Goal: Transaction & Acquisition: Purchase product/service

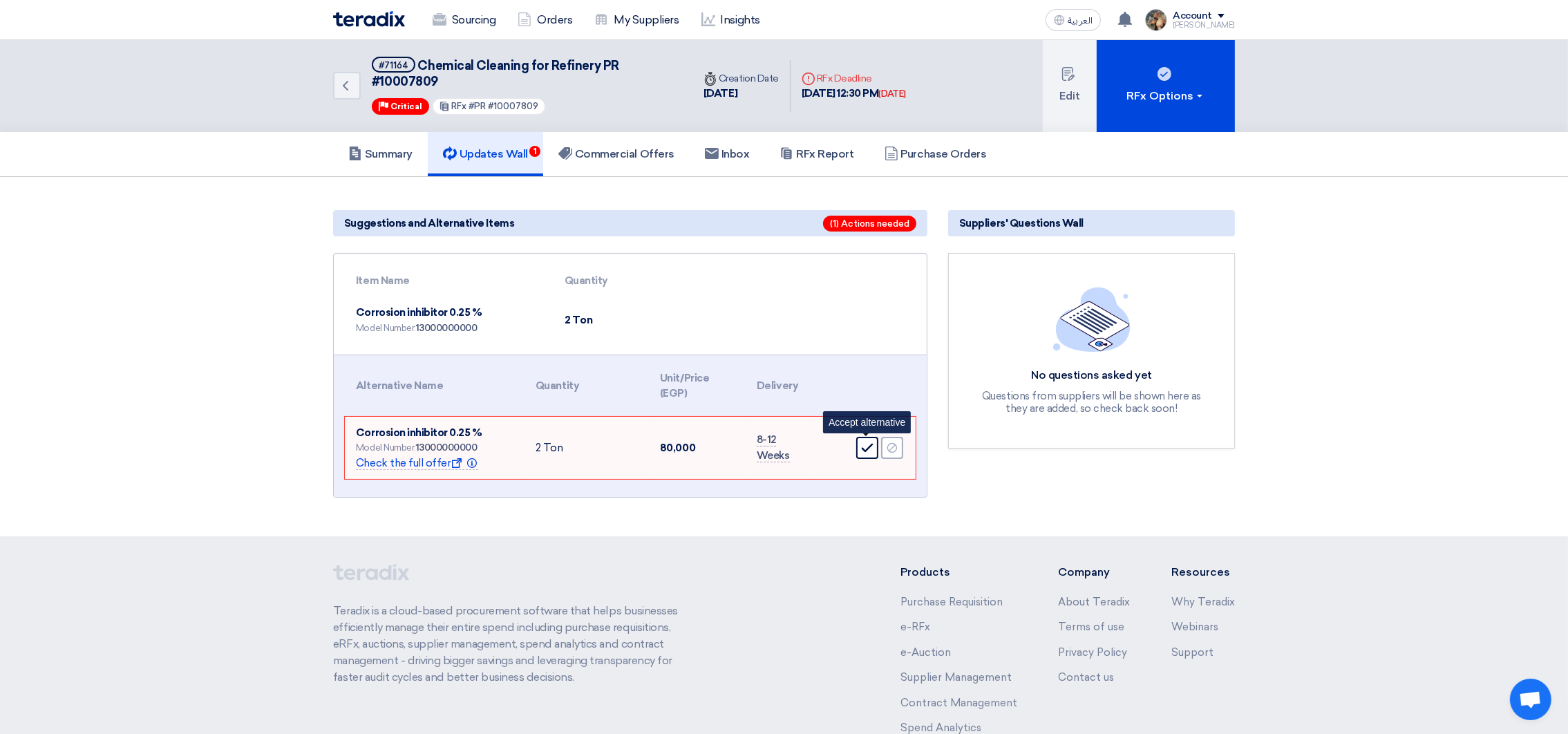
click at [868, 451] on div "Accept" at bounding box center [868, 447] width 22 height 22
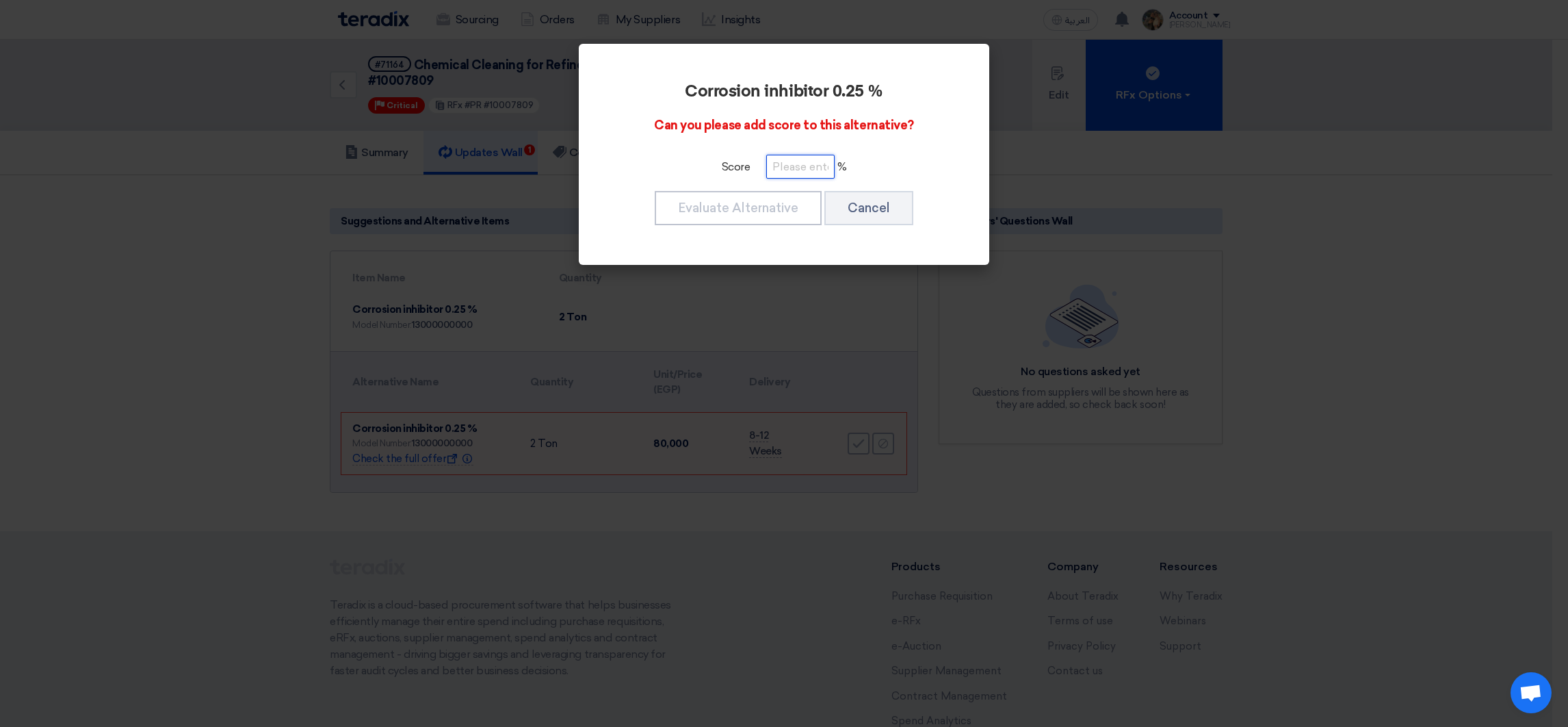
click at [783, 170] on input "number" at bounding box center [800, 167] width 68 height 24
type input "100"
click at [774, 192] on button "Evaluate Alternative" at bounding box center [739, 208] width 167 height 34
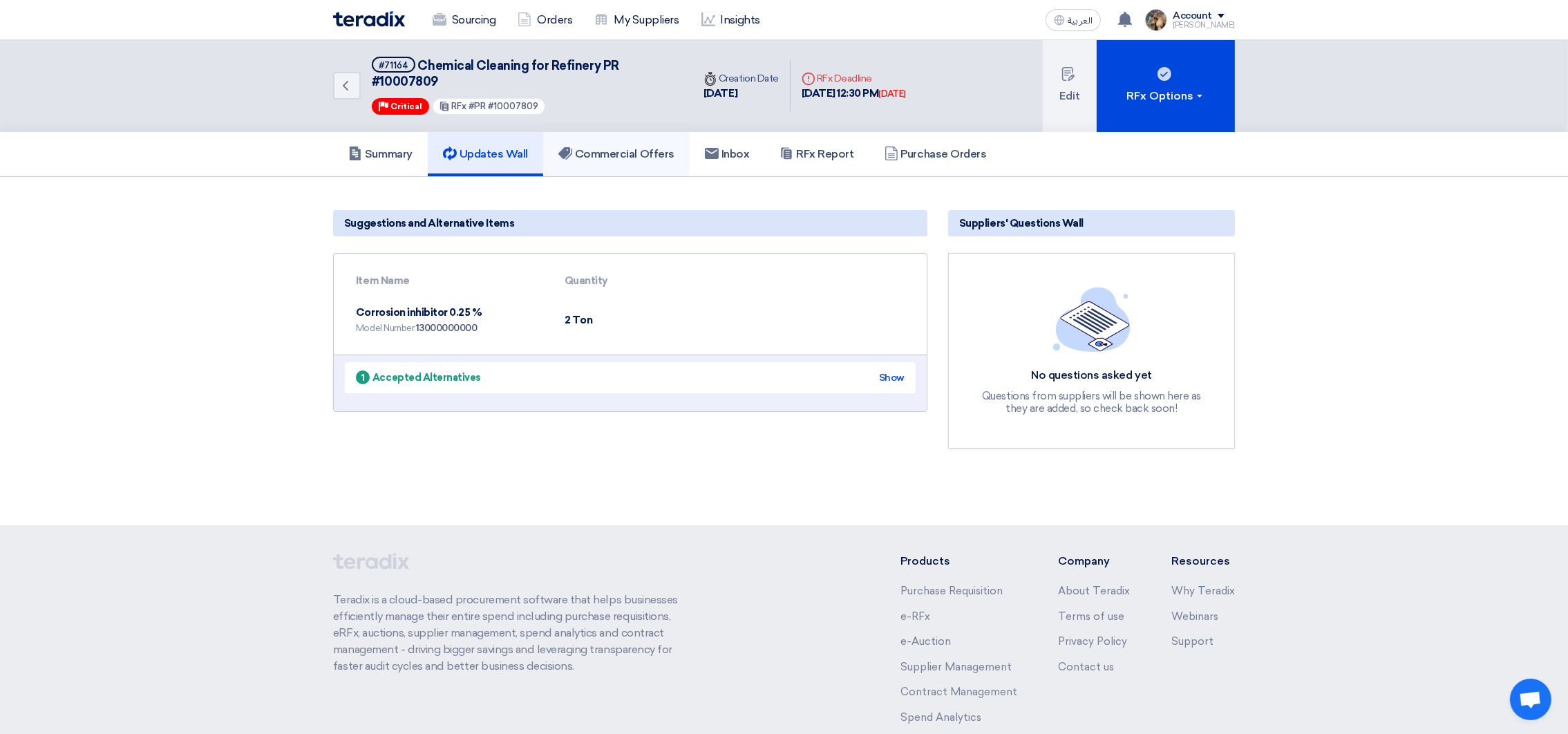
click at [642, 150] on h5 "Commercial Offers" at bounding box center [617, 154] width 116 height 14
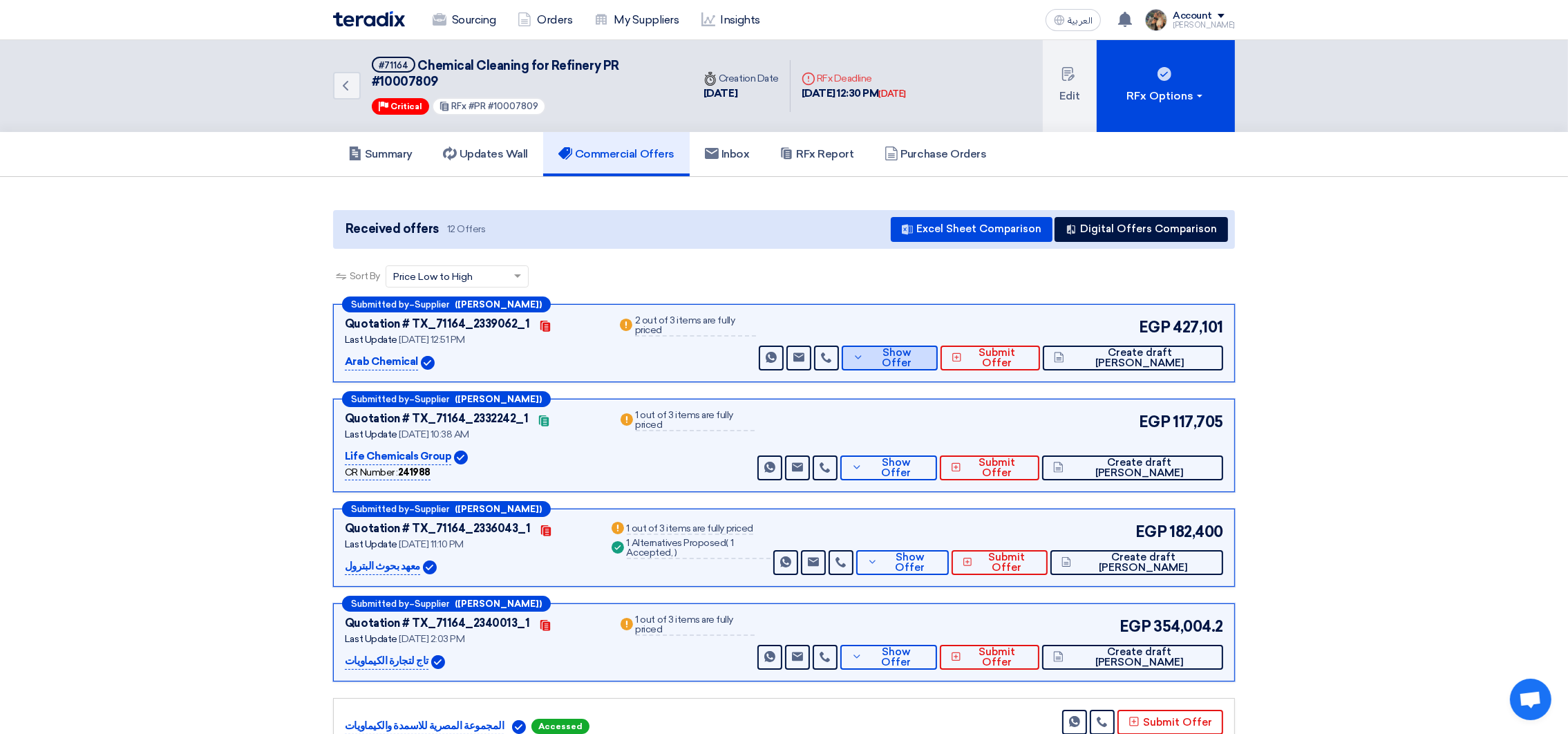
click at [938, 366] on button "Show Offer" at bounding box center [890, 358] width 96 height 25
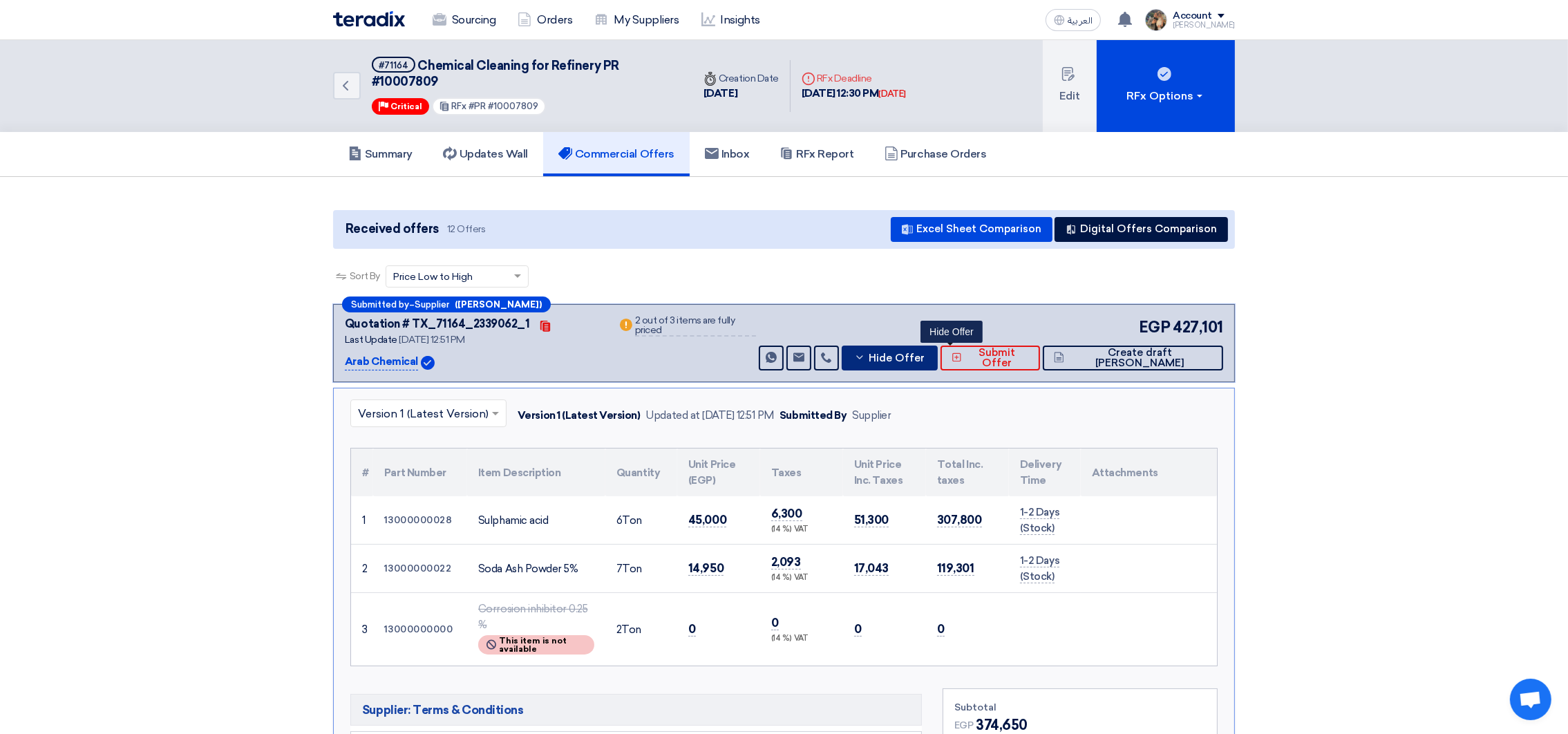
click at [938, 366] on button "Hide Offer" at bounding box center [890, 358] width 96 height 25
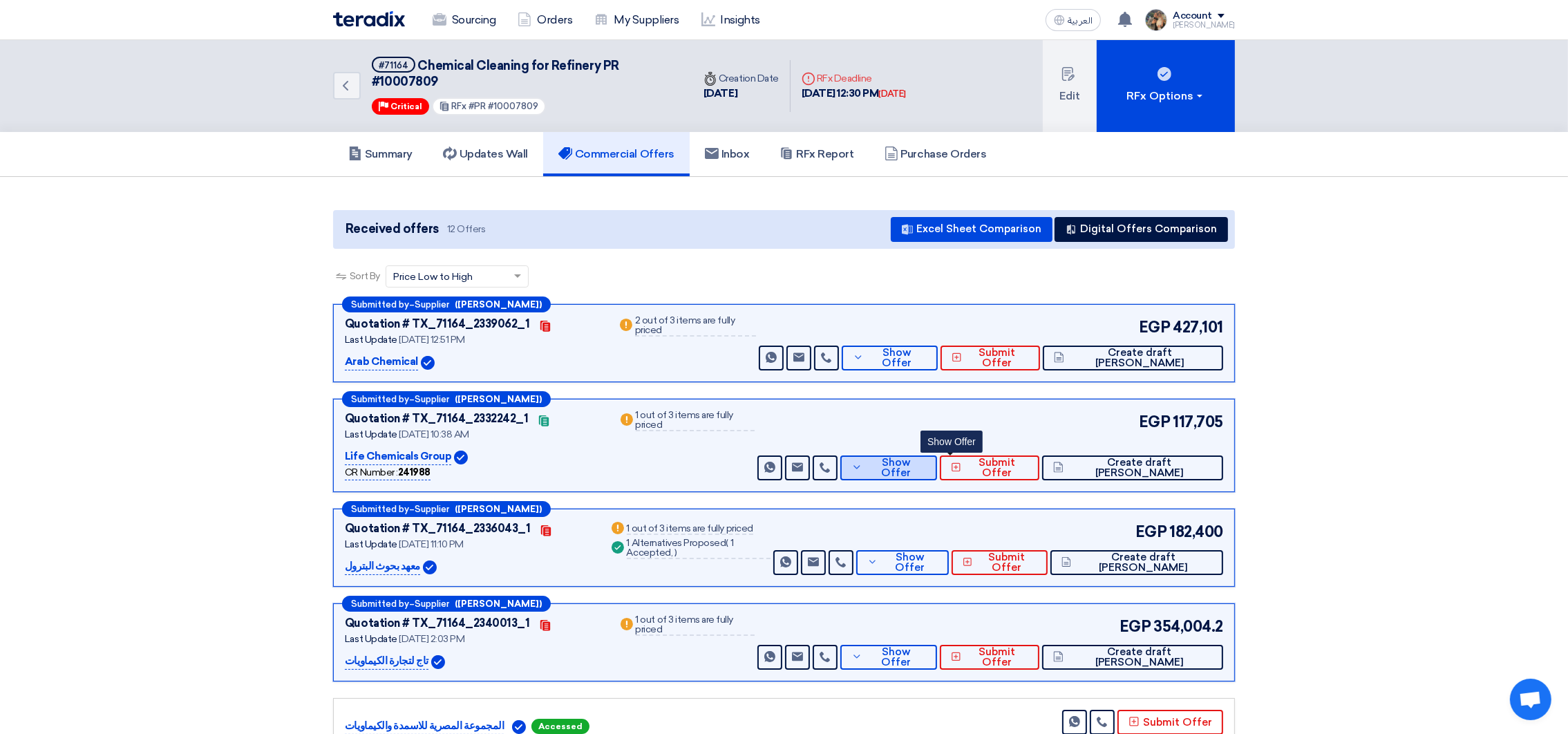
click at [926, 464] on span "Show Offer" at bounding box center [896, 467] width 60 height 21
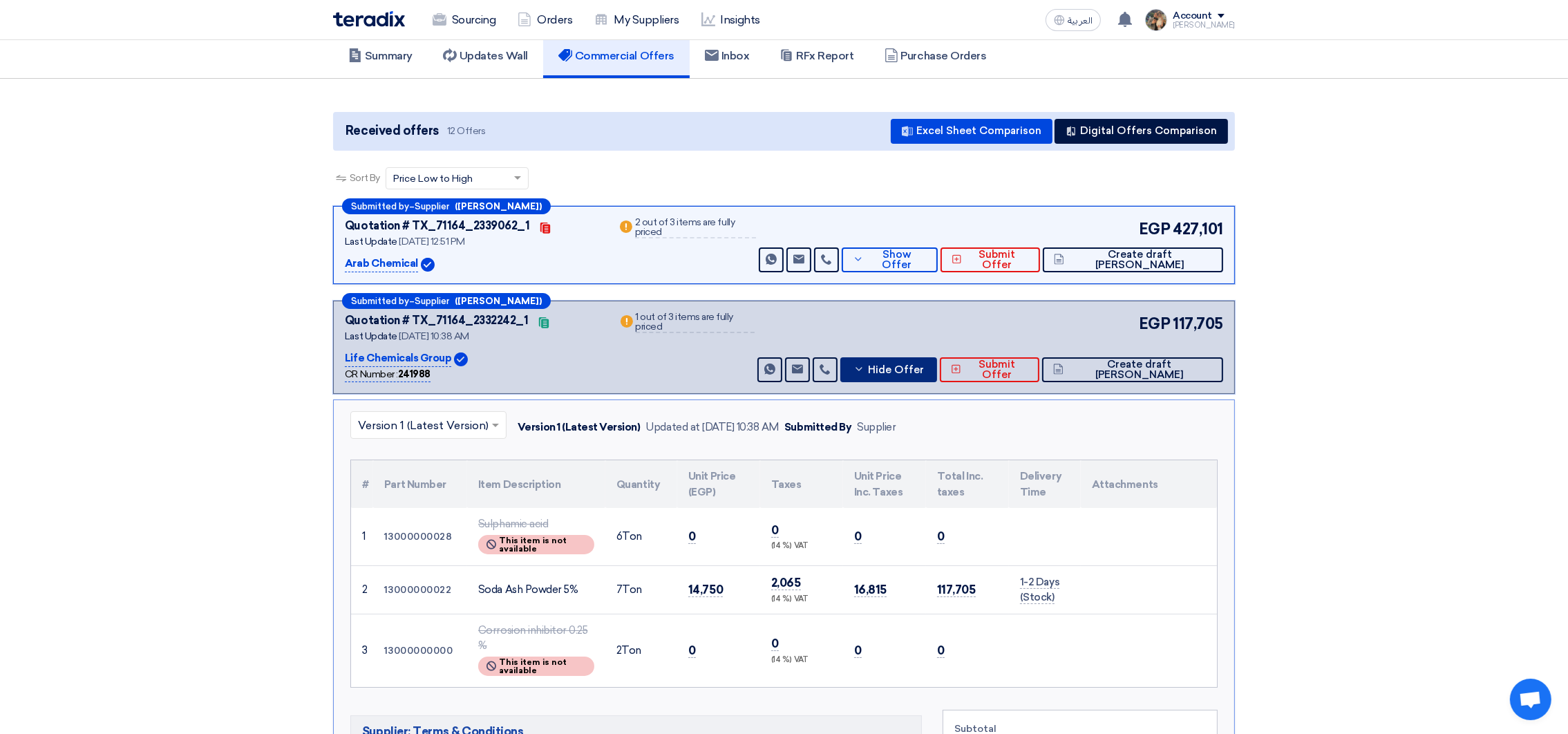
scroll to position [207, 0]
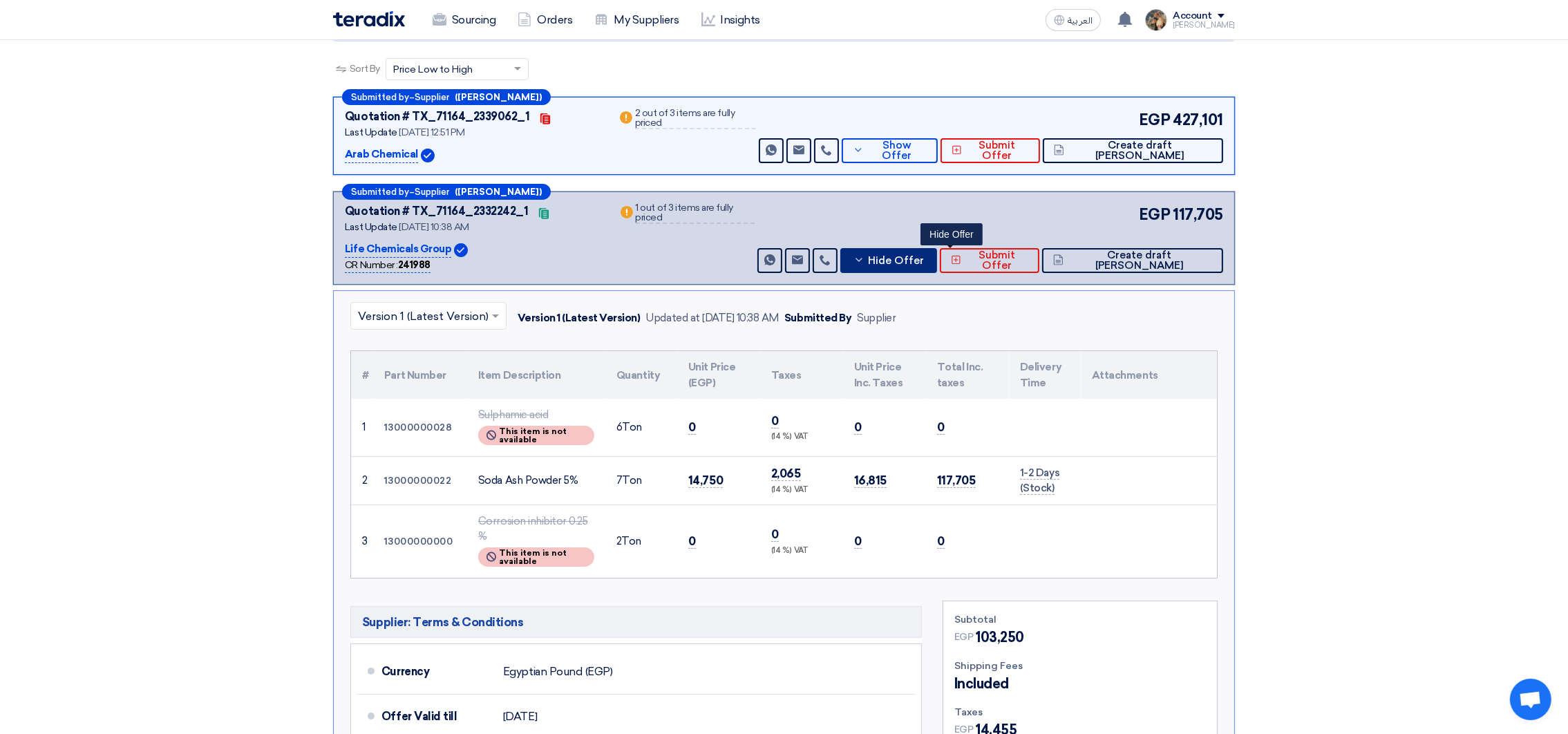
click at [924, 256] on span "Hide Offer" at bounding box center [897, 261] width 56 height 10
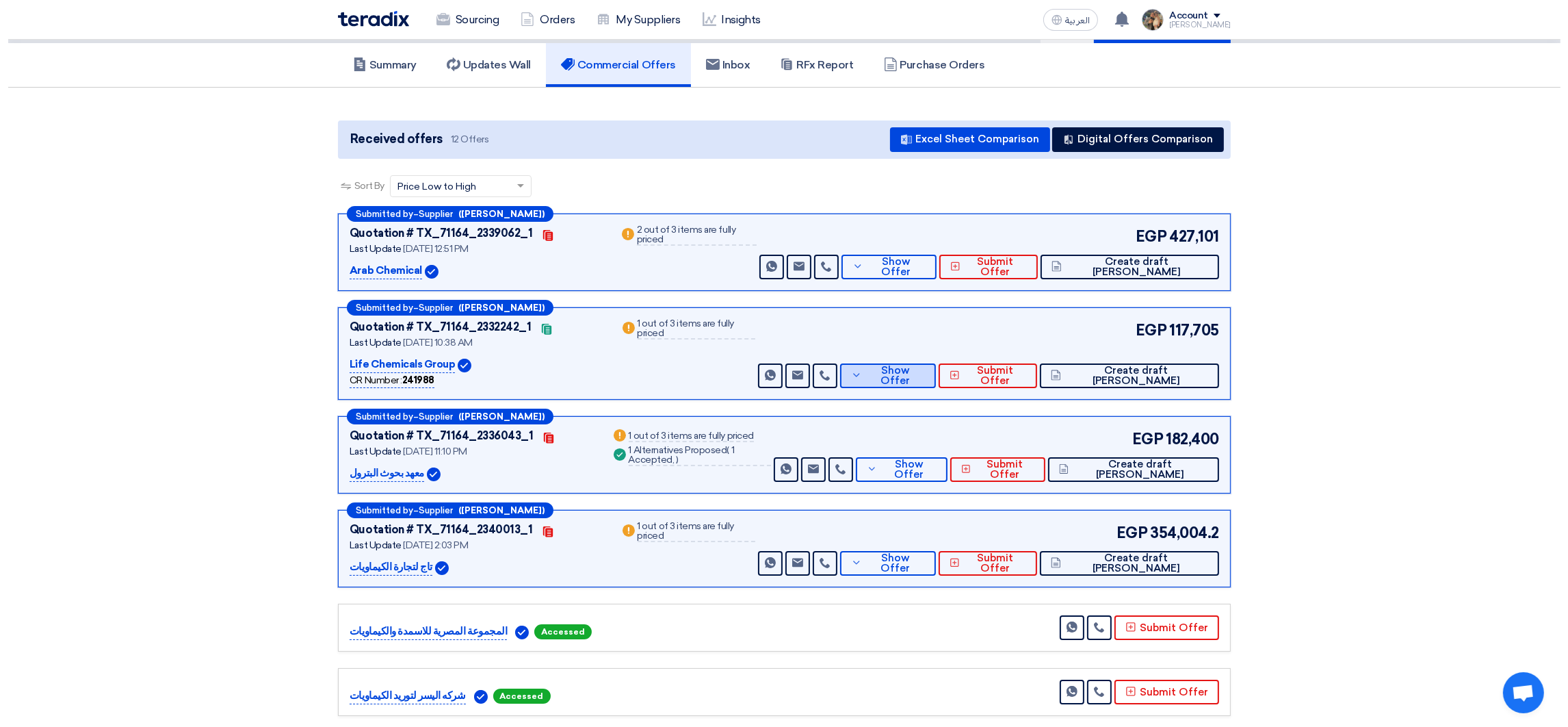
scroll to position [0, 0]
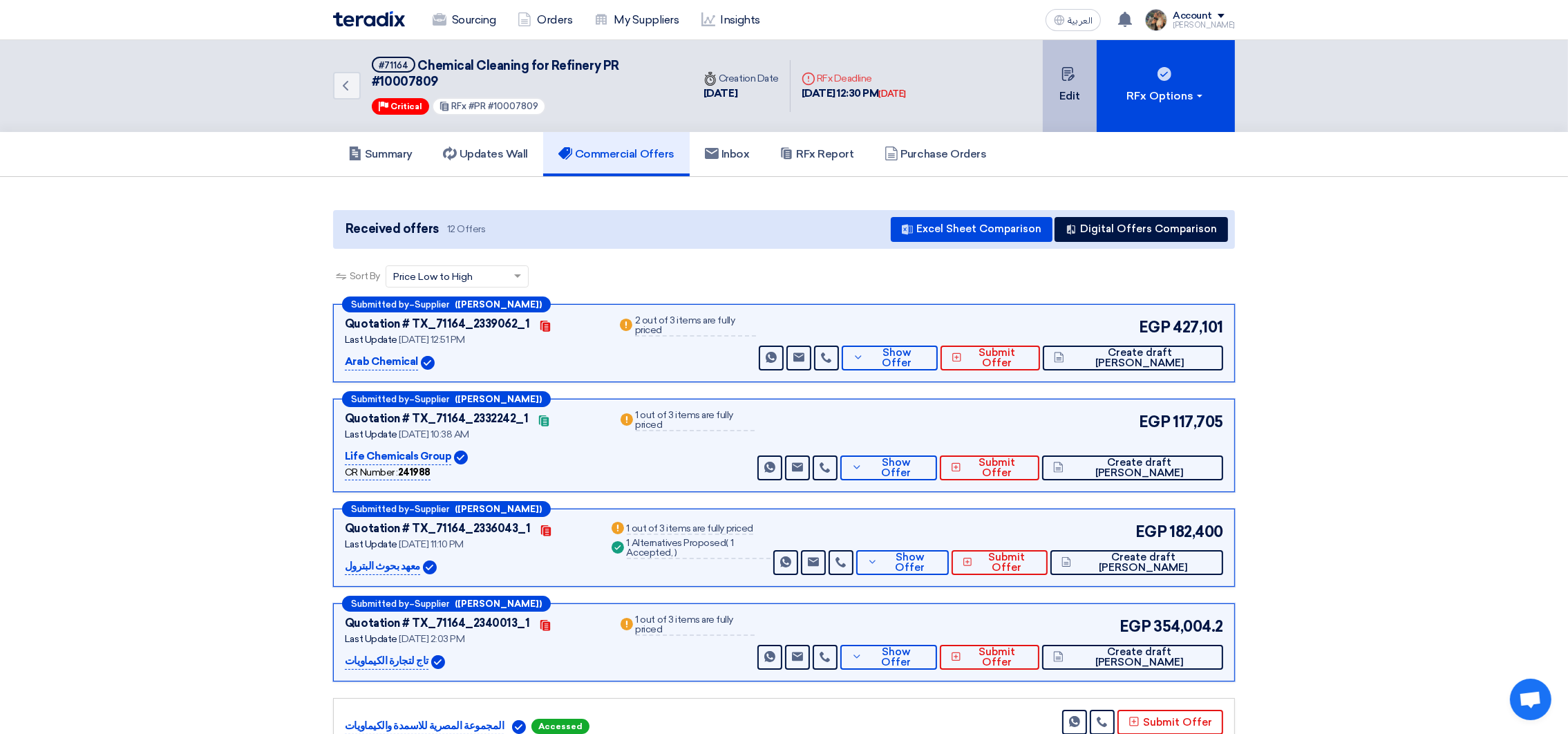
click at [1075, 123] on button "Edit" at bounding box center [1069, 86] width 54 height 92
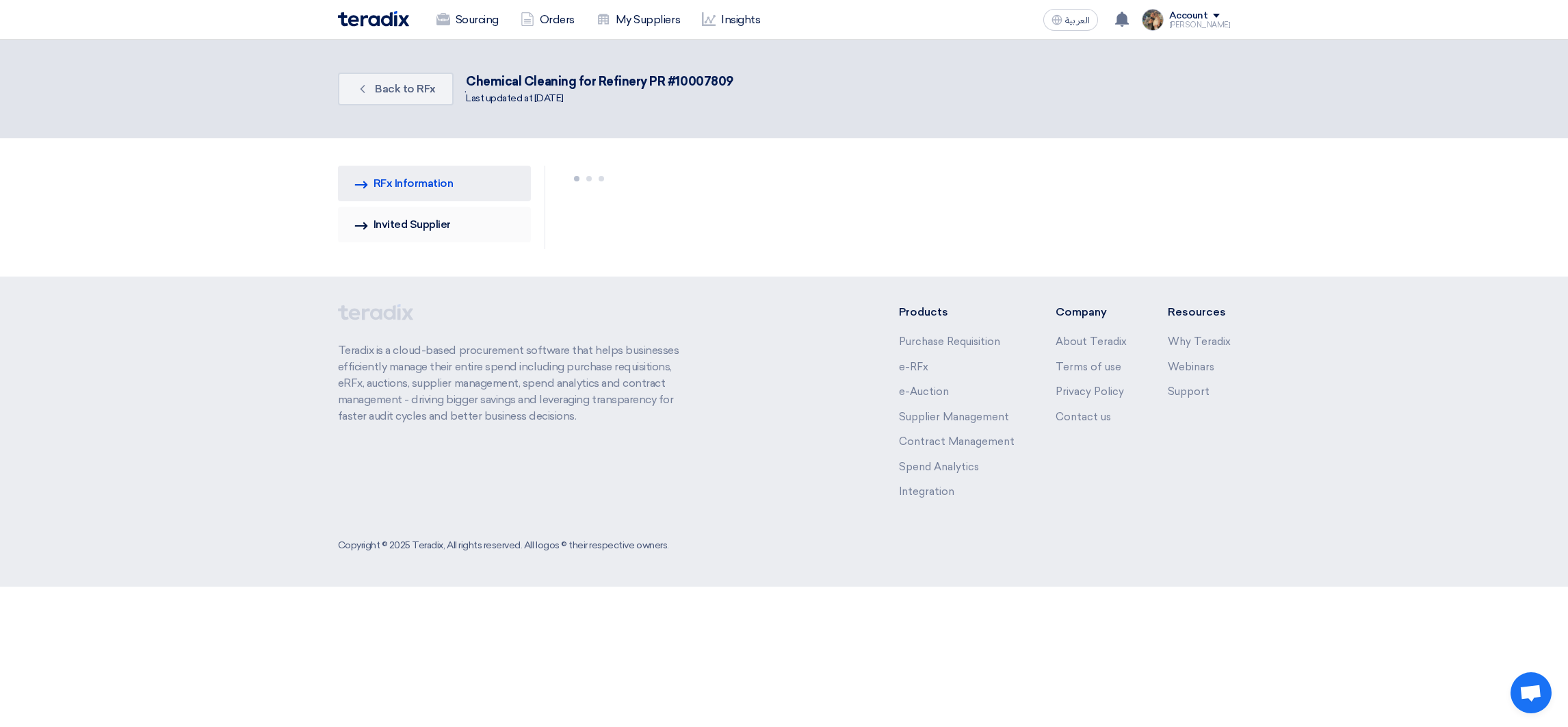
click at [457, 228] on link "Invited Suppliers Invited Supplier" at bounding box center [435, 224] width 194 height 36
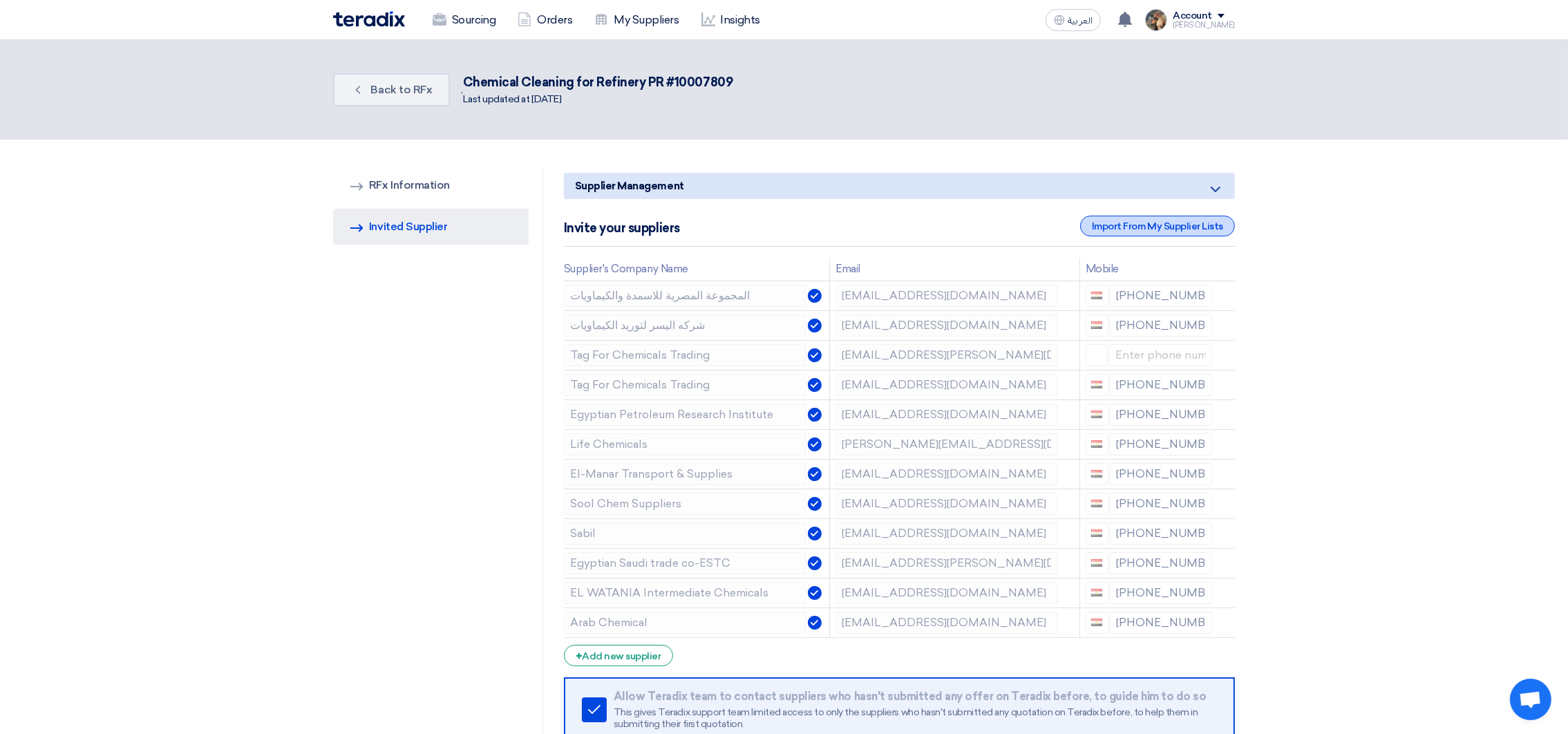
click at [1160, 221] on div "Import From My Supplier Lists" at bounding box center [1157, 226] width 155 height 21
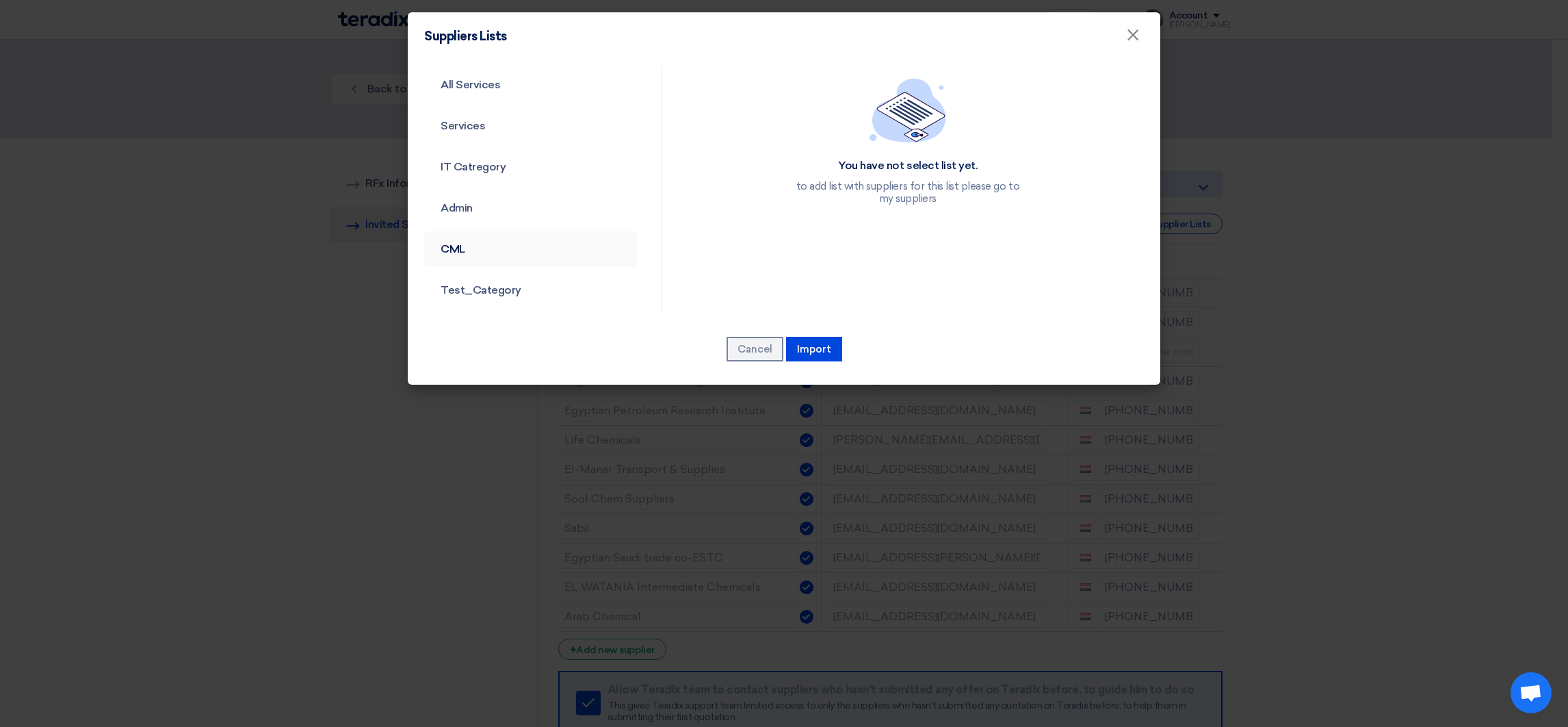
click at [483, 256] on link "CML" at bounding box center [530, 249] width 213 height 36
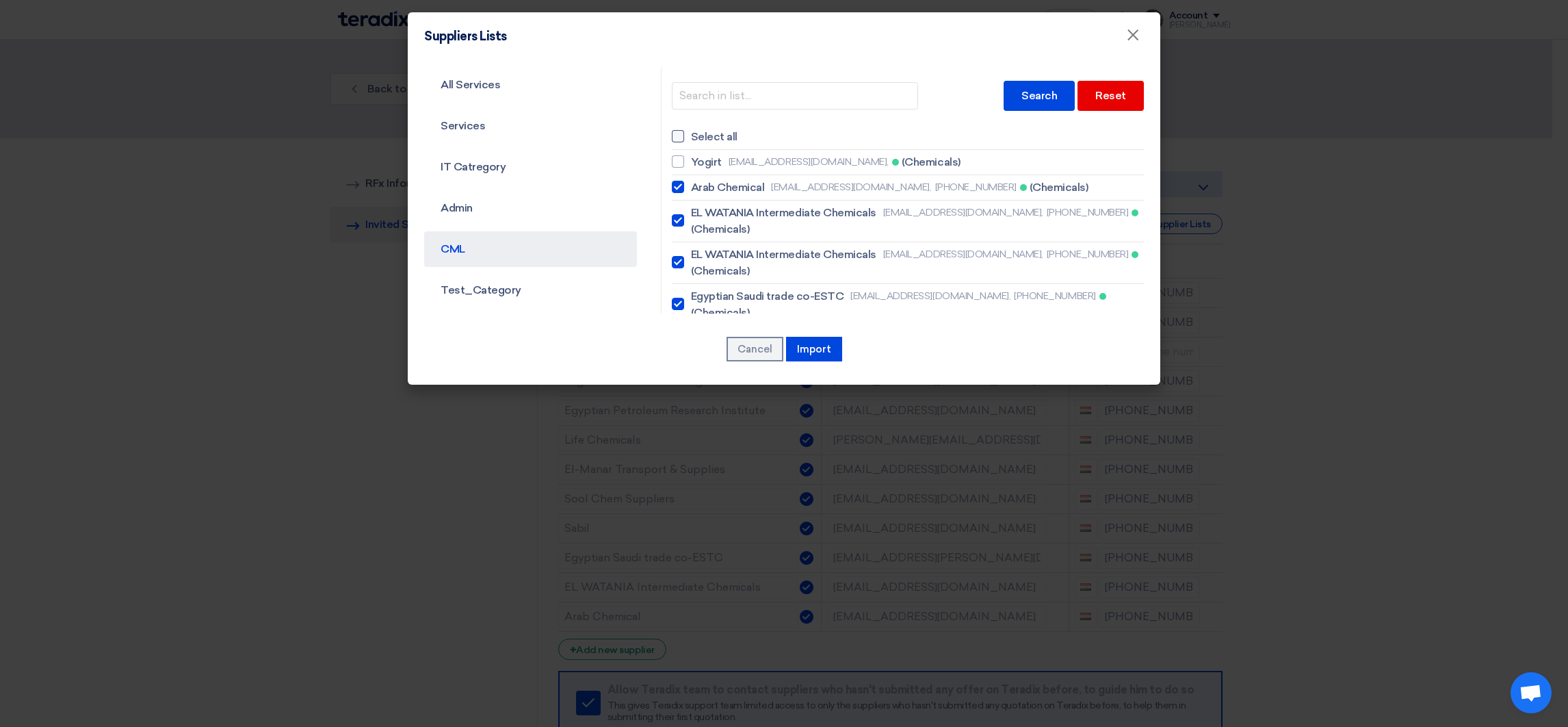
click at [703, 136] on span "Select all" at bounding box center [714, 136] width 46 height 16
click at [700, 136] on input "Select all" at bounding box center [695, 136] width 9 height 9
checkbox input "true"
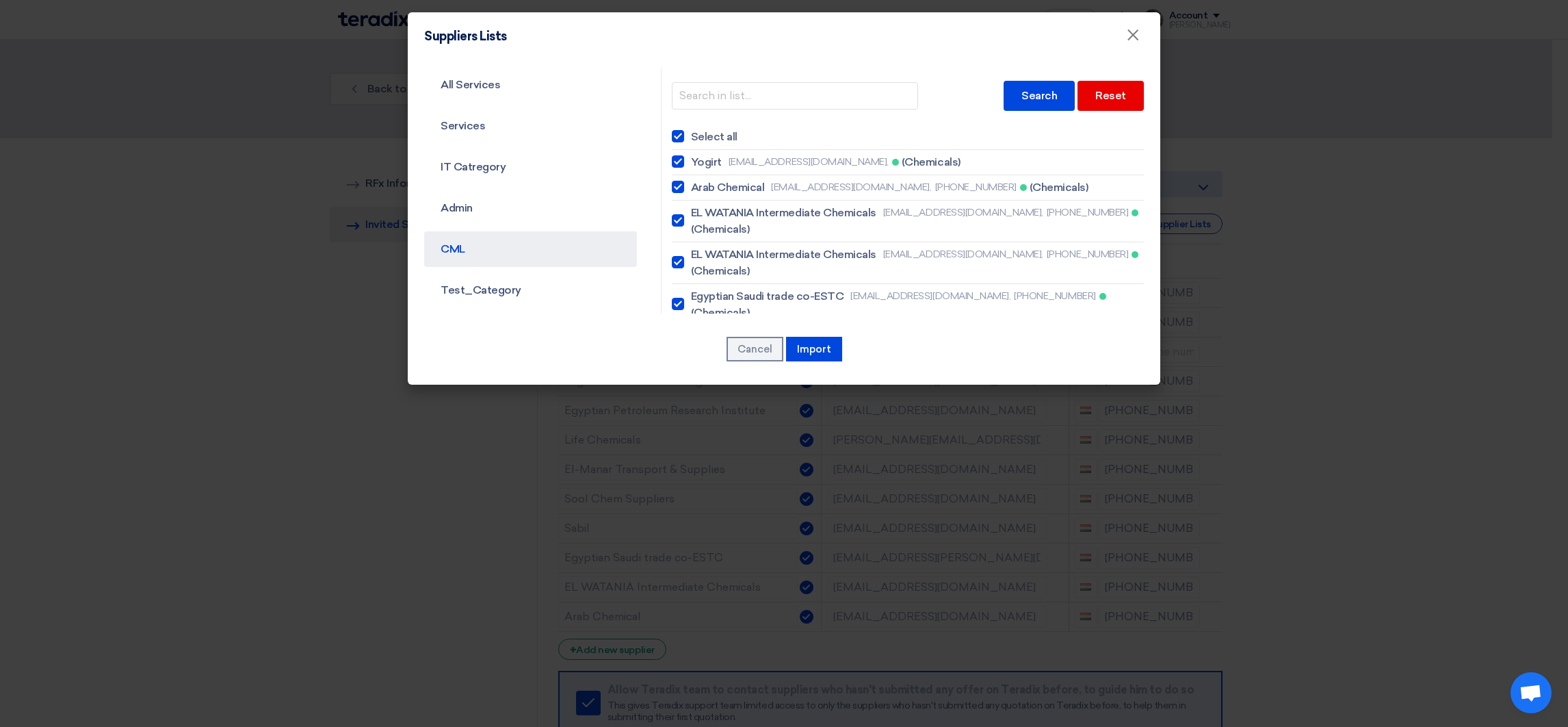
checkbox input "true"
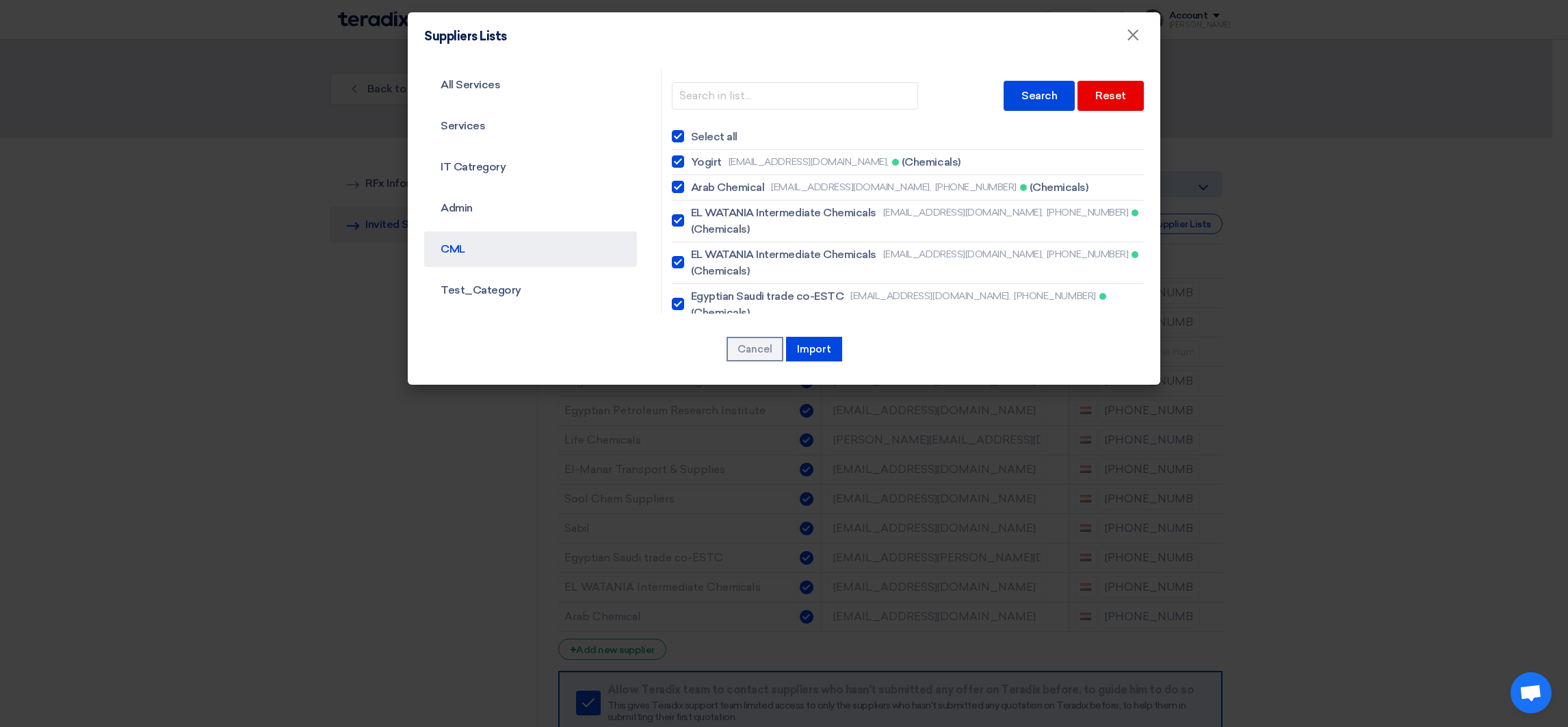
checkbox input "true"
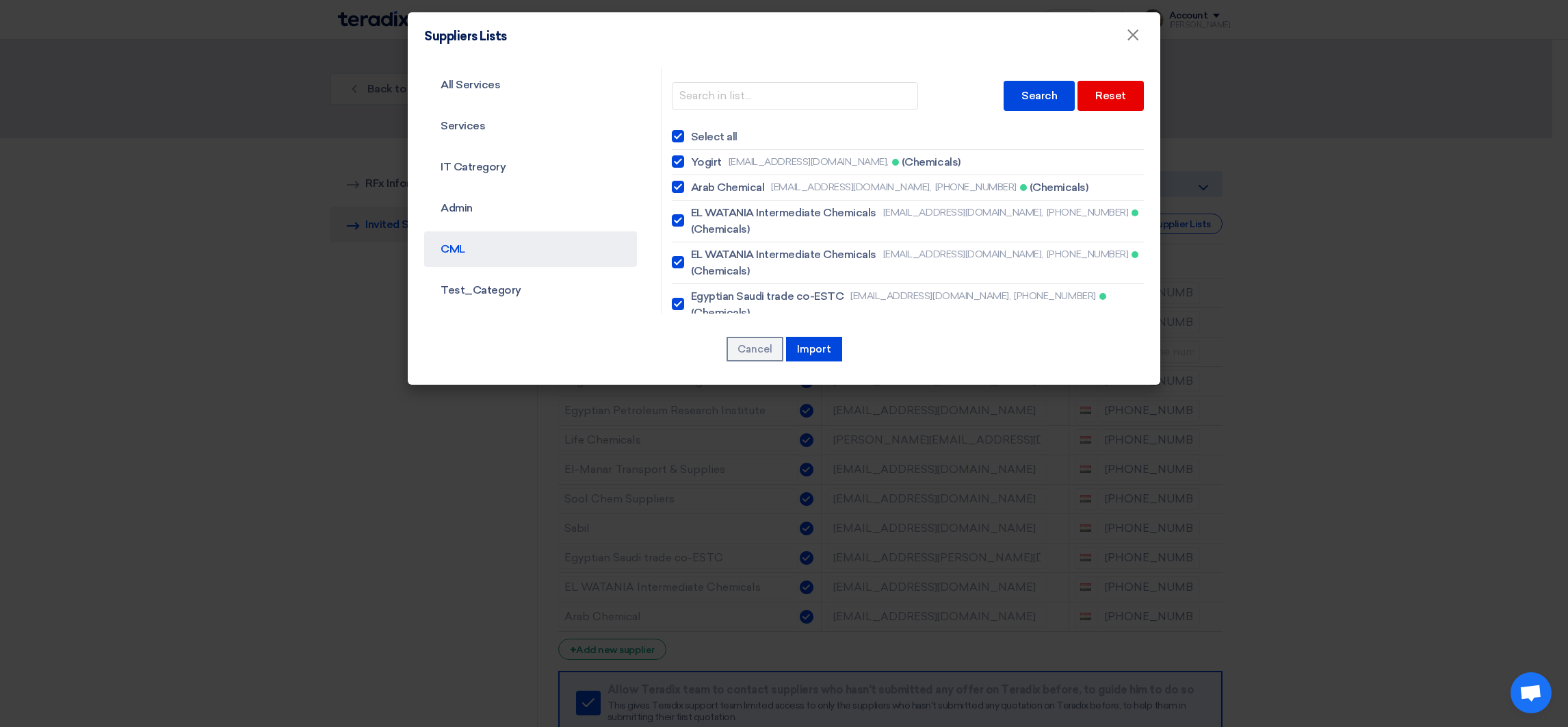
checkbox input "true"
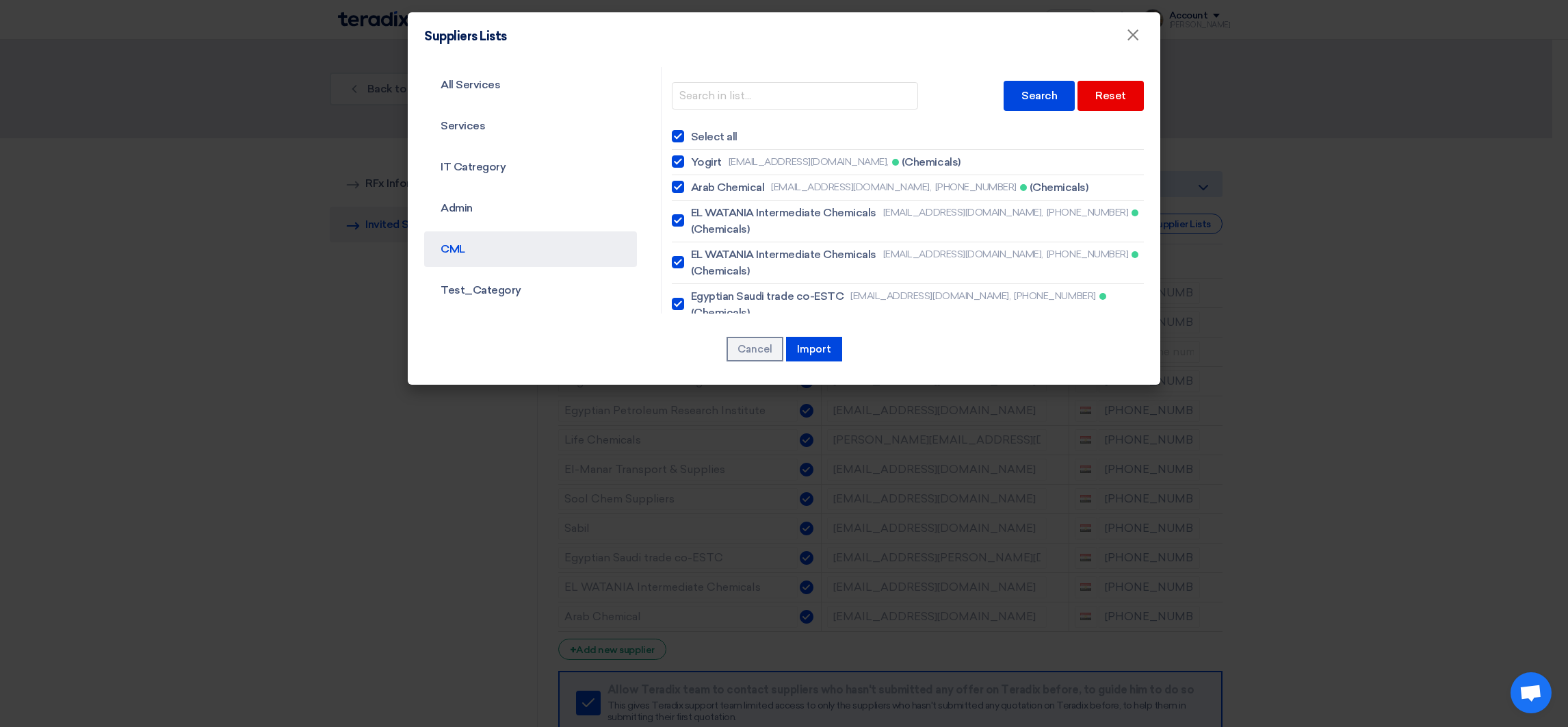
checkbox input "true"
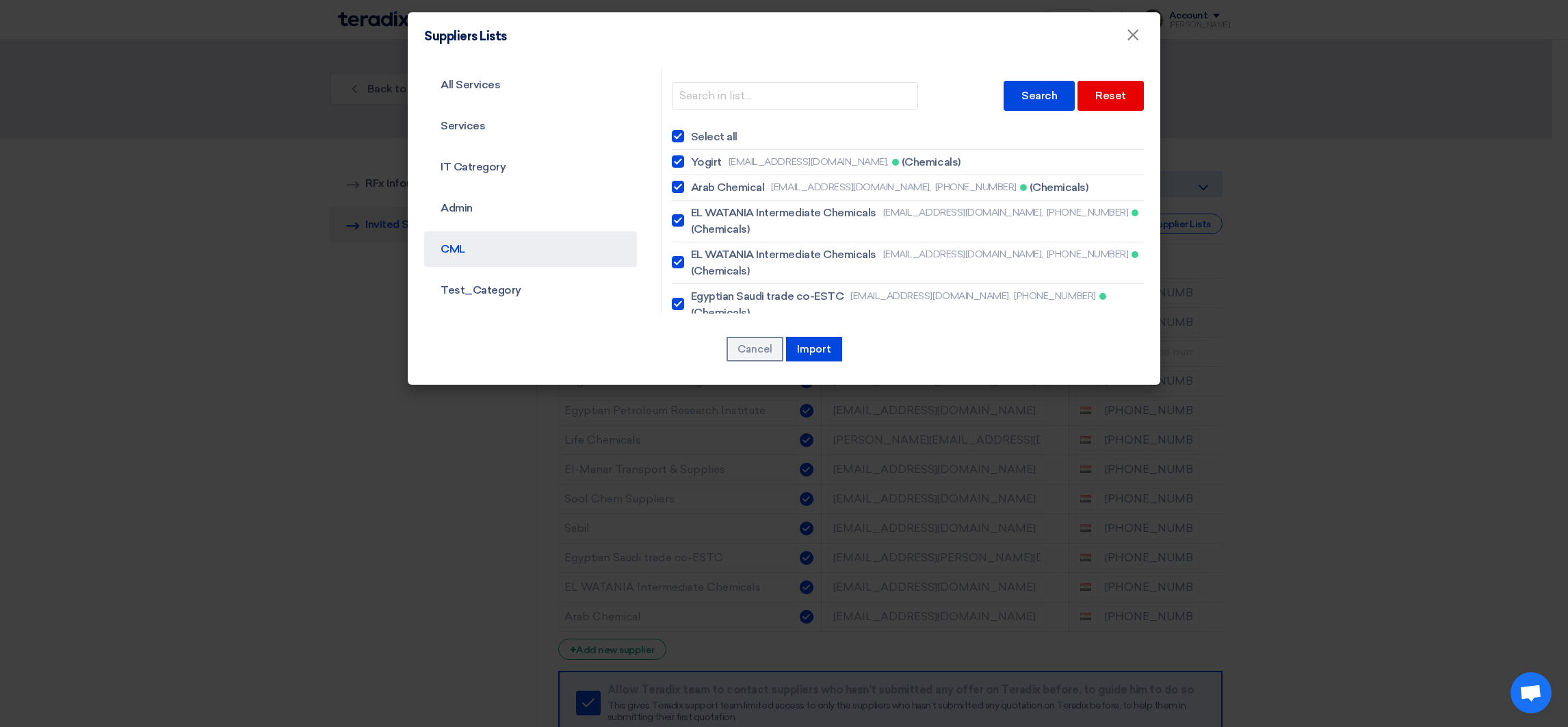
checkbox input "true"
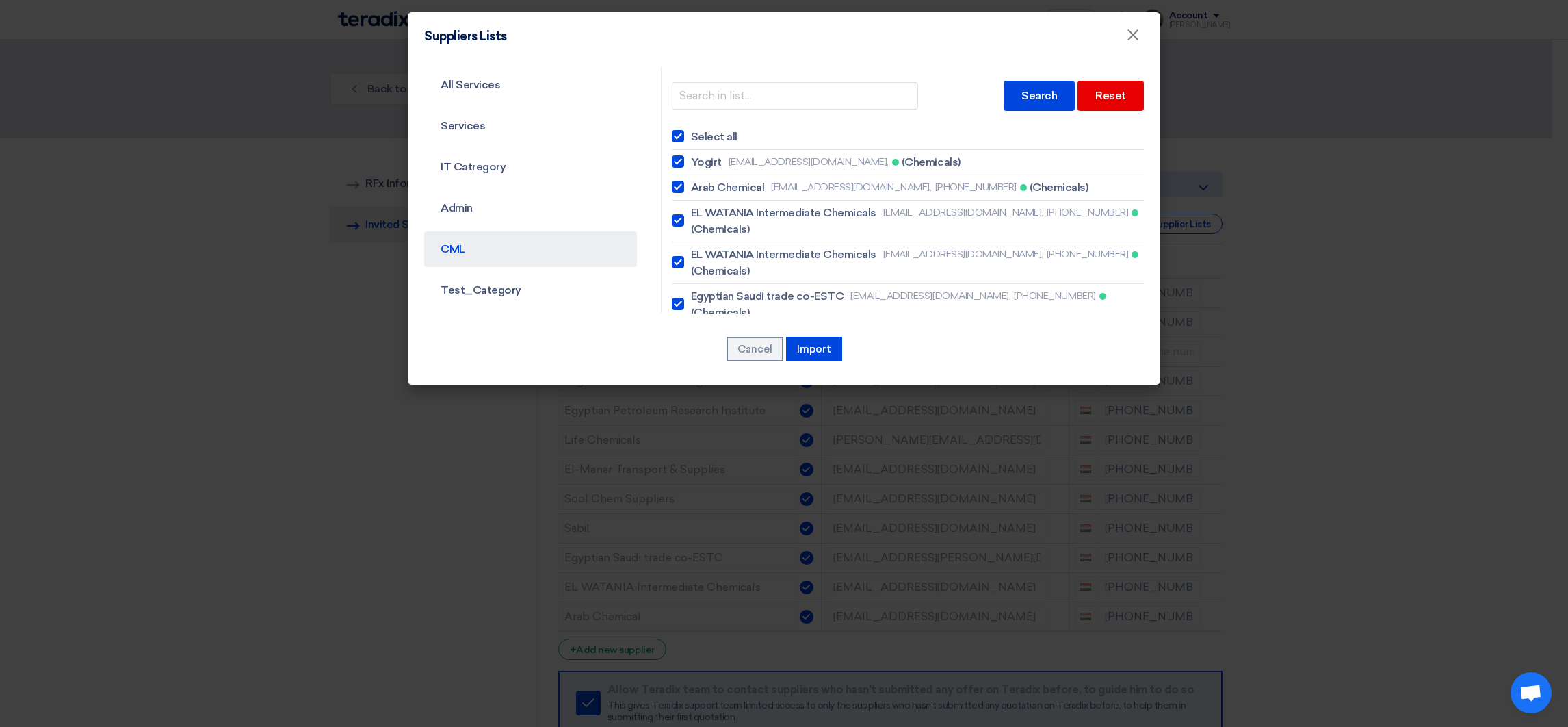
click at [691, 134] on span "Select all" at bounding box center [714, 136] width 46 height 16
click at [691, 134] on input "Select all" at bounding box center [695, 136] width 9 height 9
checkbox input "false"
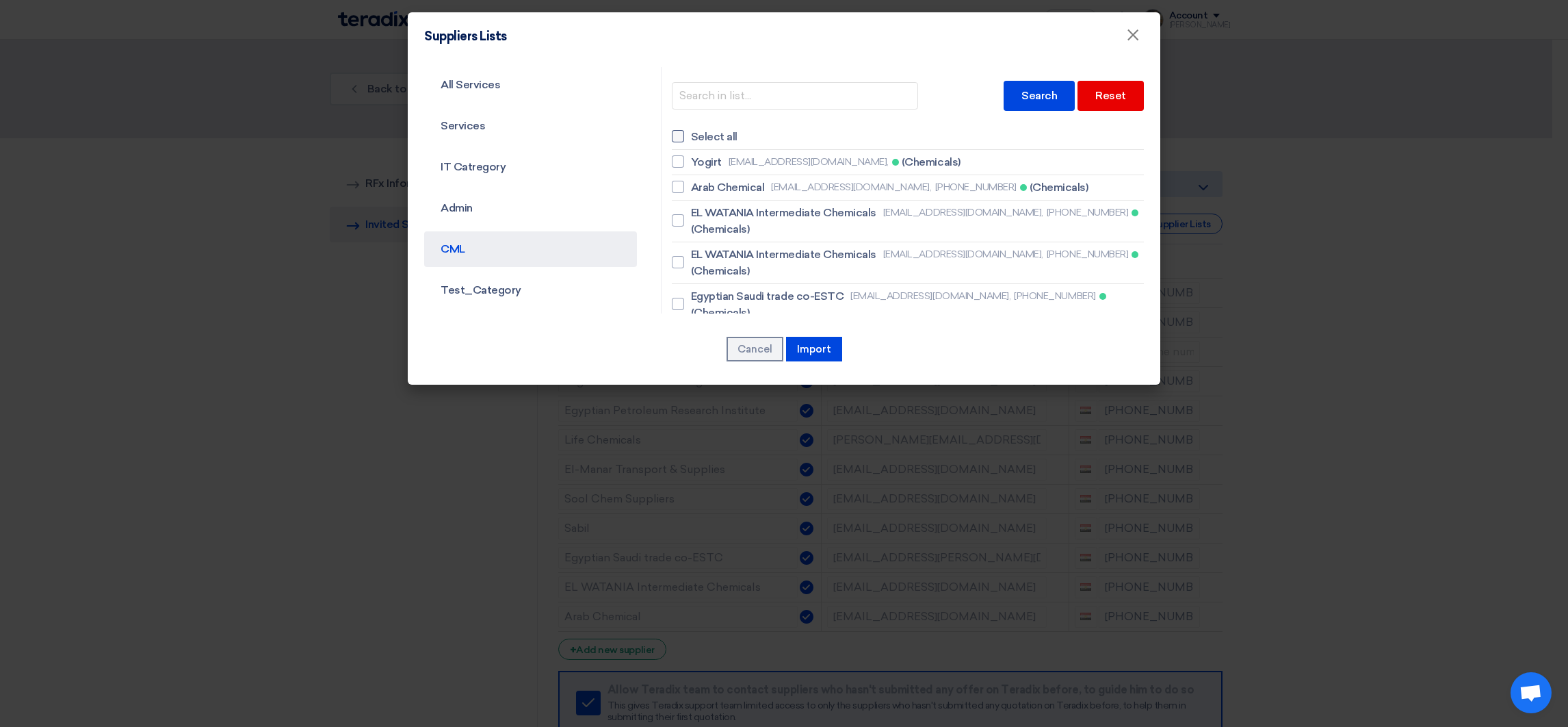
checkbox input "false"
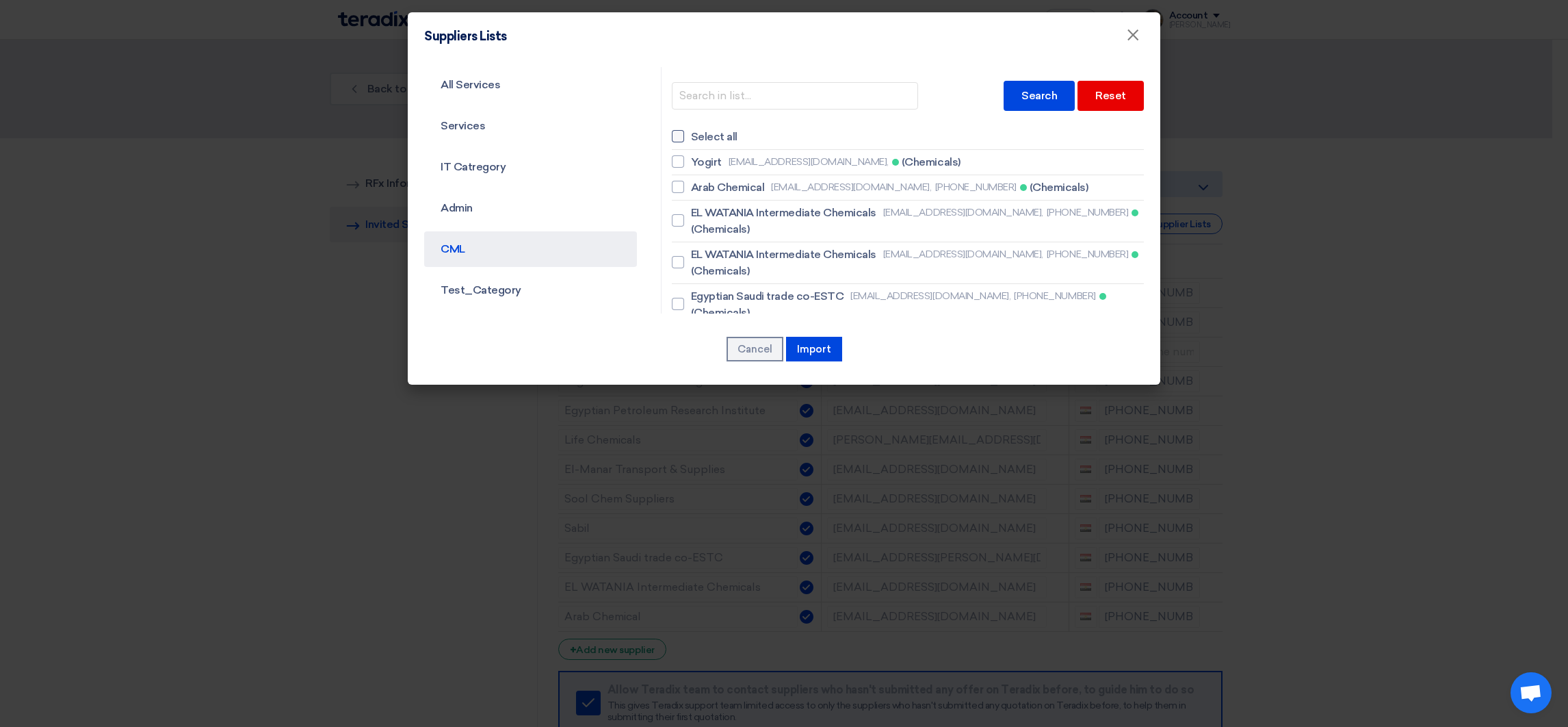
checkbox input "false"
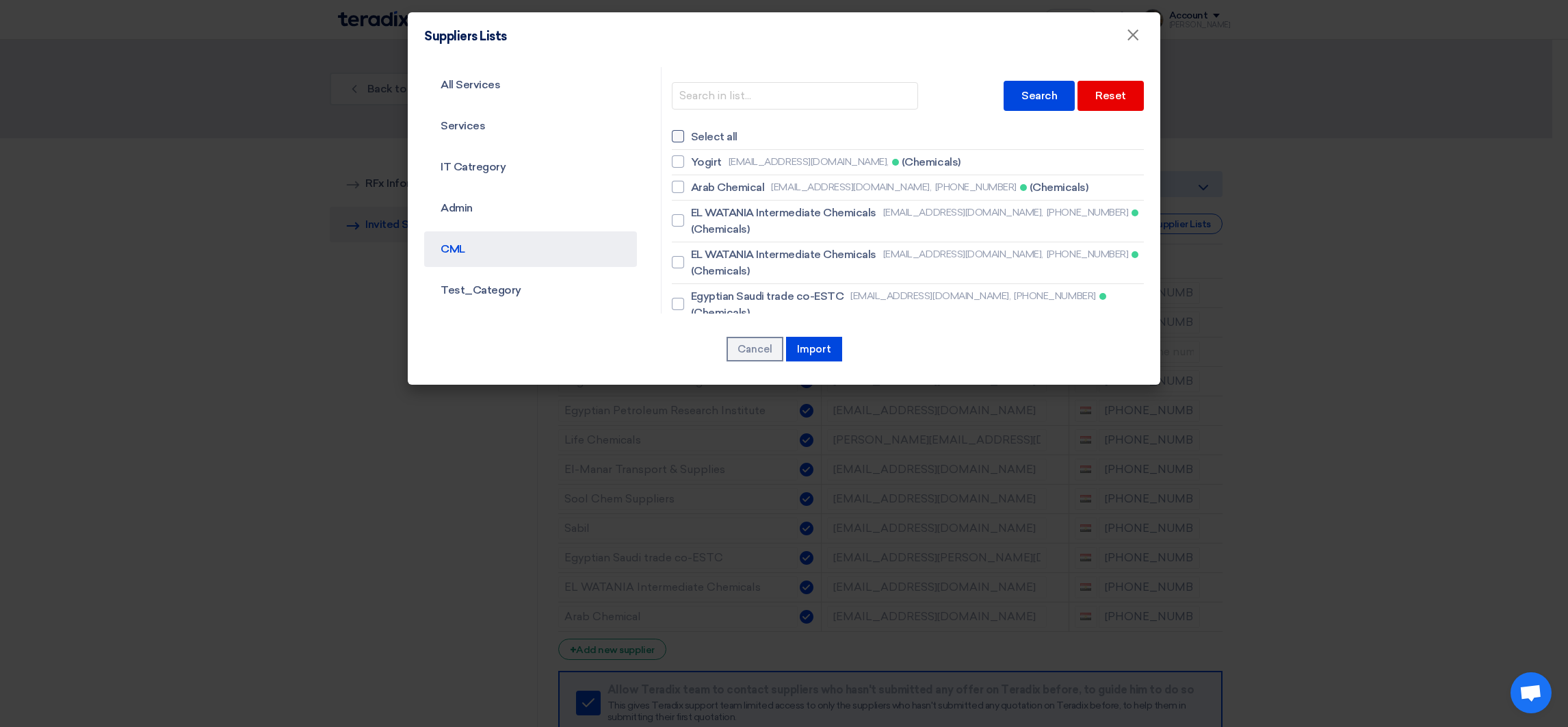
checkbox input "false"
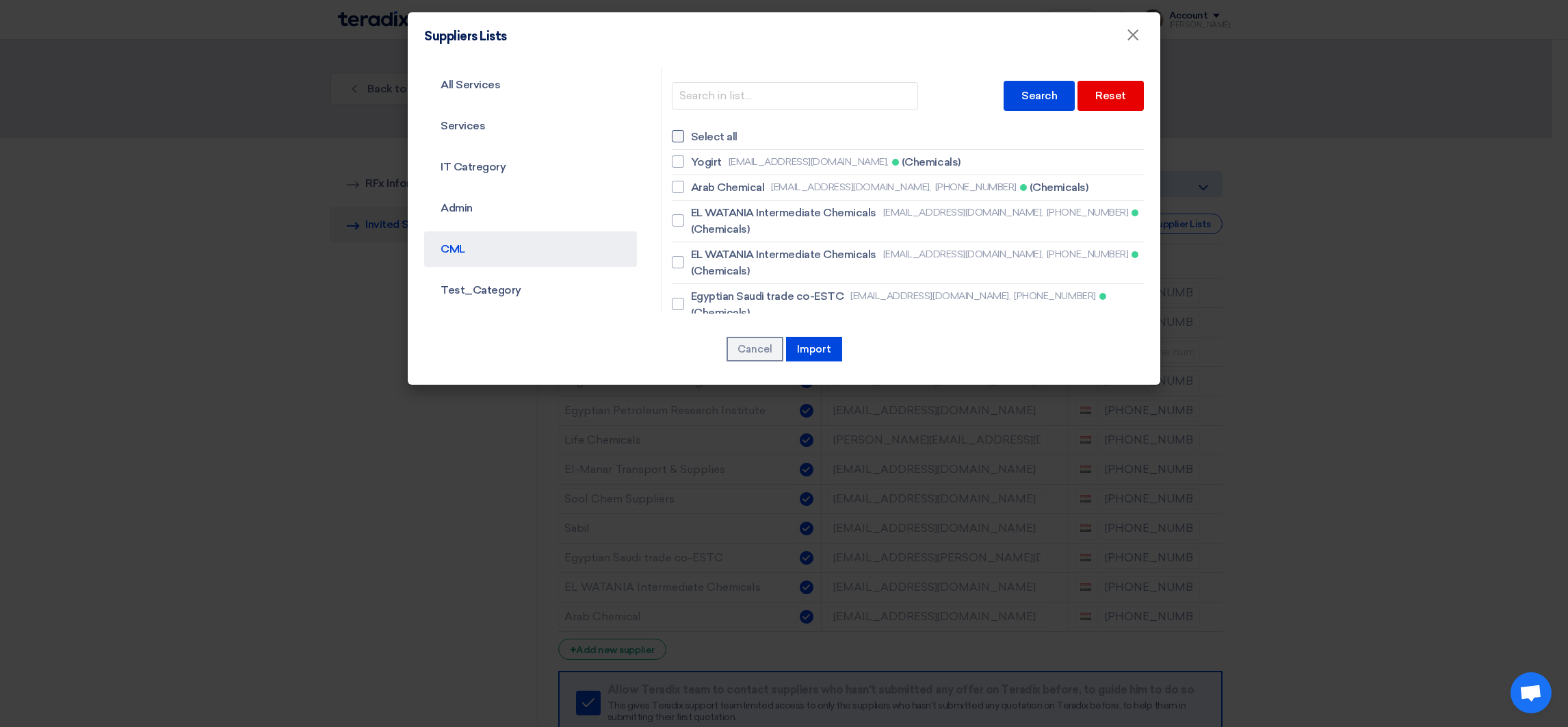
checkbox input "false"
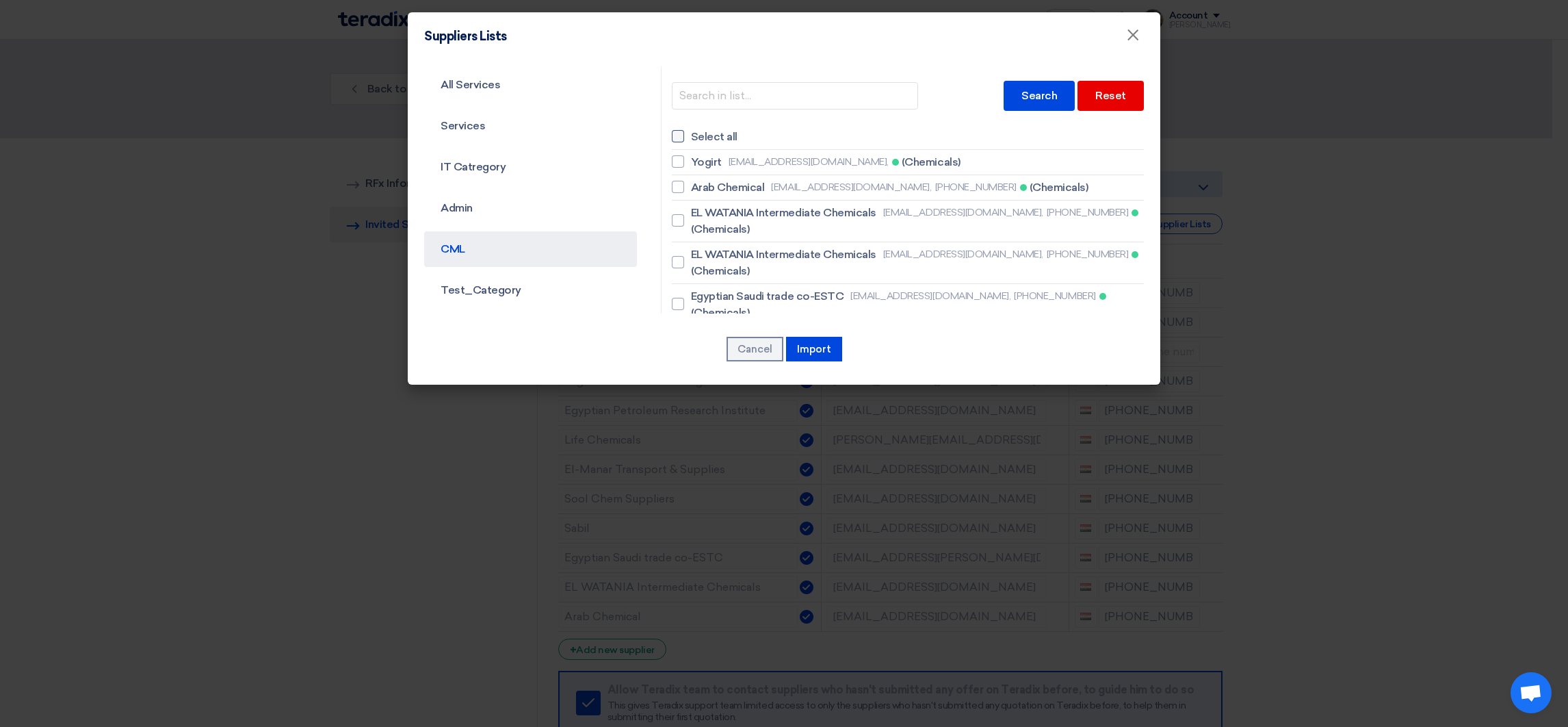
checkbox input "false"
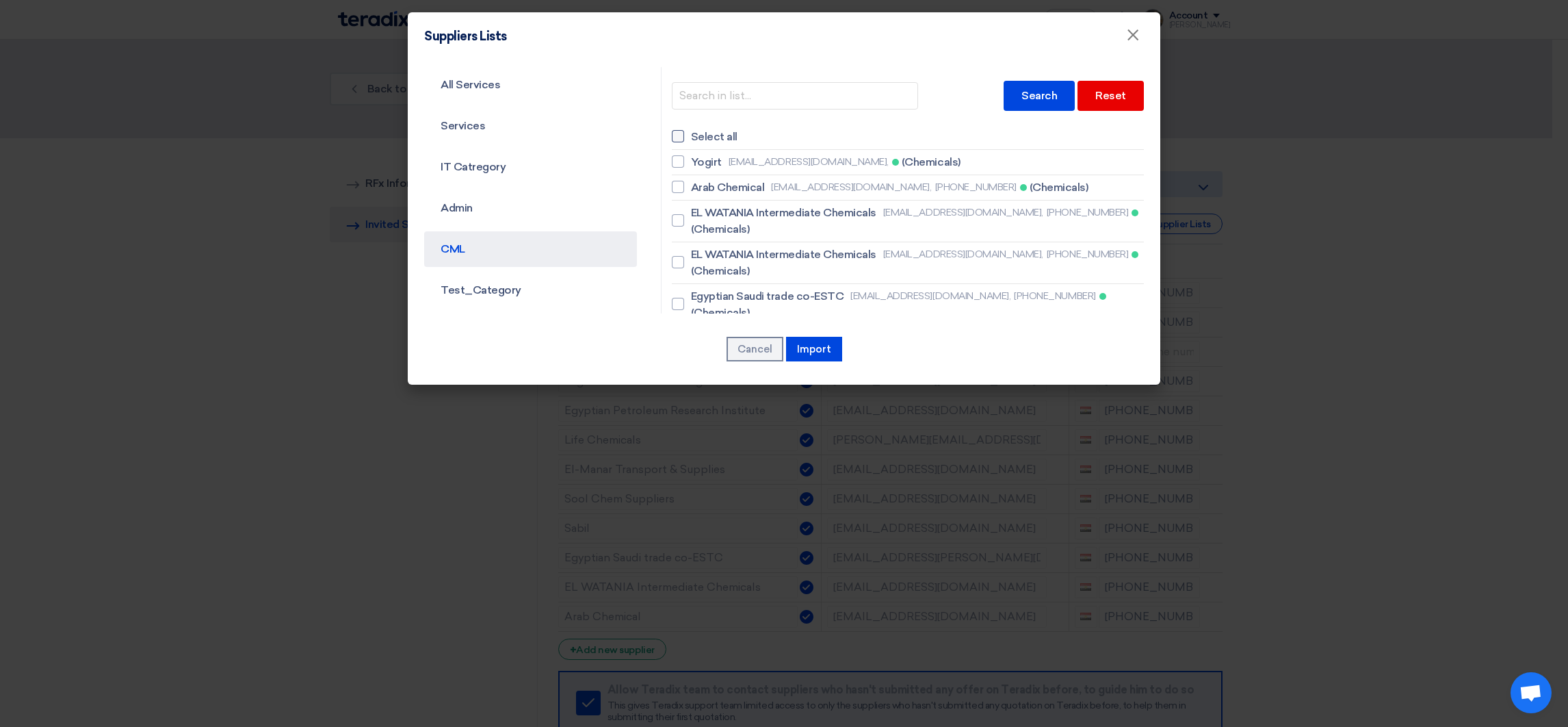
checkbox input "false"
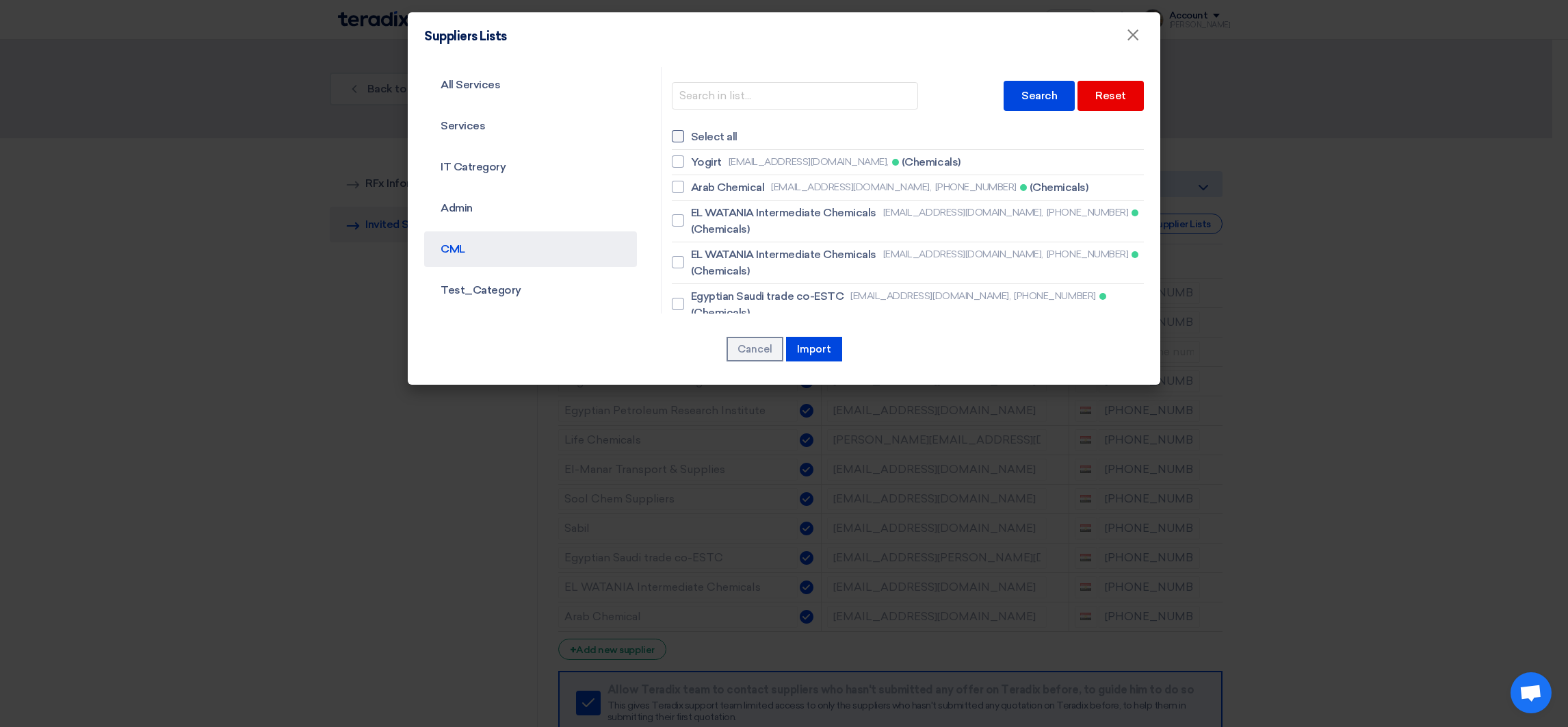
checkbox input "false"
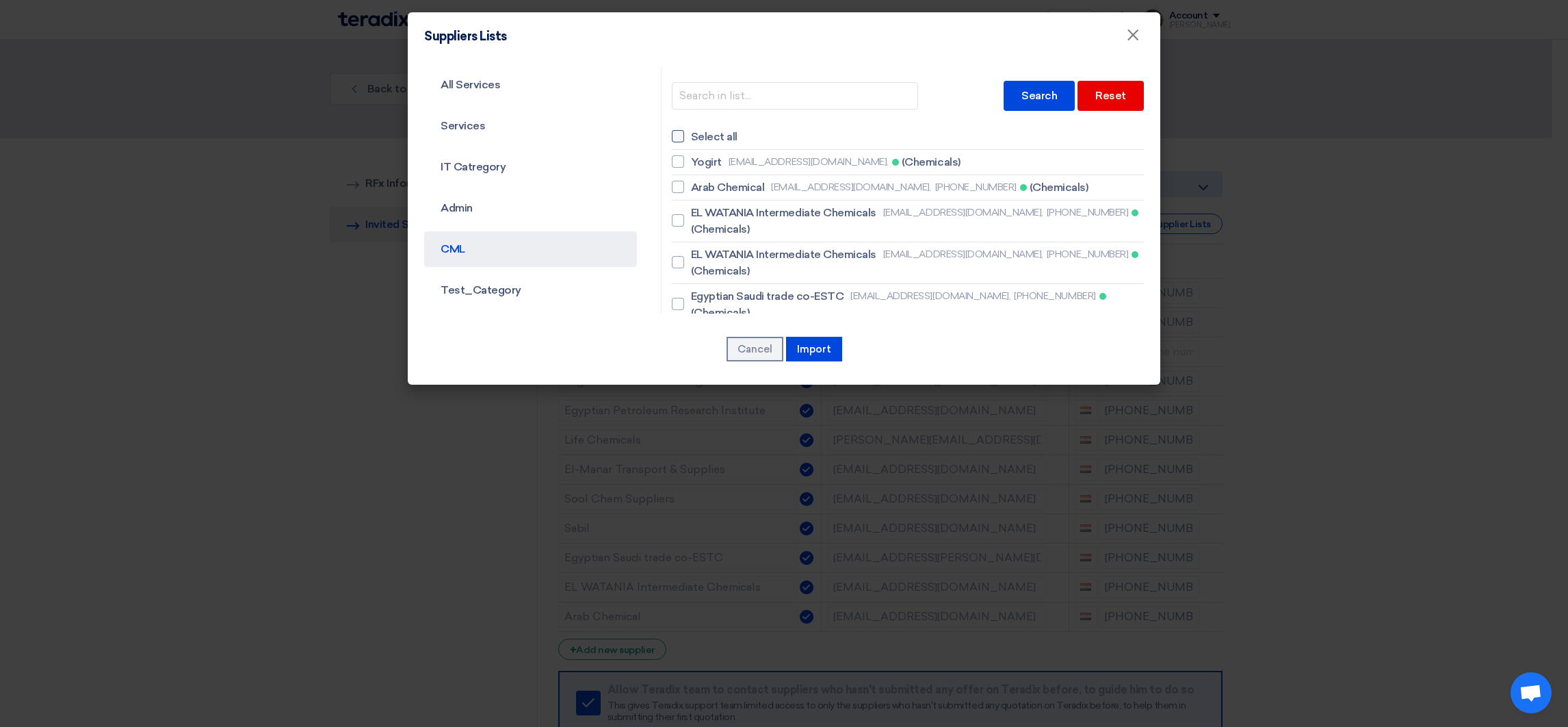
checkbox input "false"
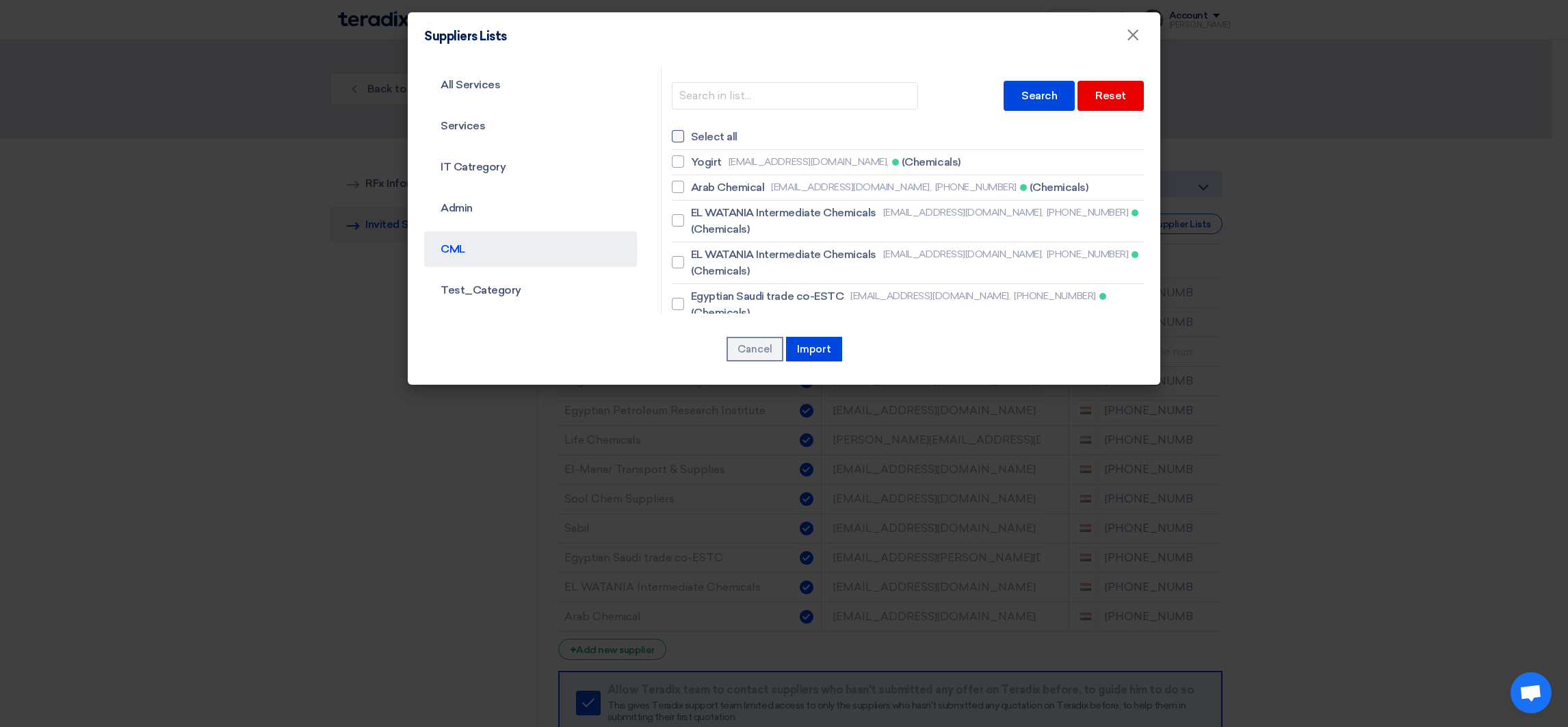
checkbox input "false"
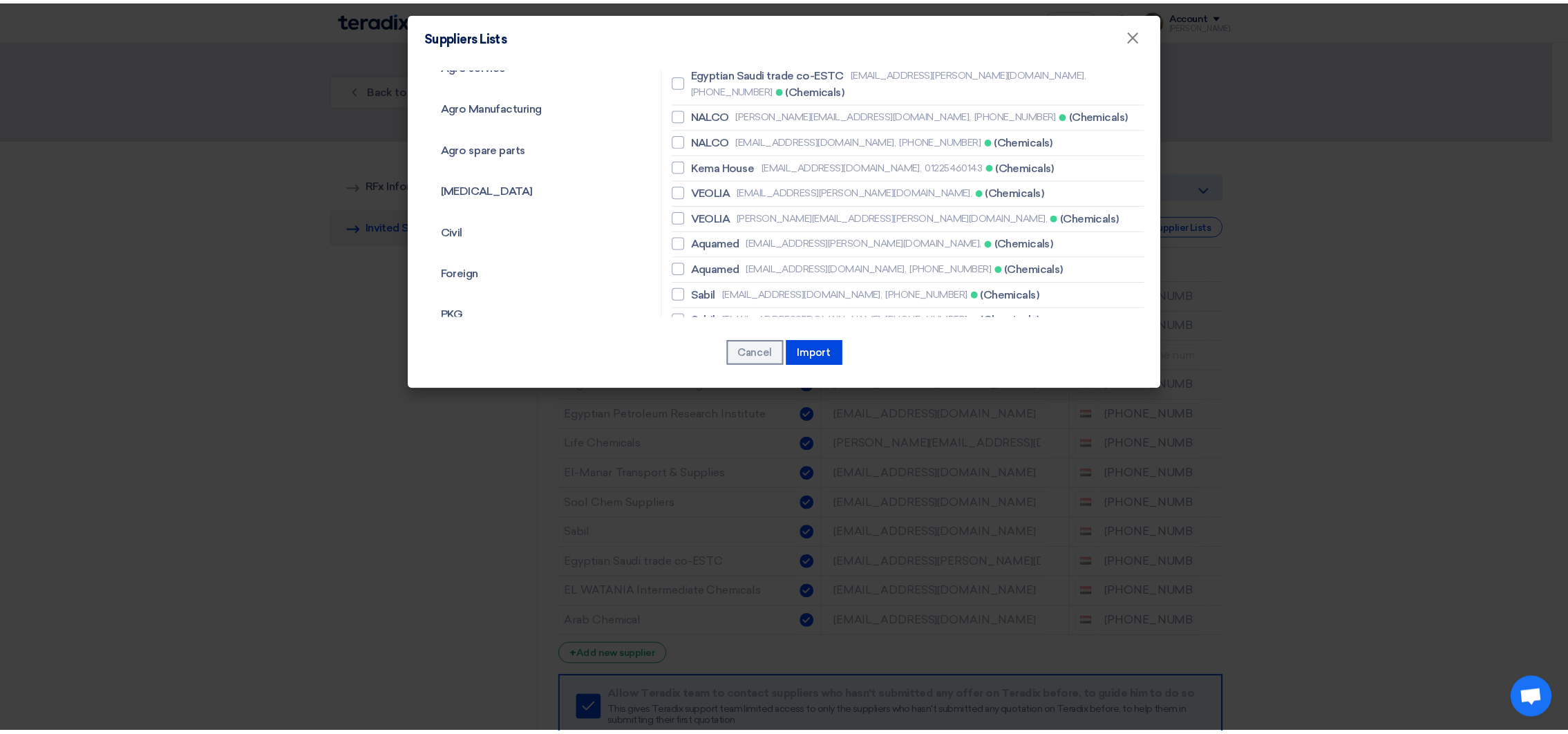
scroll to position [207, 0]
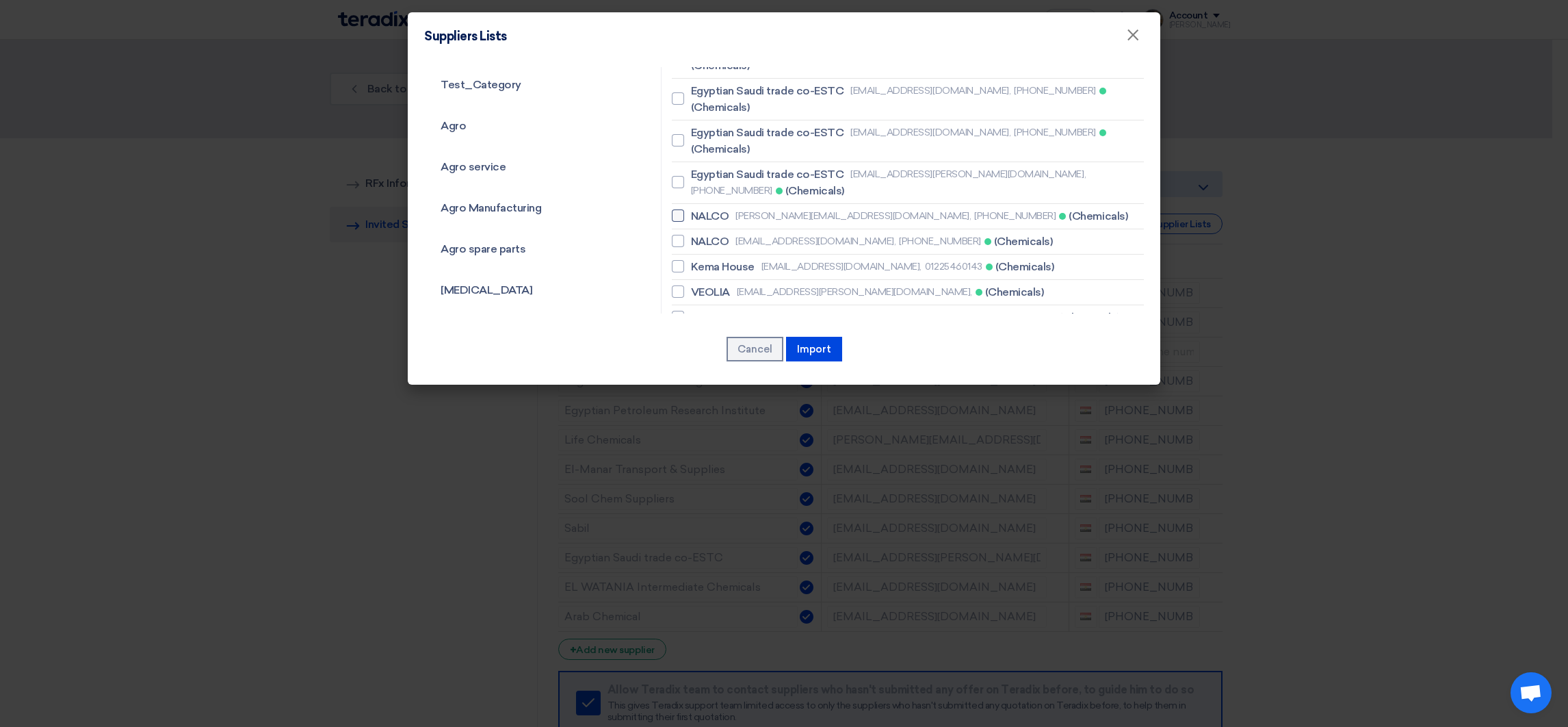
click at [714, 208] on span "NALCO" at bounding box center [710, 216] width 38 height 16
checkbox input "true"
click at [720, 233] on span "NALCO" at bounding box center [710, 241] width 38 height 16
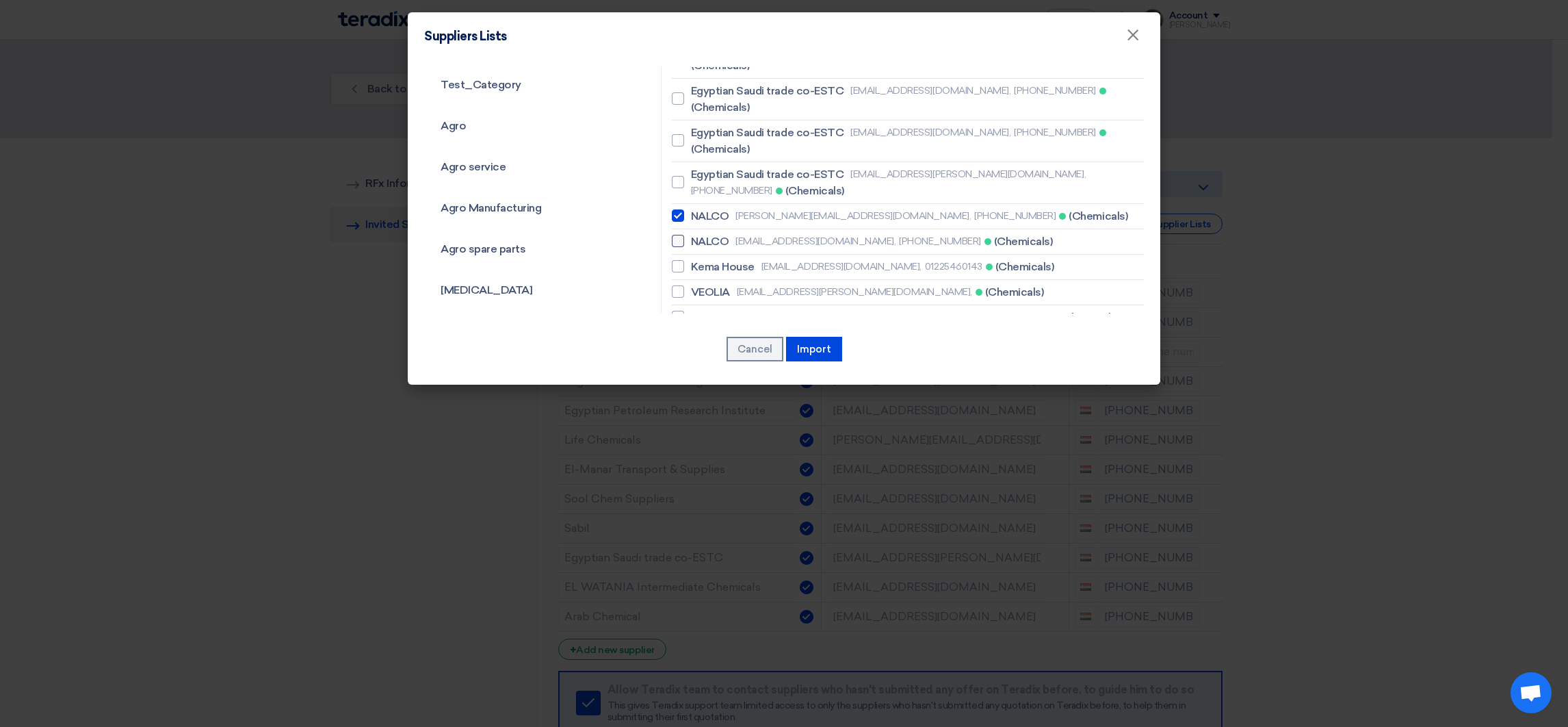
checkbox input "true"
click at [819, 337] on button "Import" at bounding box center [814, 349] width 56 height 25
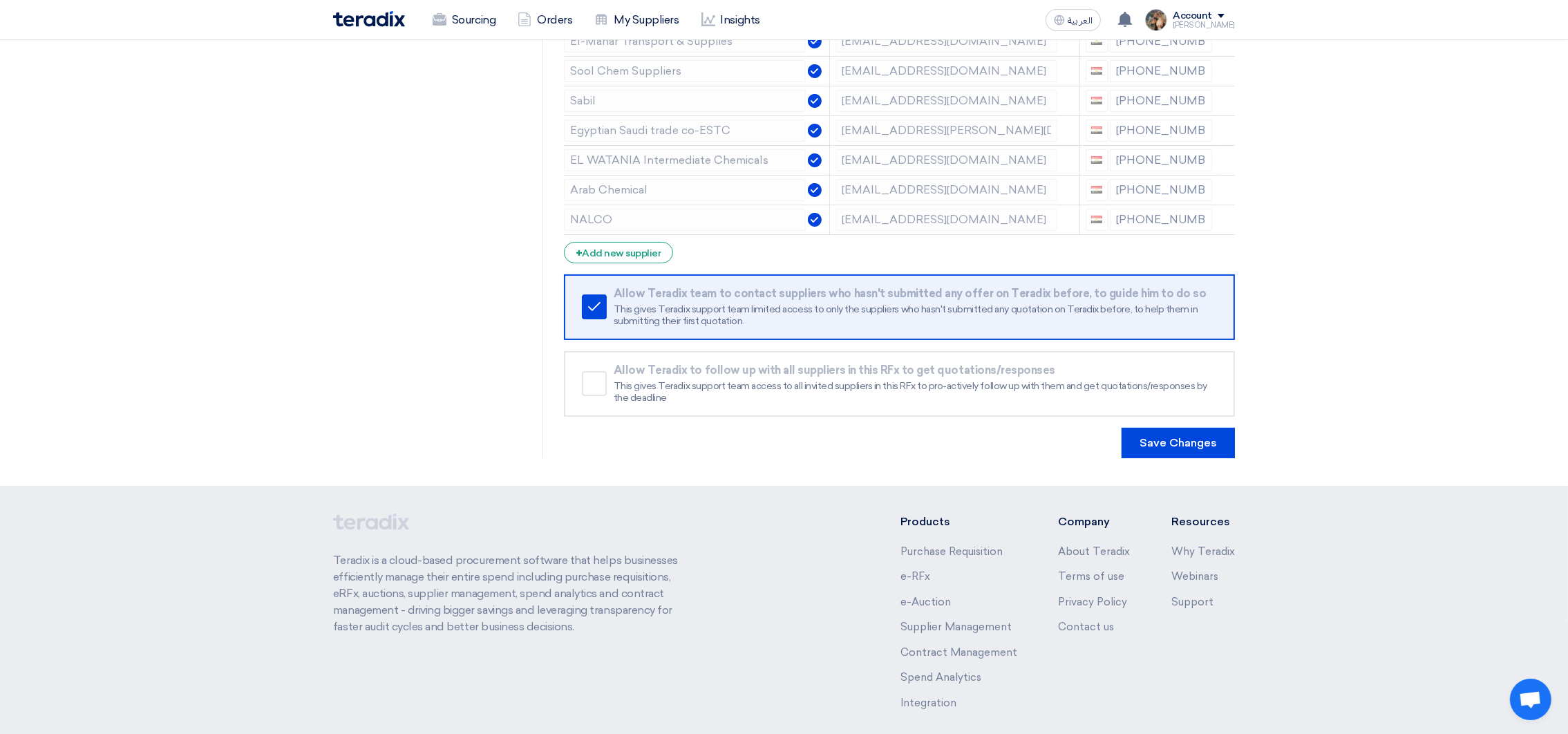
scroll to position [494, 0]
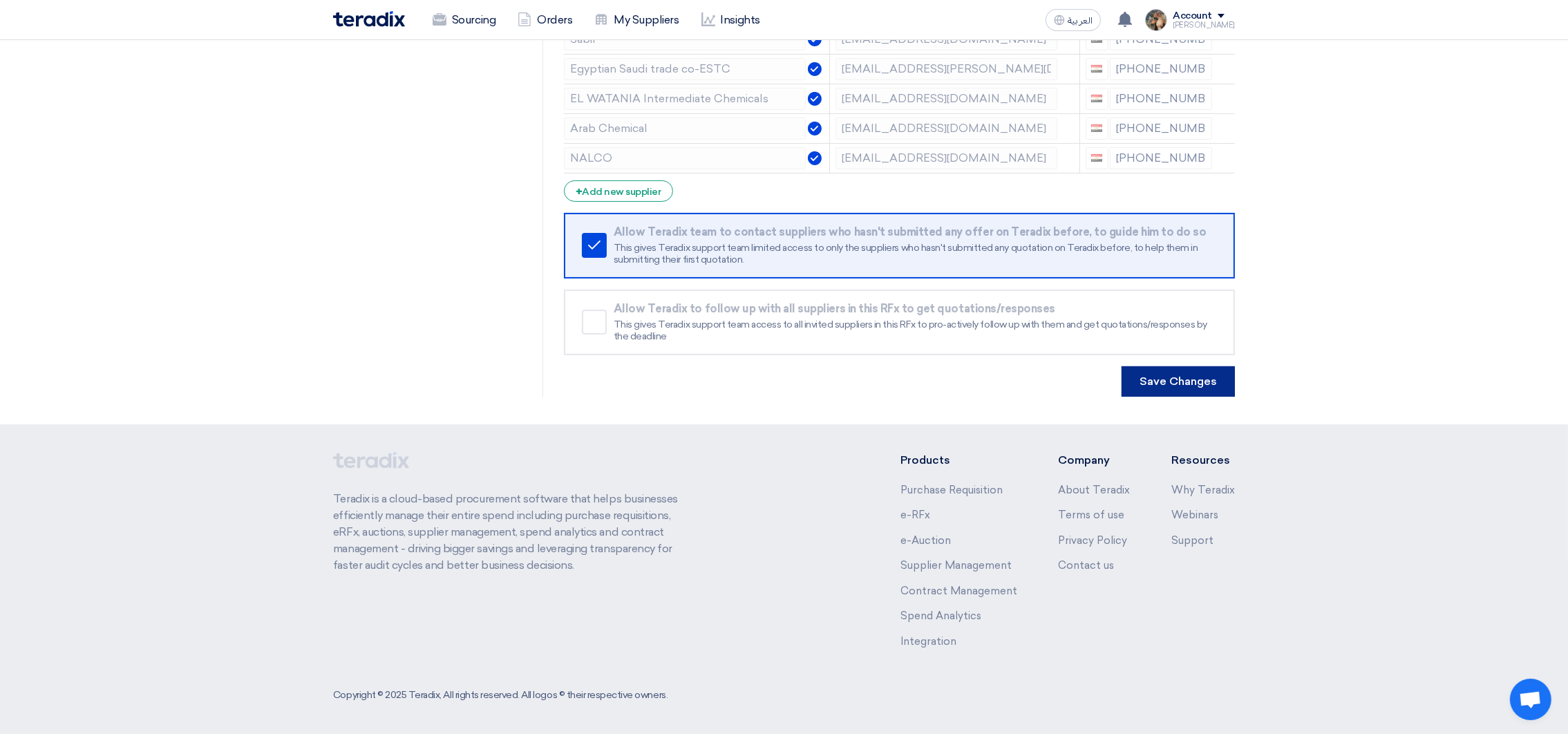
drag, startPoint x: 1192, startPoint y: 411, endPoint x: 1180, endPoint y: 392, distance: 22.5
click at [1192, 409] on section "RFQ Information RFx Information Invited Suppliers Invited Supplier Supplier Man…" at bounding box center [784, 35] width 1568 height 778
click at [1177, 384] on button "Save Changes" at bounding box center [1178, 381] width 113 height 30
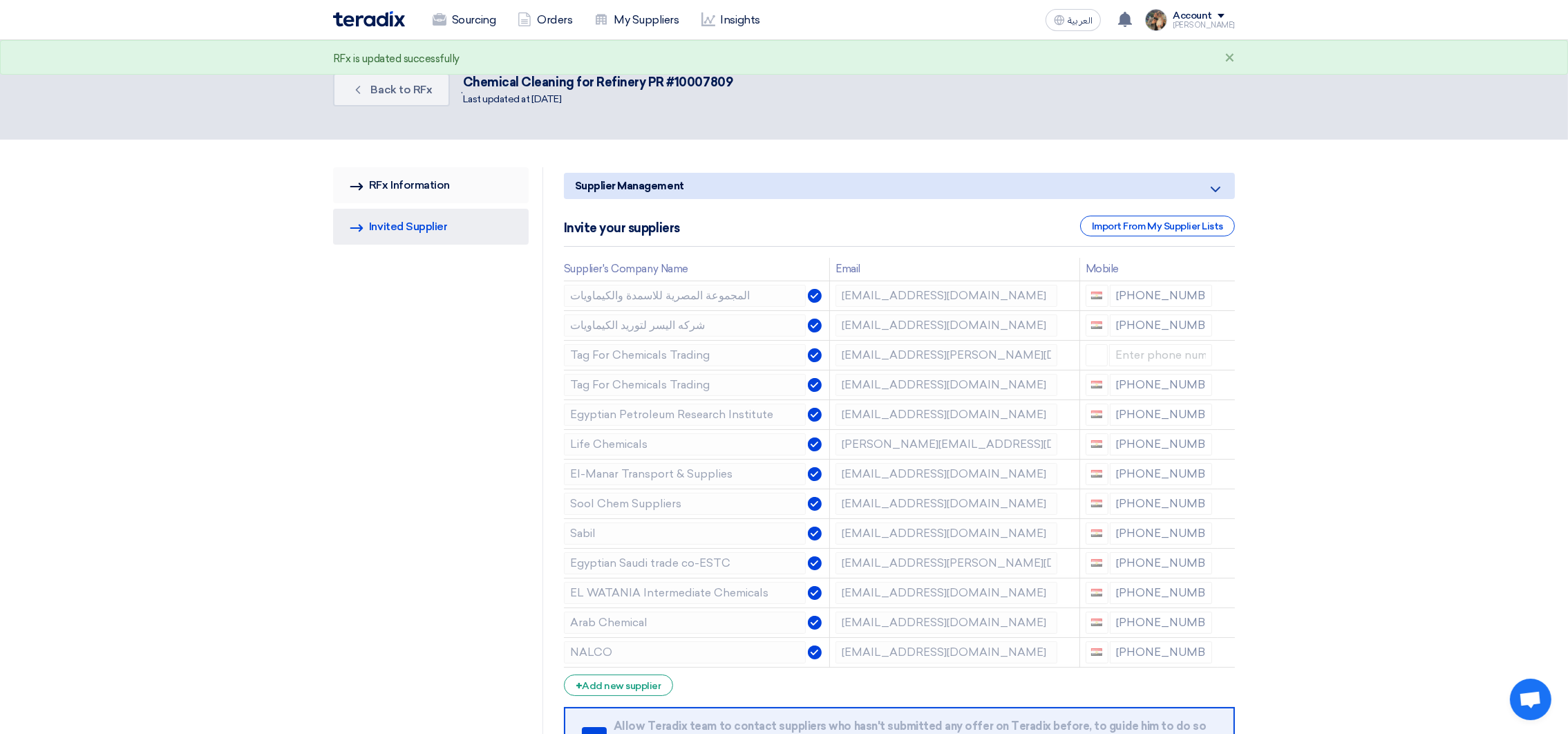
click at [426, 194] on link "RFQ Information RFx Information" at bounding box center [431, 185] width 196 height 36
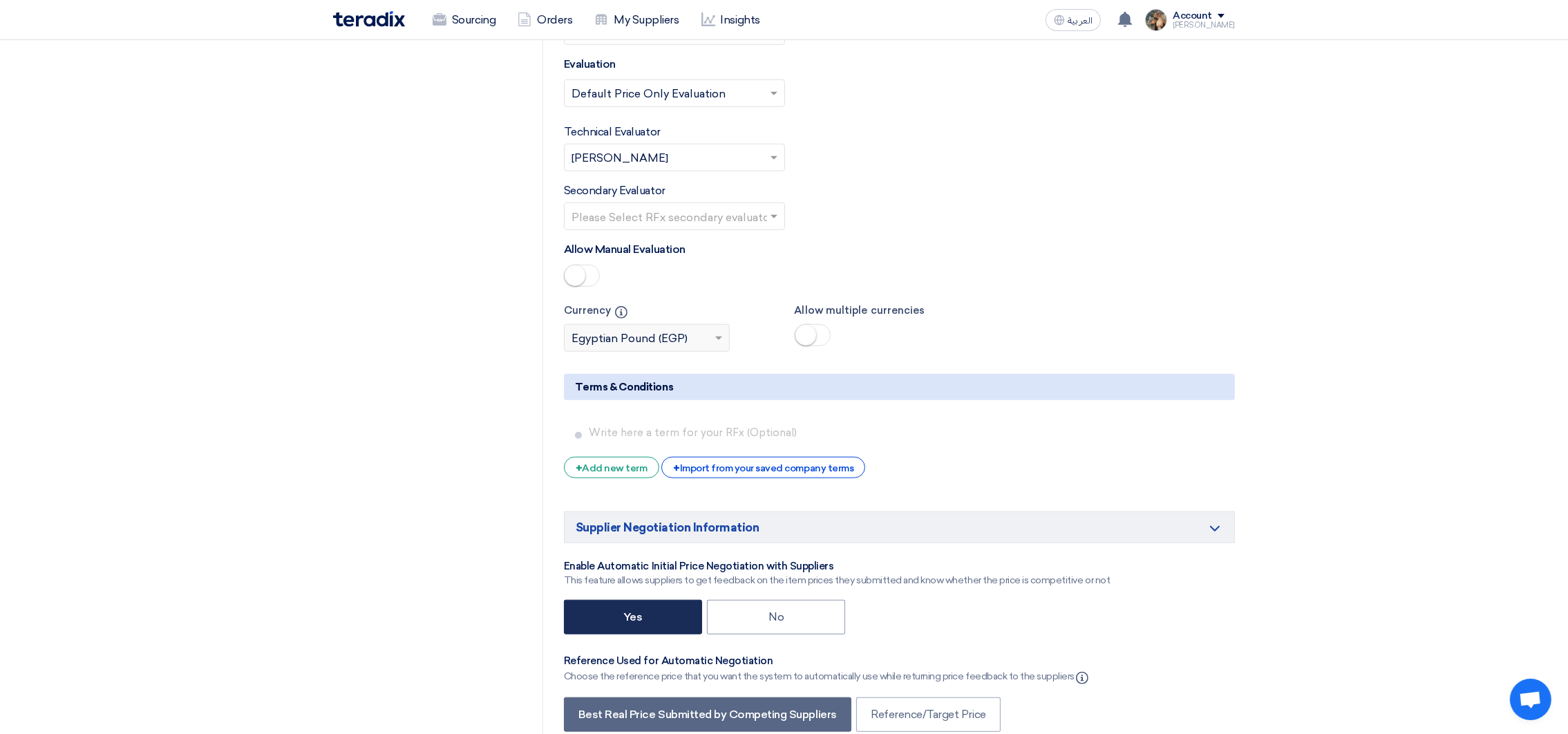
scroll to position [1968, 0]
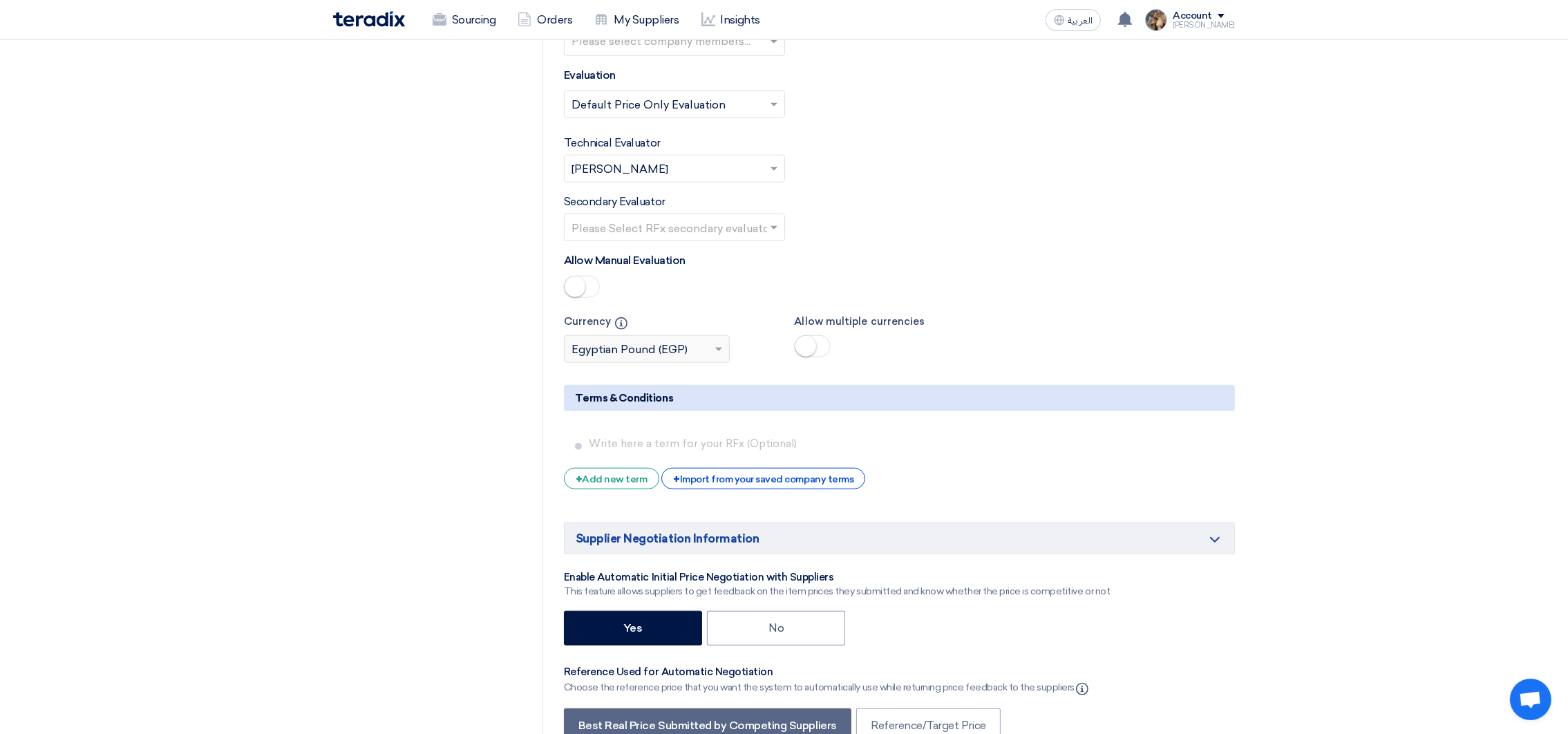
click at [802, 341] on small at bounding box center [806, 346] width 21 height 21
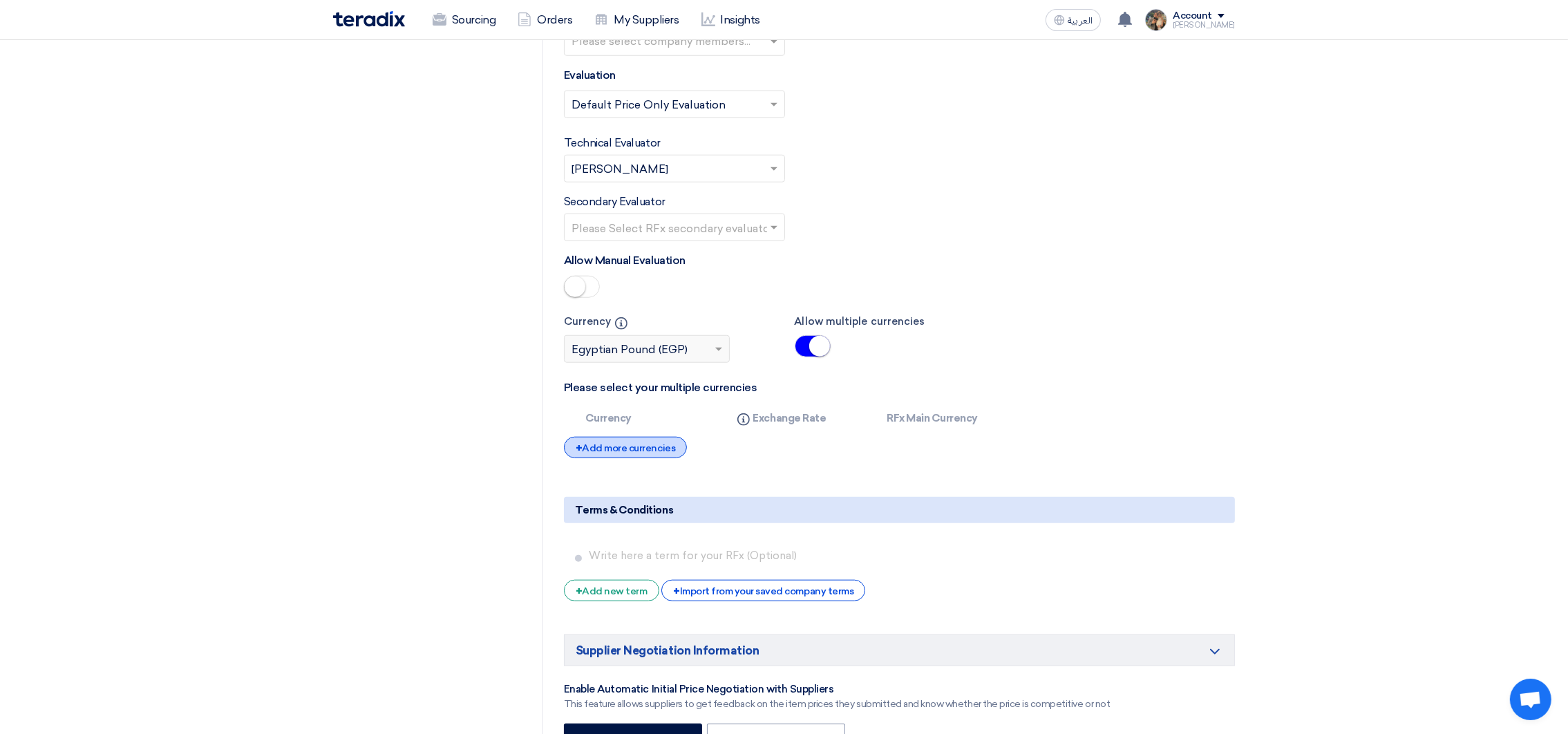
click at [632, 457] on div "+ Add more currencies" at bounding box center [625, 447] width 123 height 21
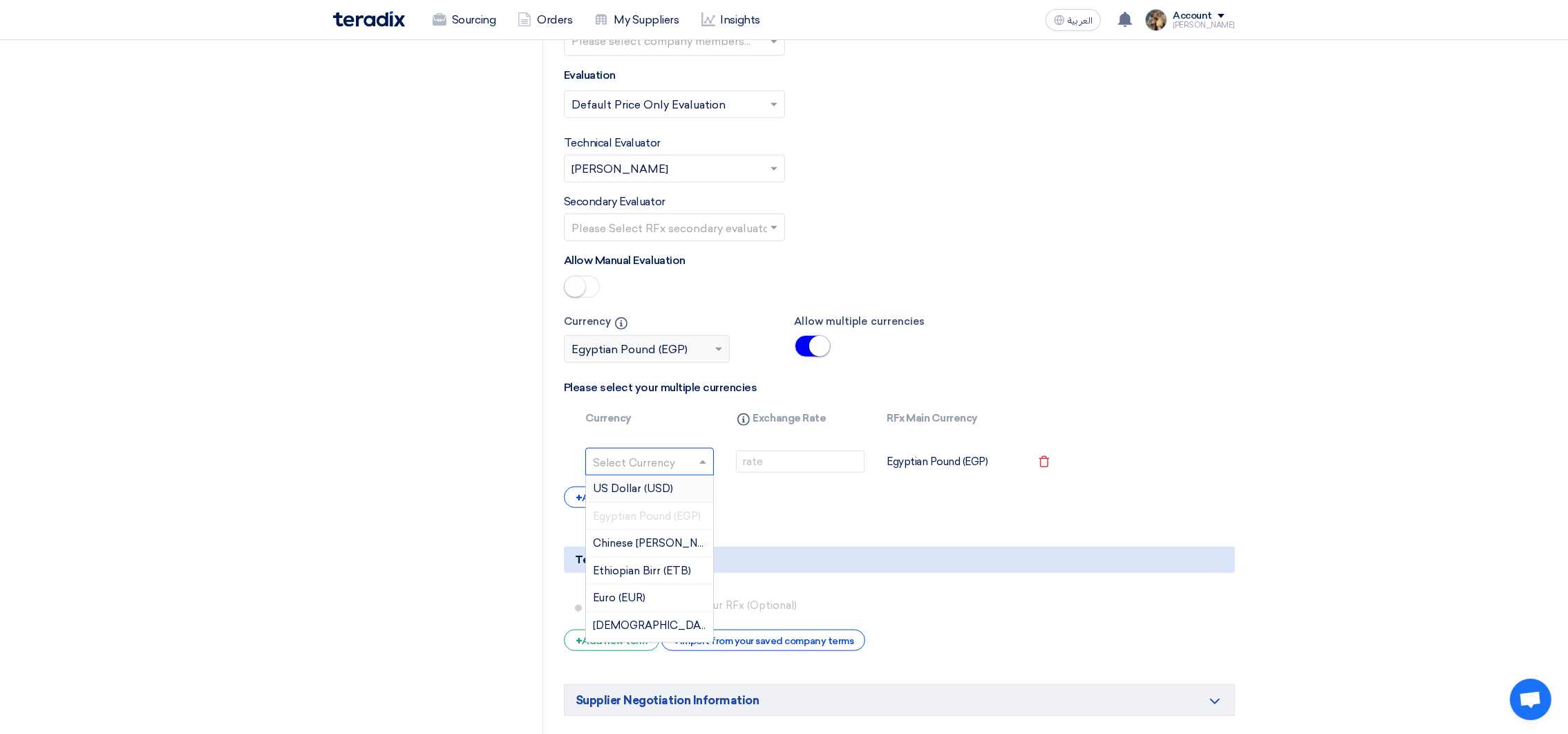
click at [694, 467] on div at bounding box center [650, 461] width 127 height 22
click at [674, 491] on div "US Dollar (USD)" at bounding box center [650, 489] width 127 height 27
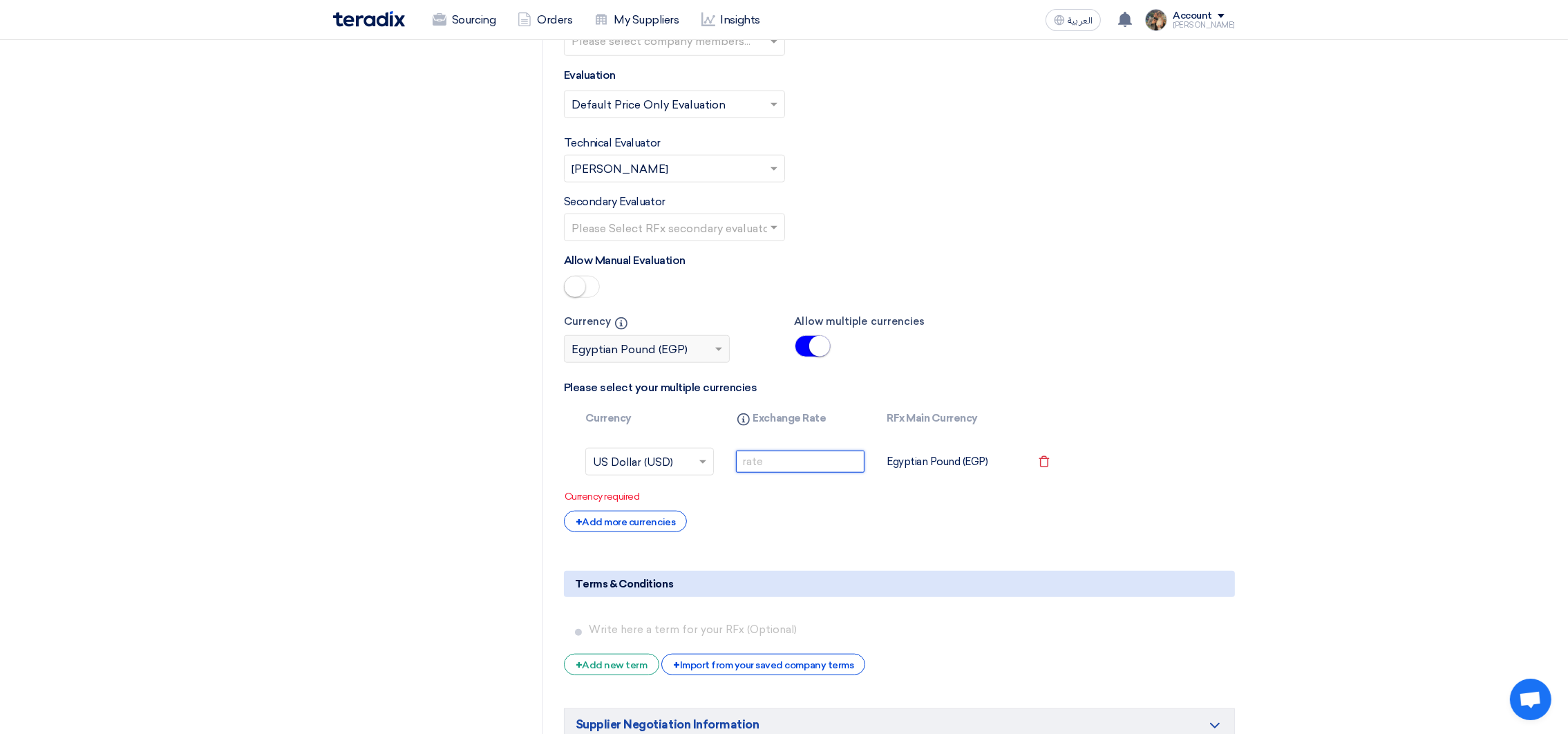
click at [810, 459] on input "number" at bounding box center [800, 461] width 128 height 22
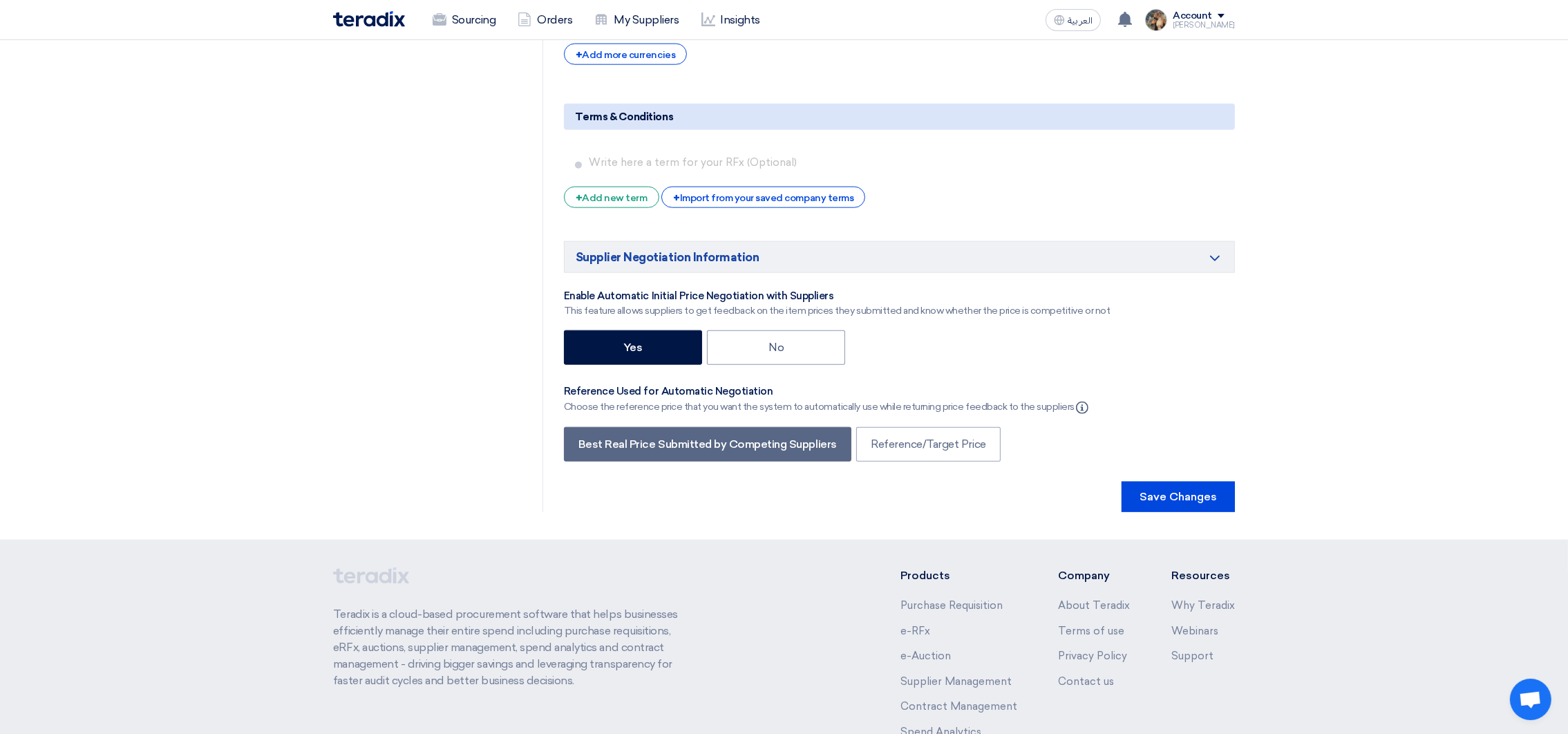
scroll to position [2535, 0]
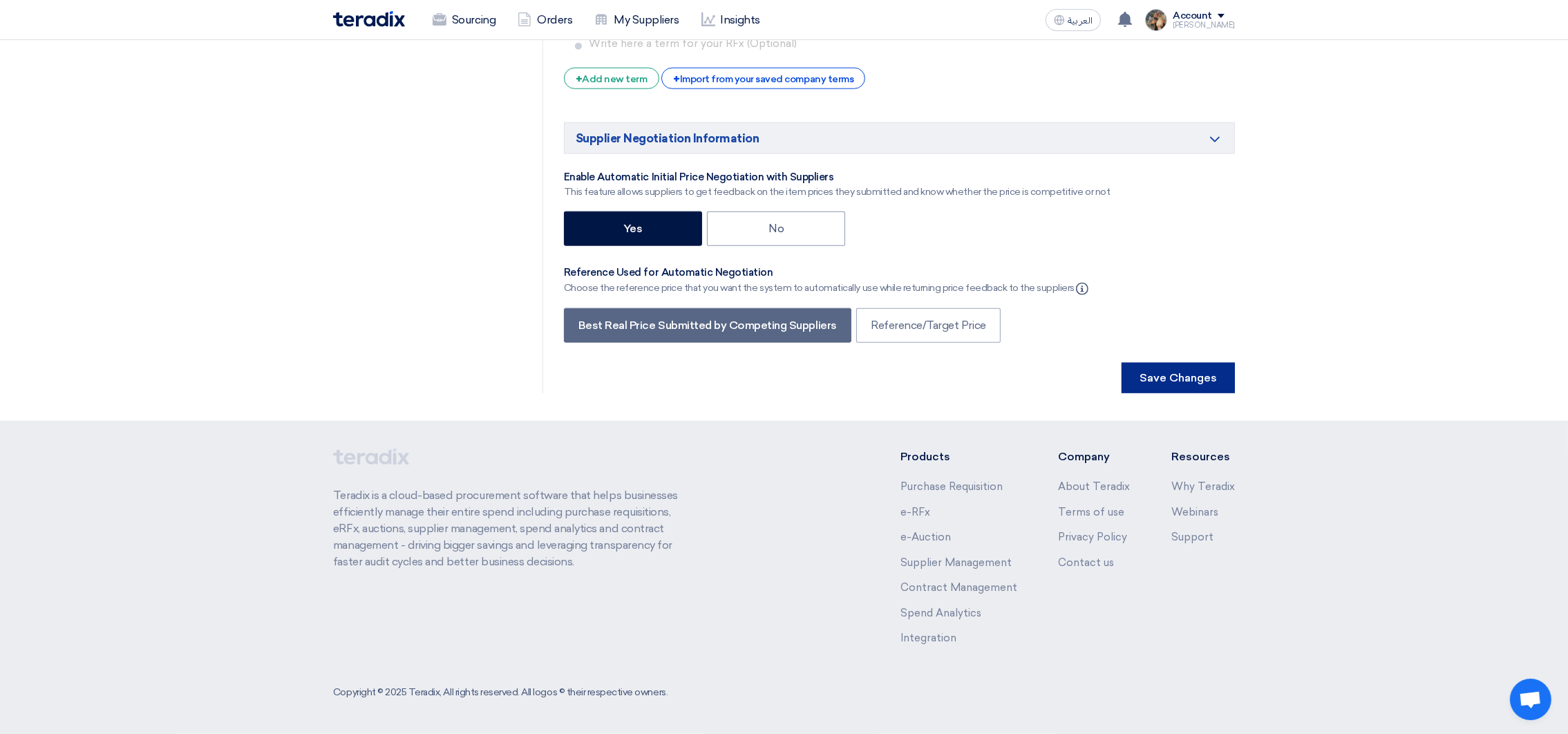
type input "48.67"
click at [1206, 375] on button "Save Changes" at bounding box center [1178, 378] width 113 height 30
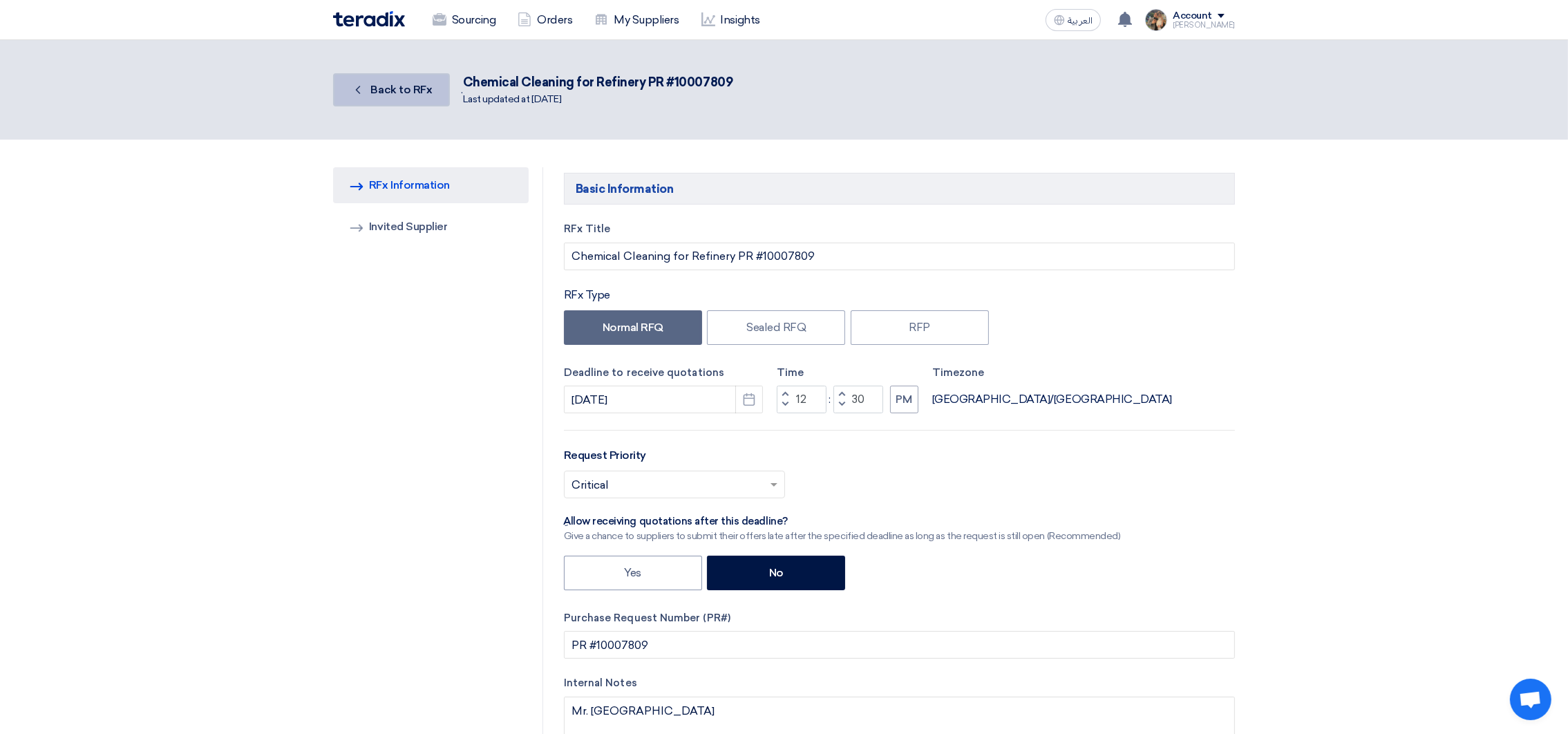
click at [371, 79] on link "Back Back to RFx" at bounding box center [392, 90] width 117 height 33
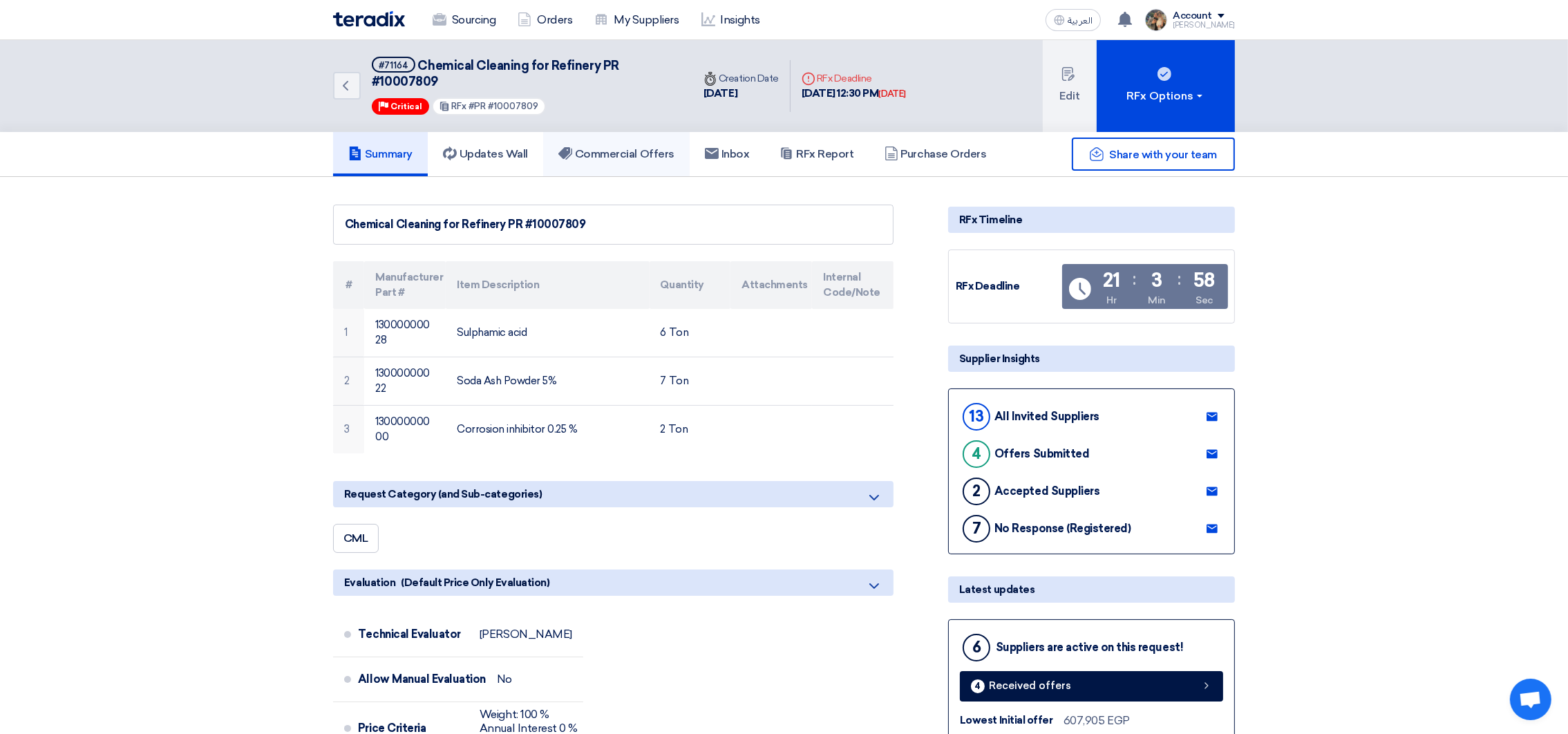
click at [611, 147] on h5 "Commercial Offers" at bounding box center [617, 154] width 116 height 14
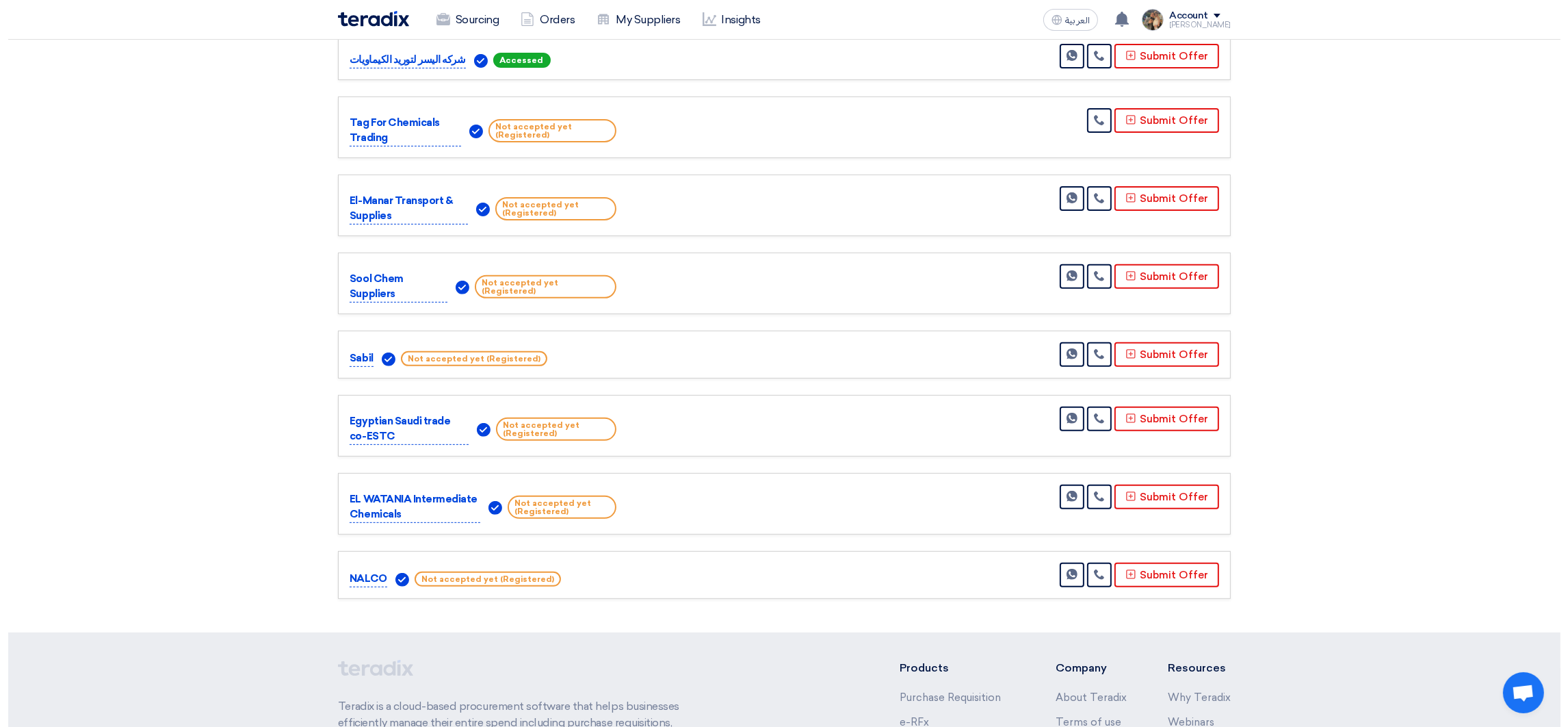
scroll to position [821, 0]
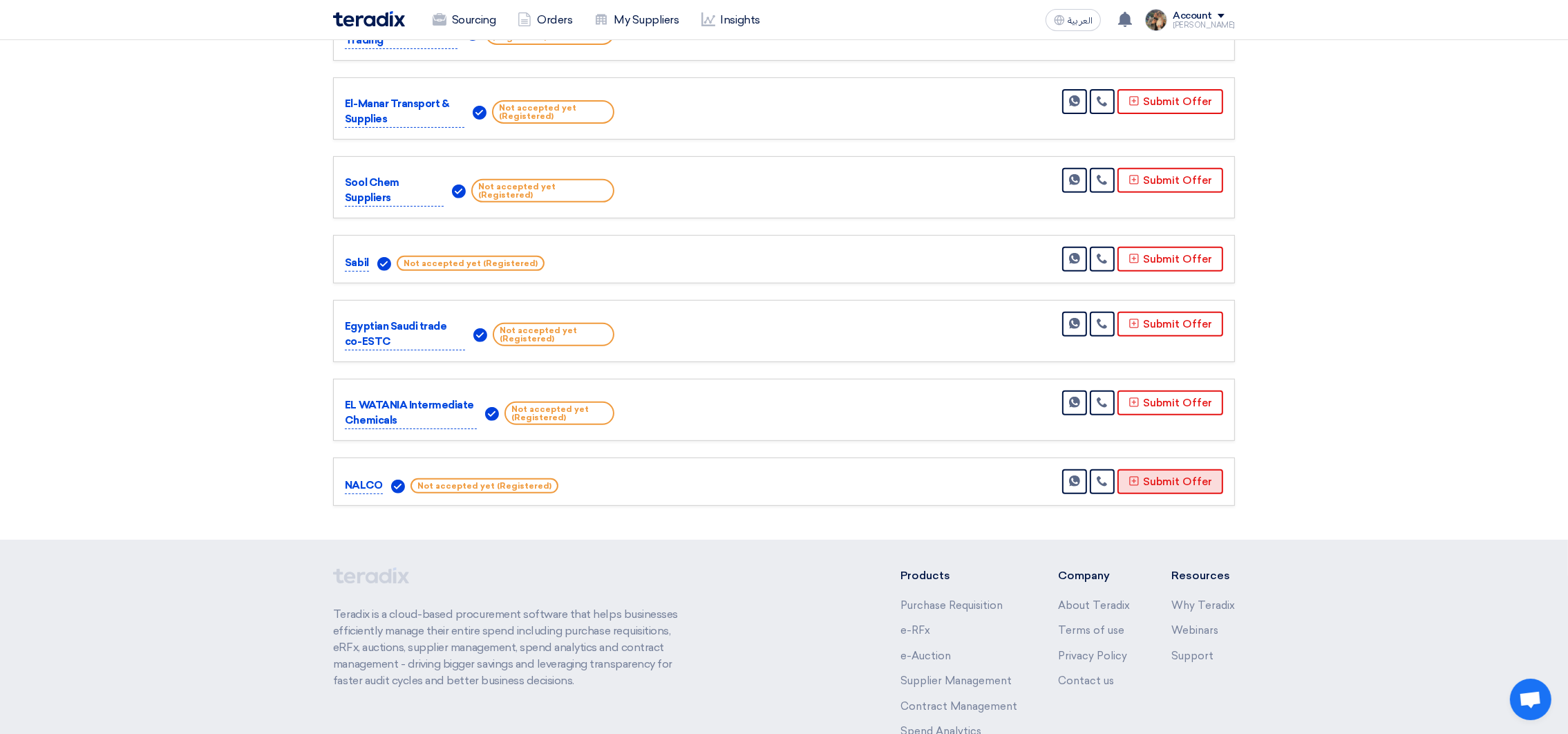
click at [1166, 475] on button "Submit Offer" at bounding box center [1170, 481] width 106 height 25
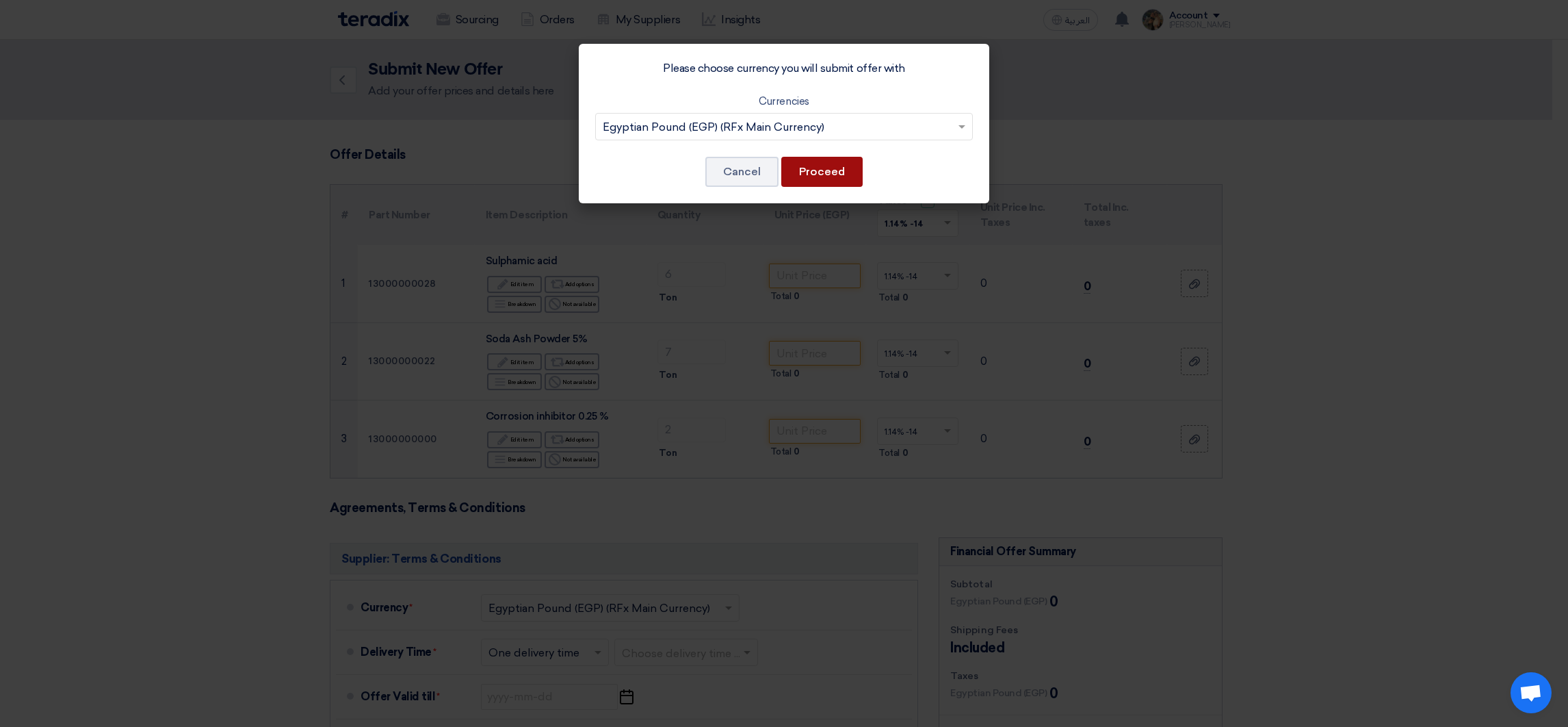
click at [847, 169] on button "Proceed" at bounding box center [821, 172] width 81 height 30
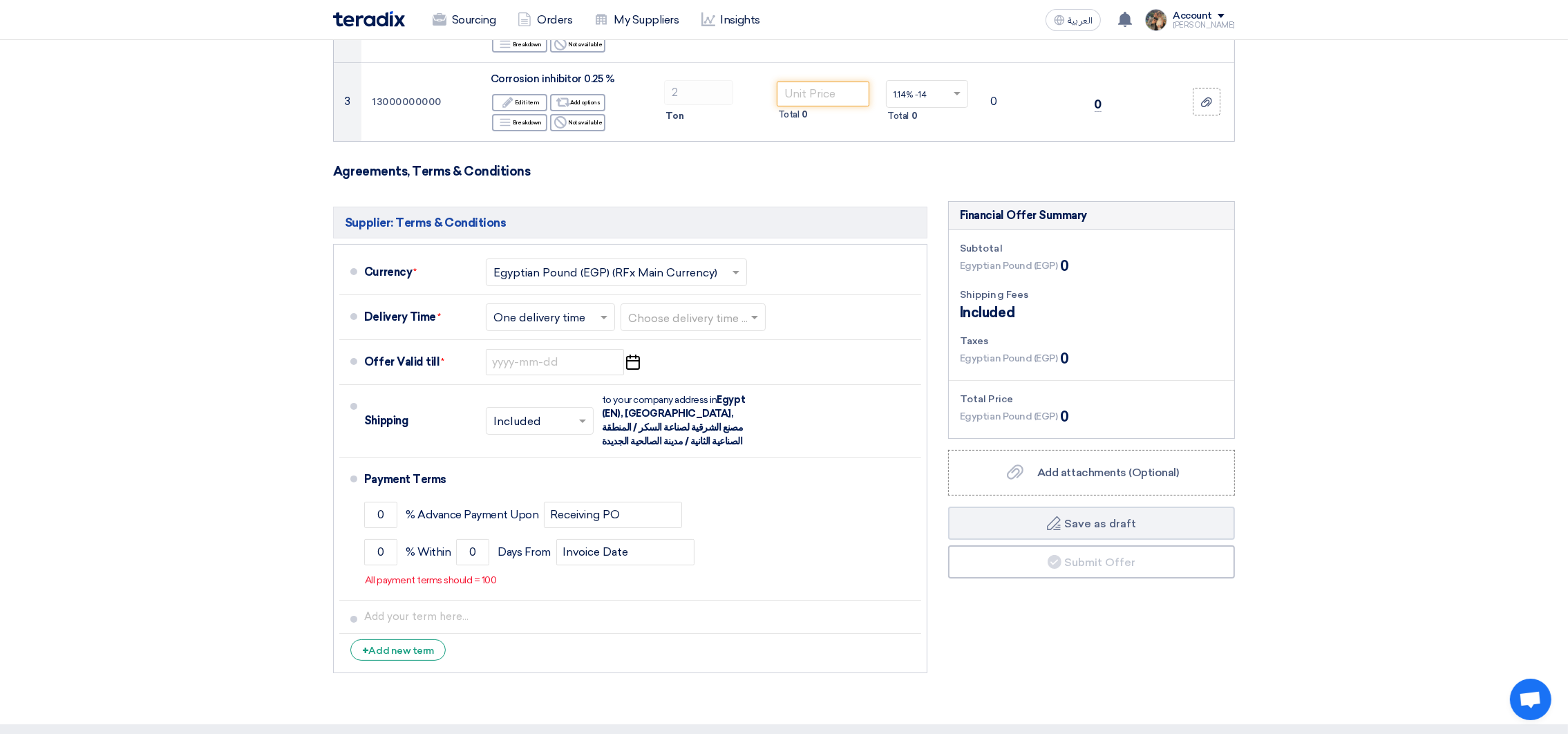
scroll to position [518, 0]
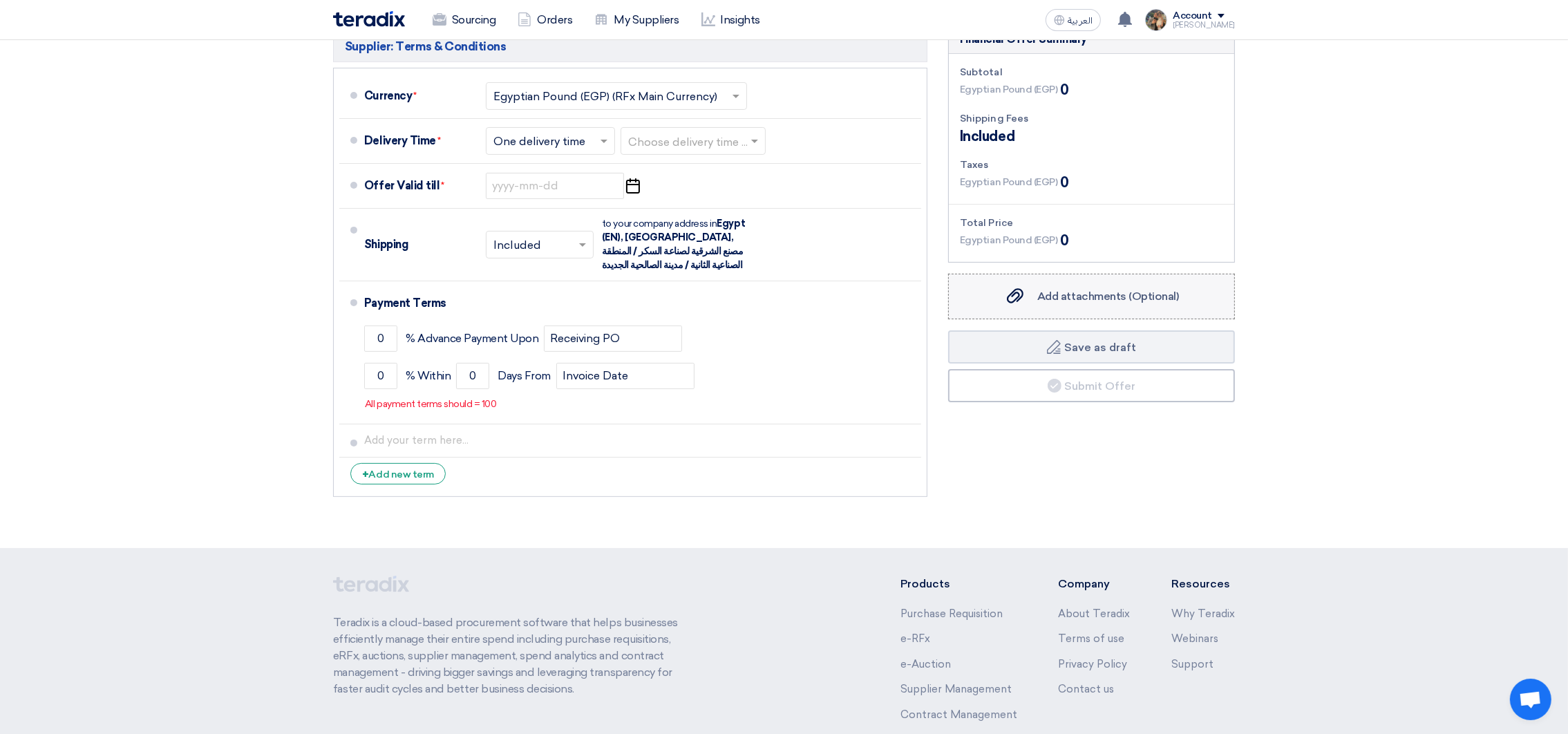
click at [1094, 293] on span "Add attachments (Optional)" at bounding box center [1108, 296] width 142 height 13
click at [0, 0] on input "Add attachments (Optional) Add attachments (Optional)" at bounding box center [0, 0] width 0 height 0
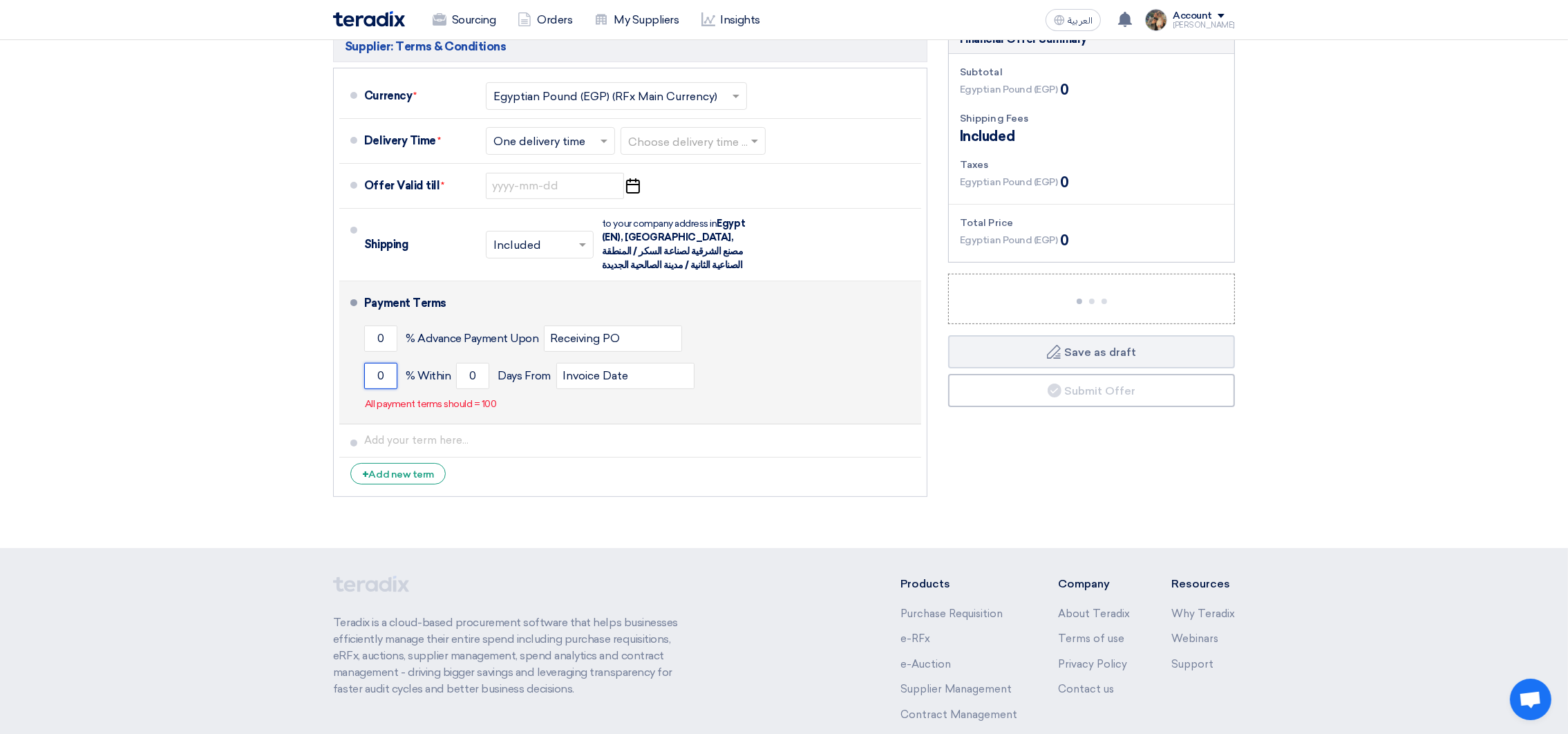
click at [372, 375] on input "0" at bounding box center [381, 376] width 33 height 26
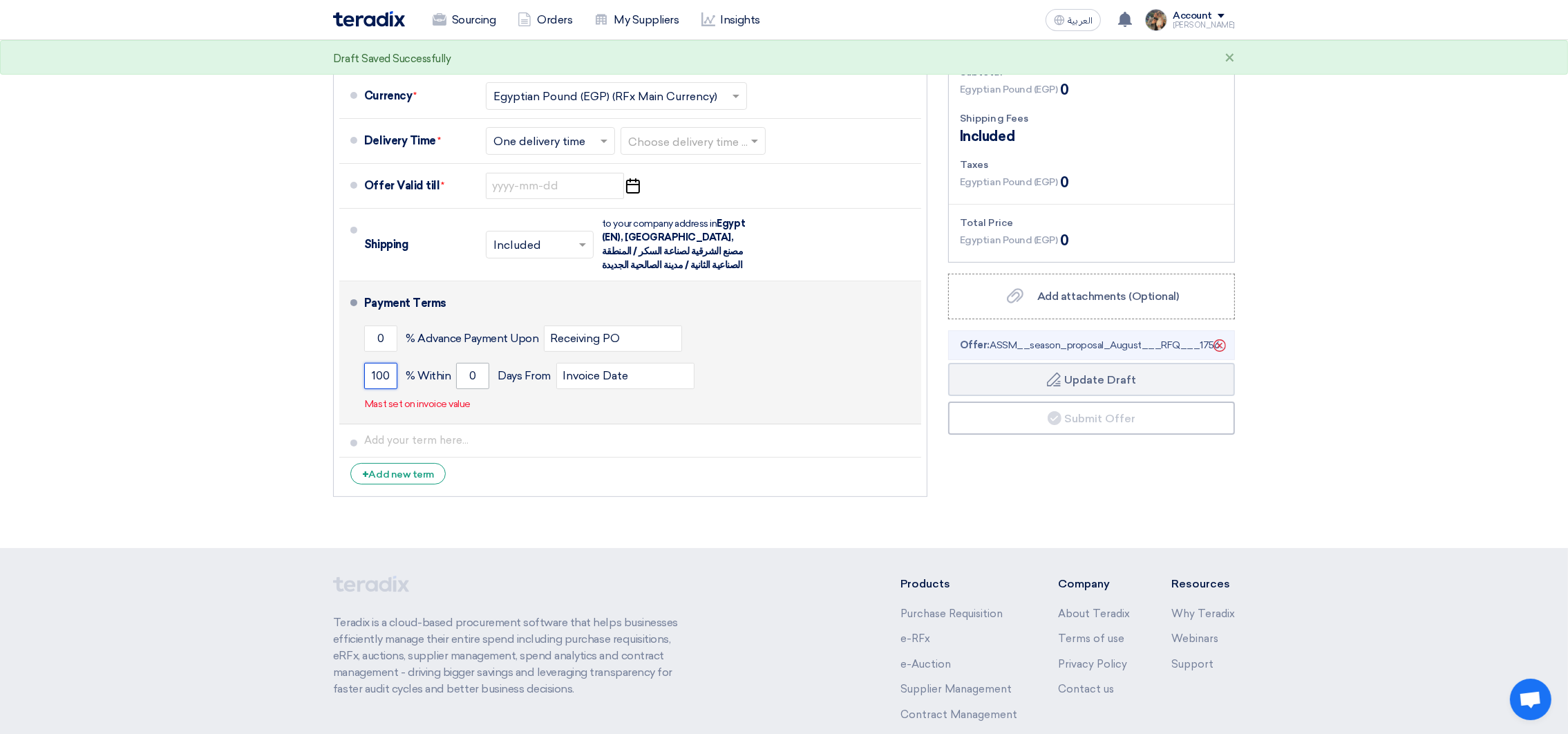
type input "100"
click at [469, 376] on input "0" at bounding box center [473, 376] width 33 height 26
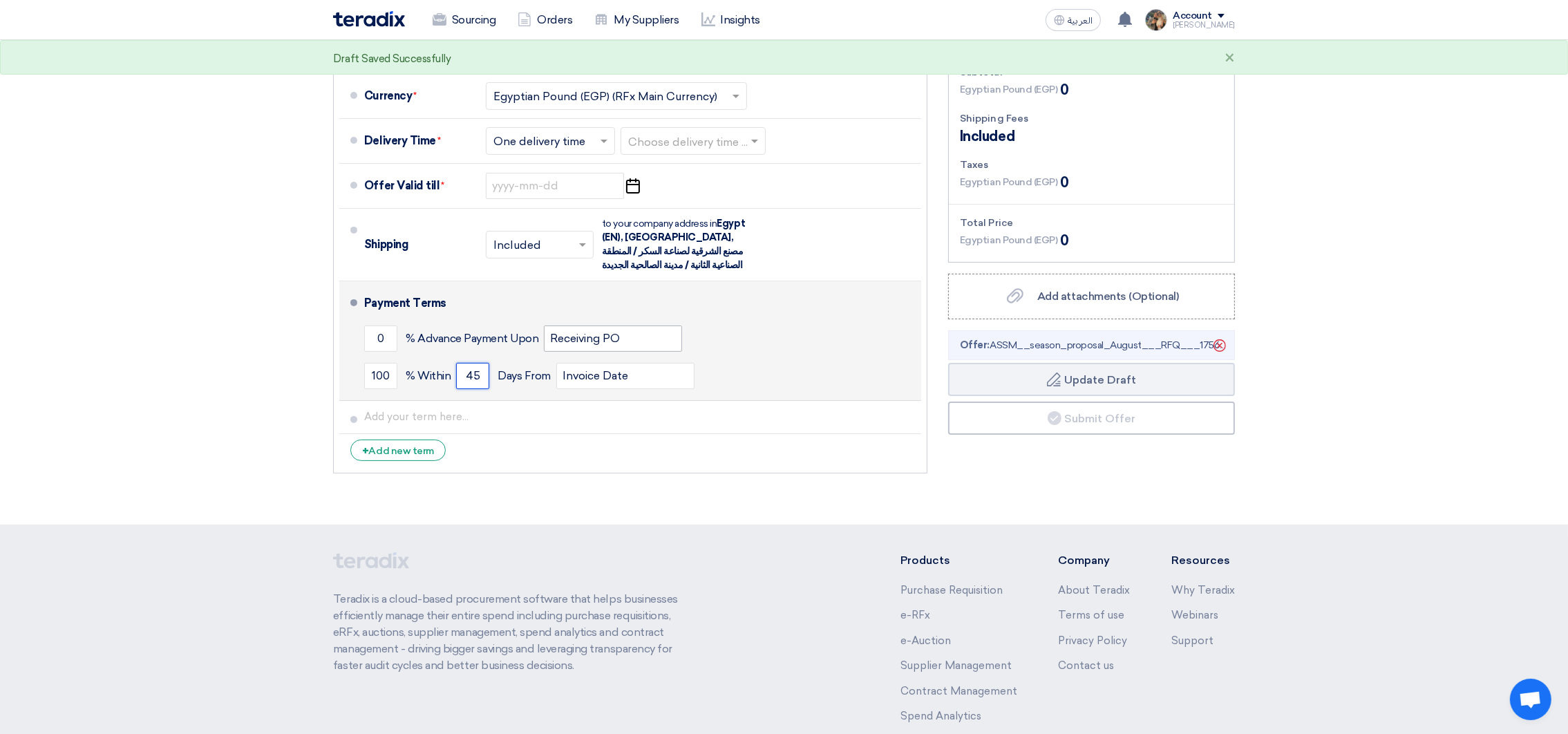
scroll to position [415, 0]
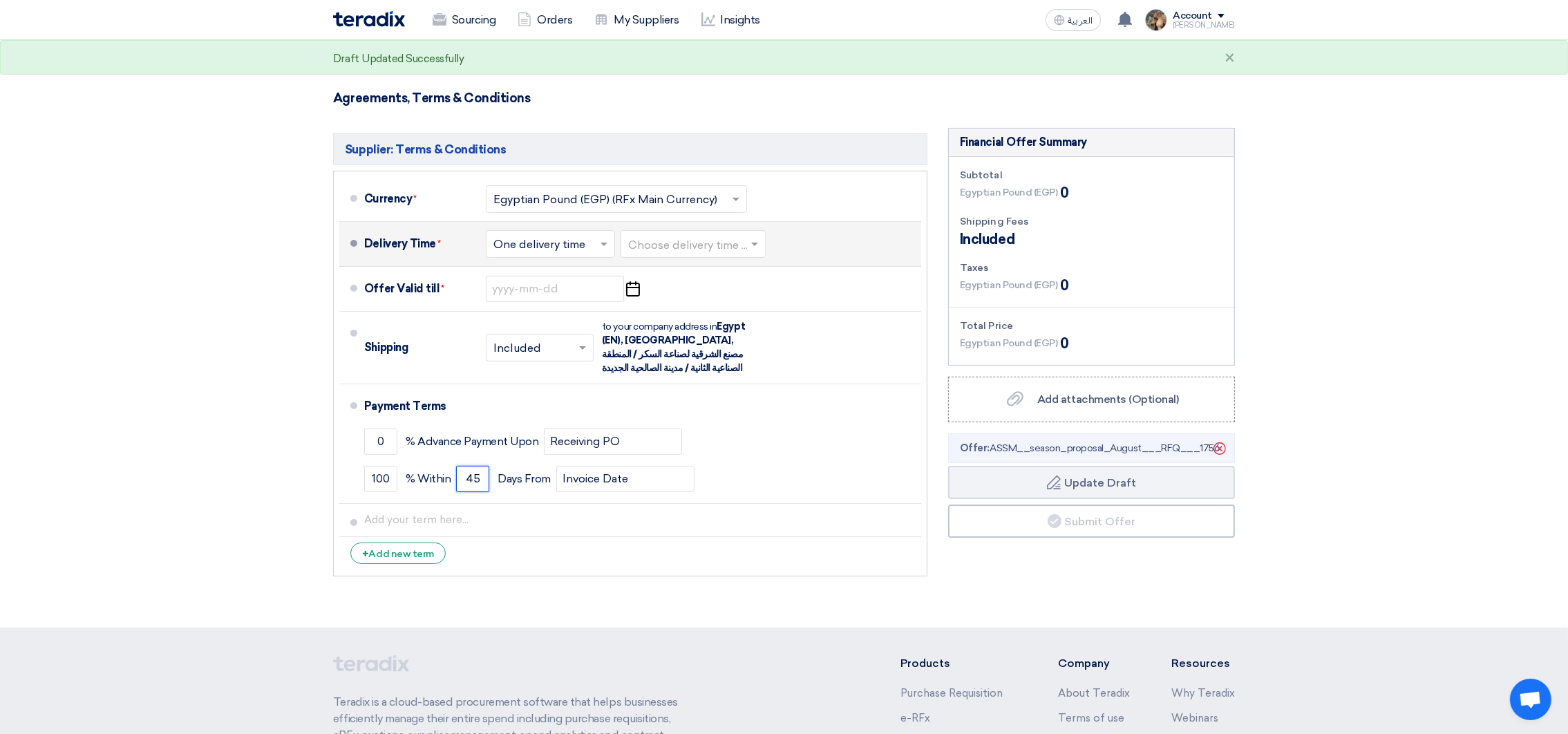
type input "45"
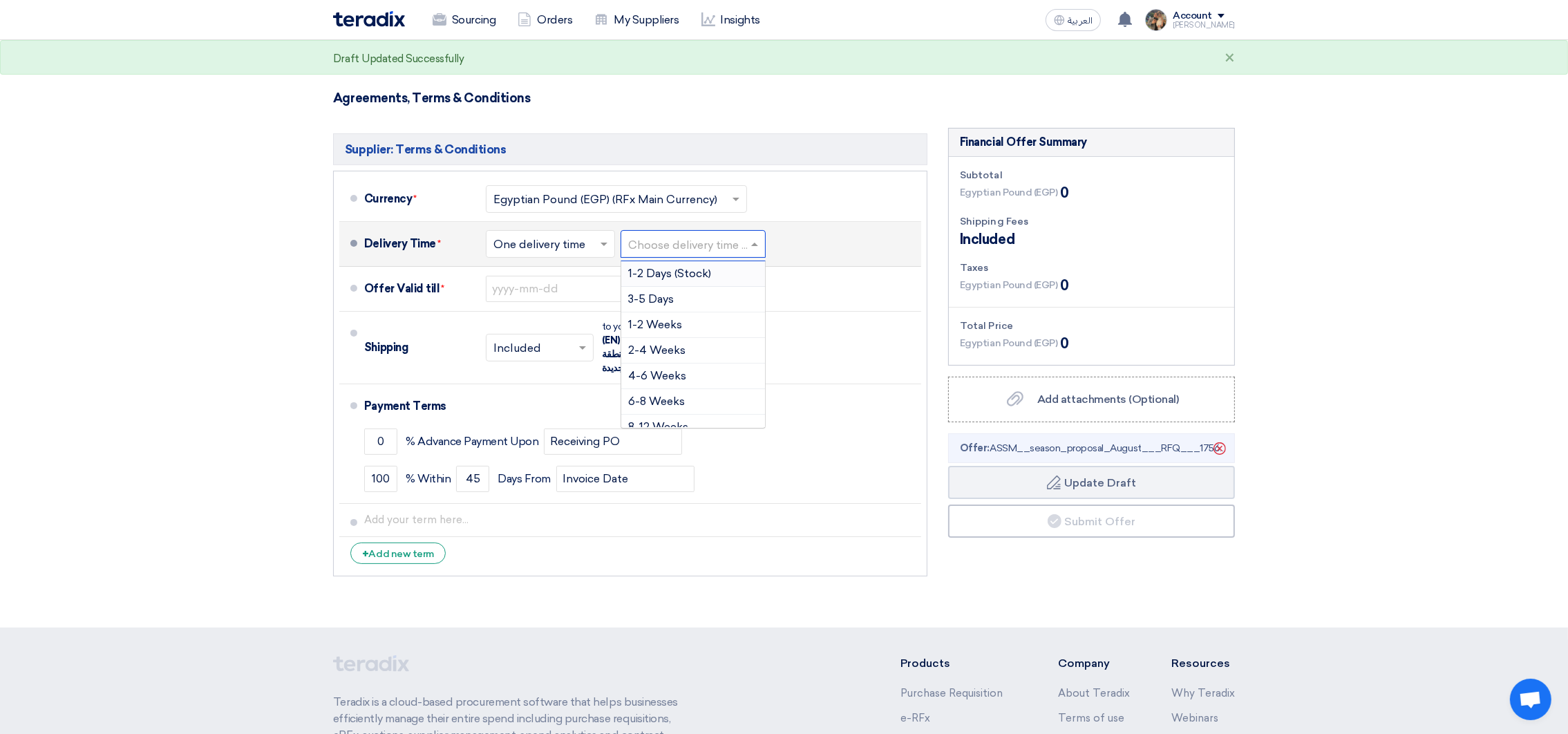
click at [729, 252] on input "text" at bounding box center [694, 244] width 131 height 20
click at [671, 344] on span "2-4 Weeks" at bounding box center [657, 350] width 57 height 13
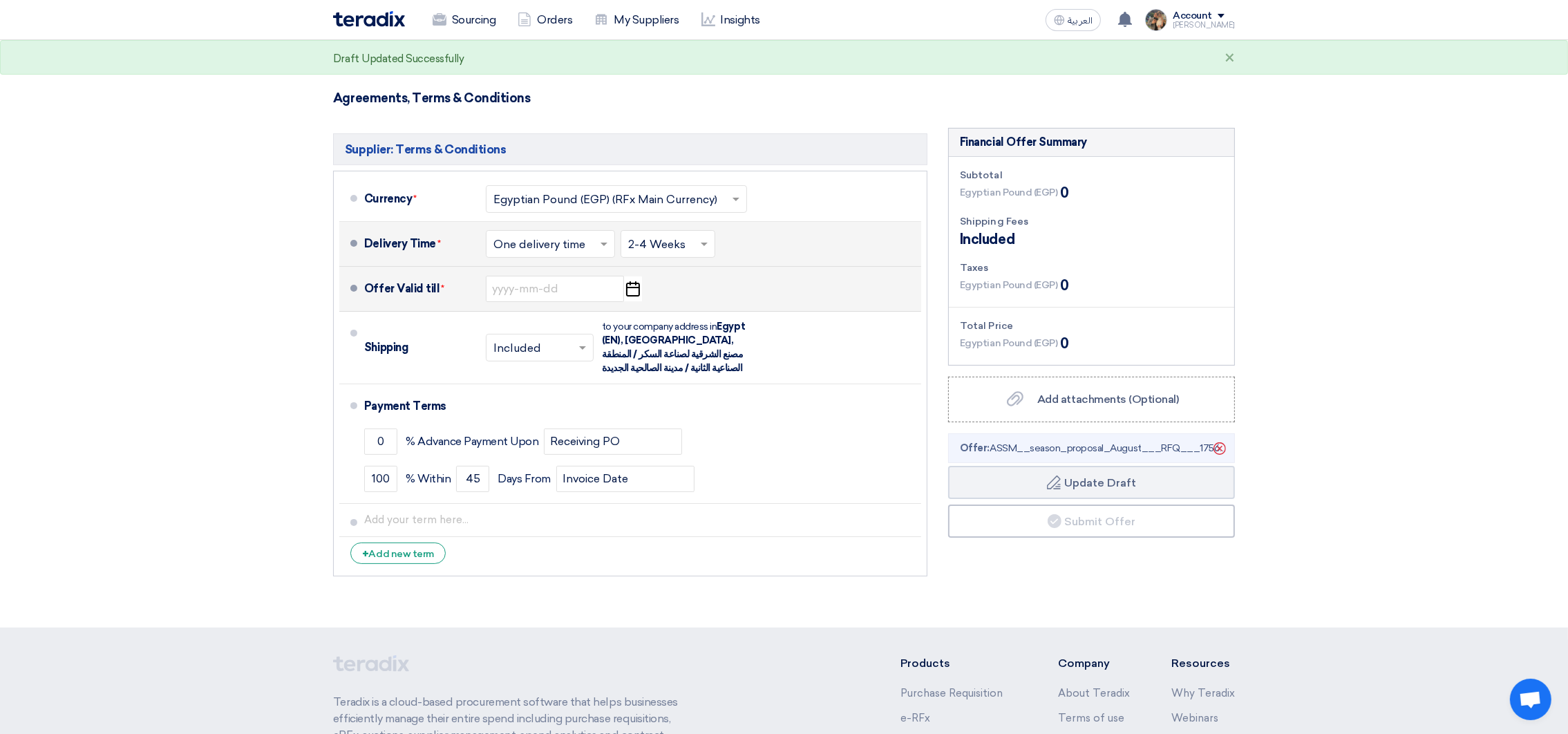
click at [631, 282] on icon "Pick a date" at bounding box center [632, 289] width 19 height 25
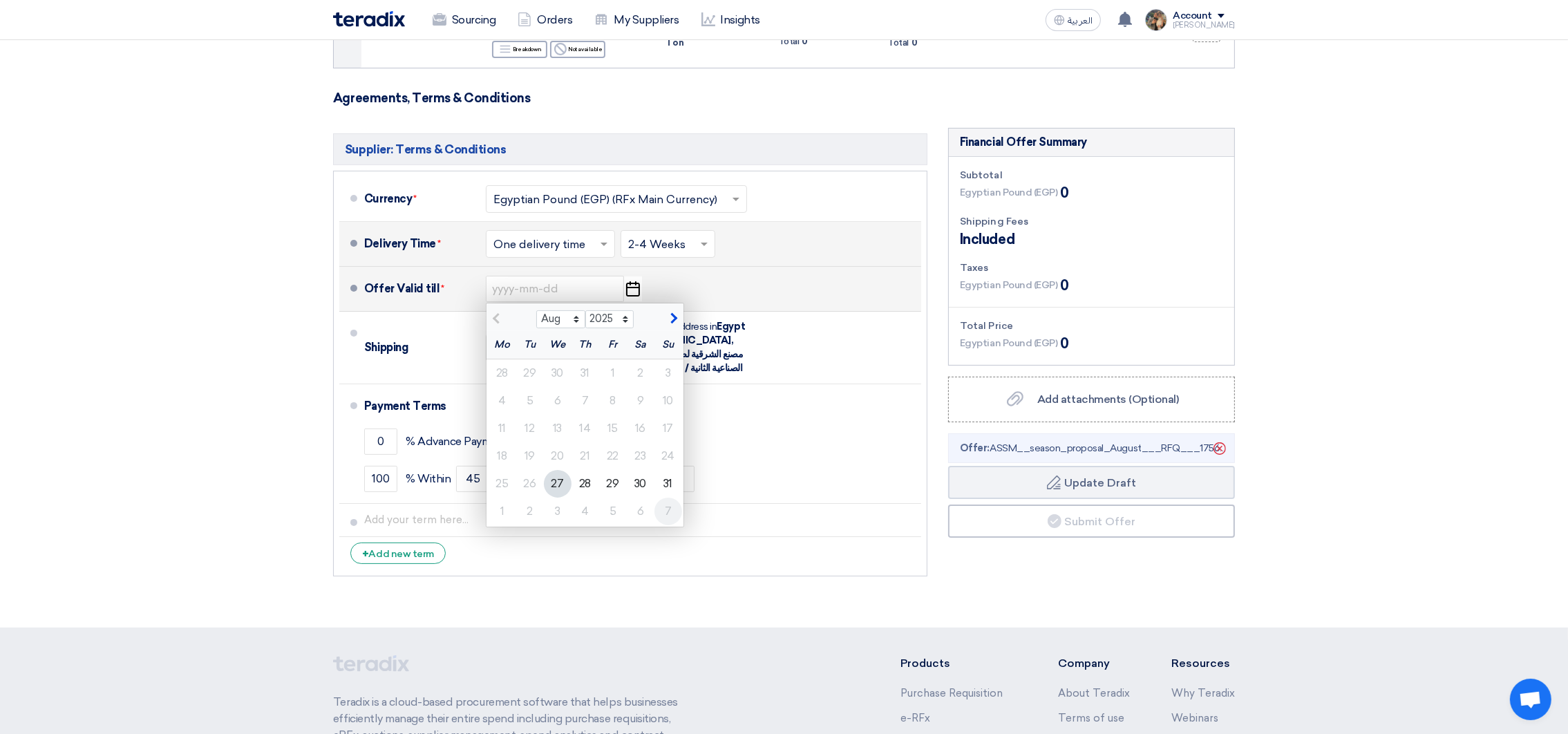
click at [677, 517] on div "7" at bounding box center [668, 511] width 27 height 27
type input "[DATE]"
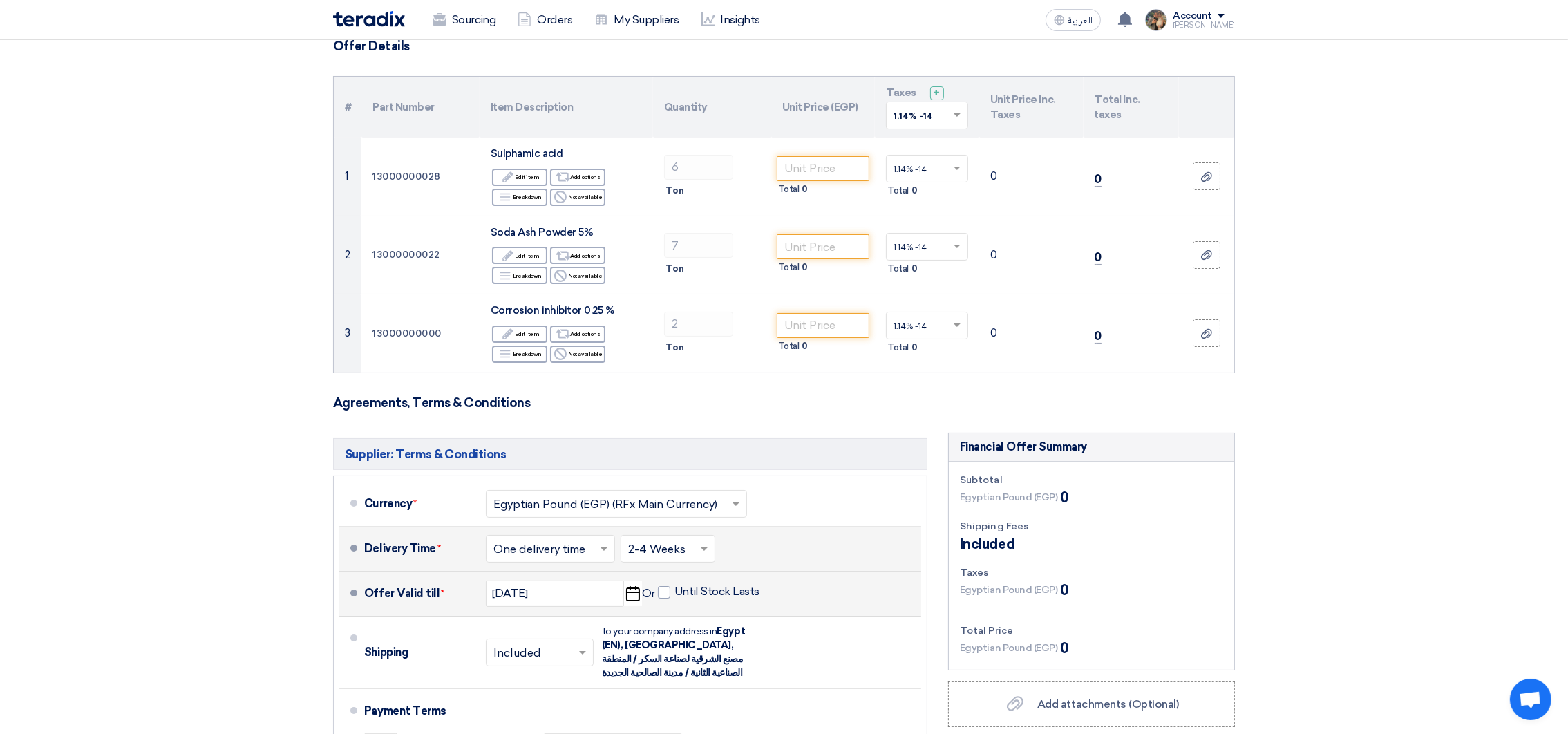
scroll to position [0, 0]
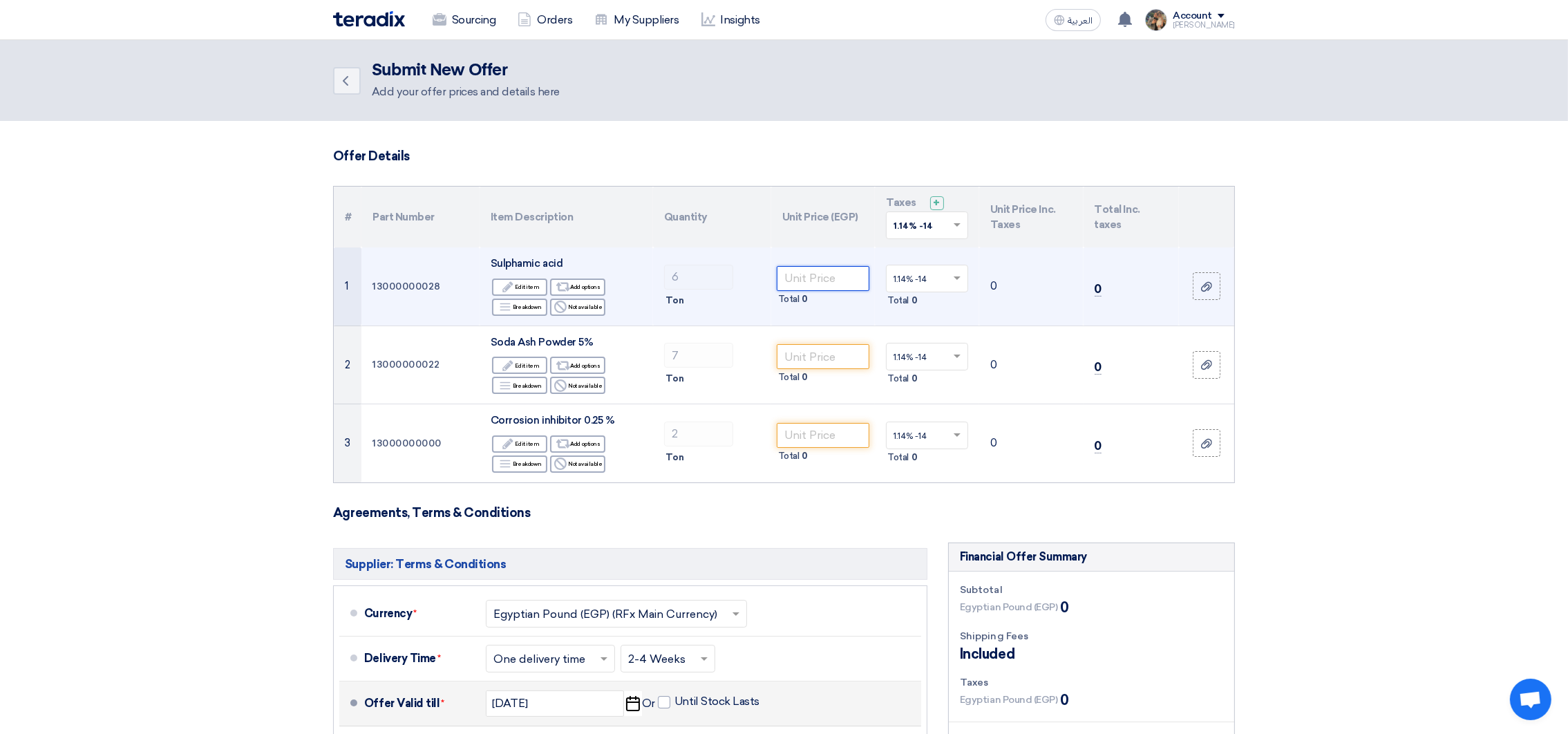
click at [816, 278] on input "number" at bounding box center [823, 278] width 93 height 25
paste input "6.1"
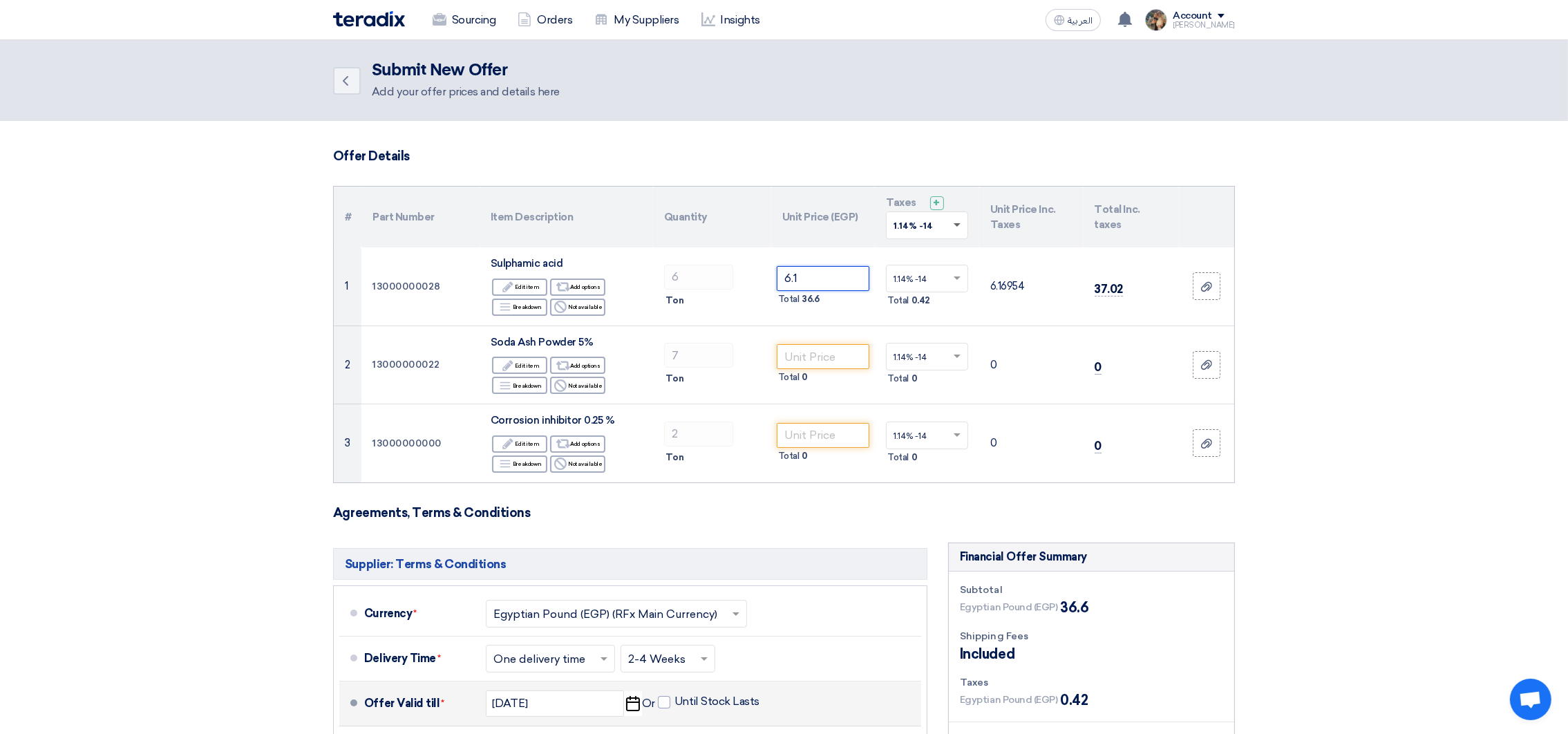
type input "6.1"
click at [960, 226] on span at bounding box center [959, 225] width 17 height 13
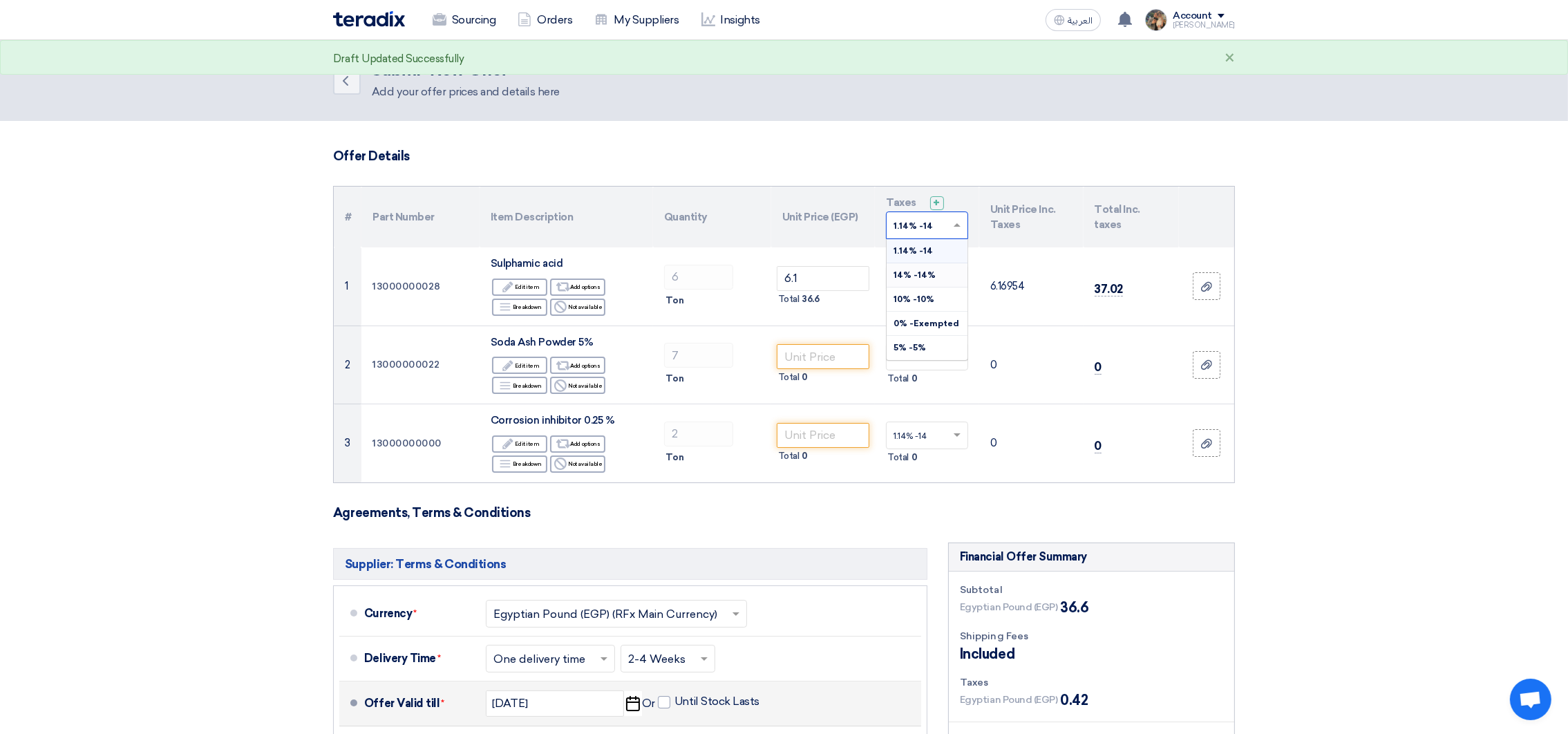
click at [919, 273] on span "14% -14%" at bounding box center [914, 275] width 42 height 10
click at [725, 624] on input "text" at bounding box center [617, 614] width 248 height 20
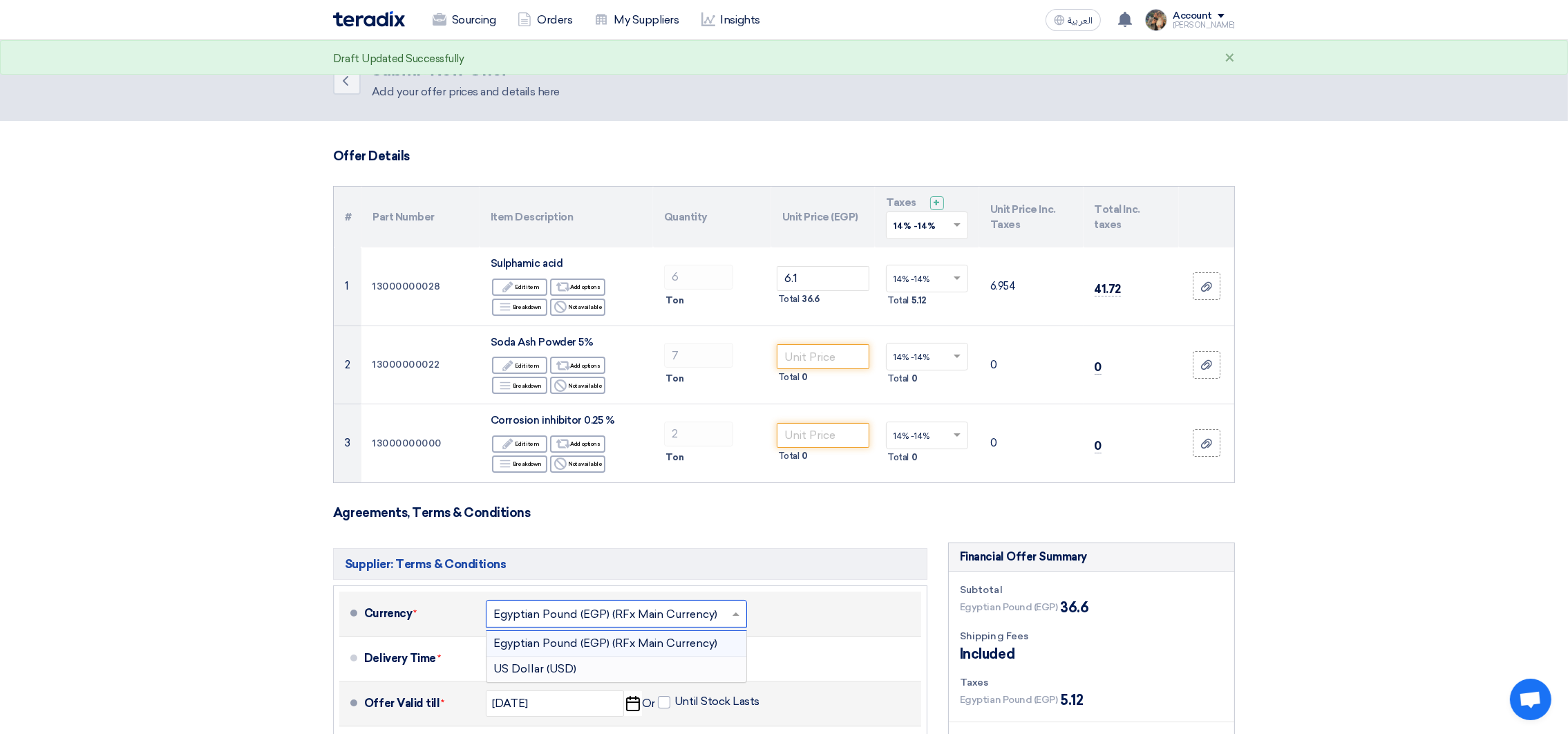
click at [625, 671] on div "US Dollar (USD)" at bounding box center [617, 669] width 260 height 25
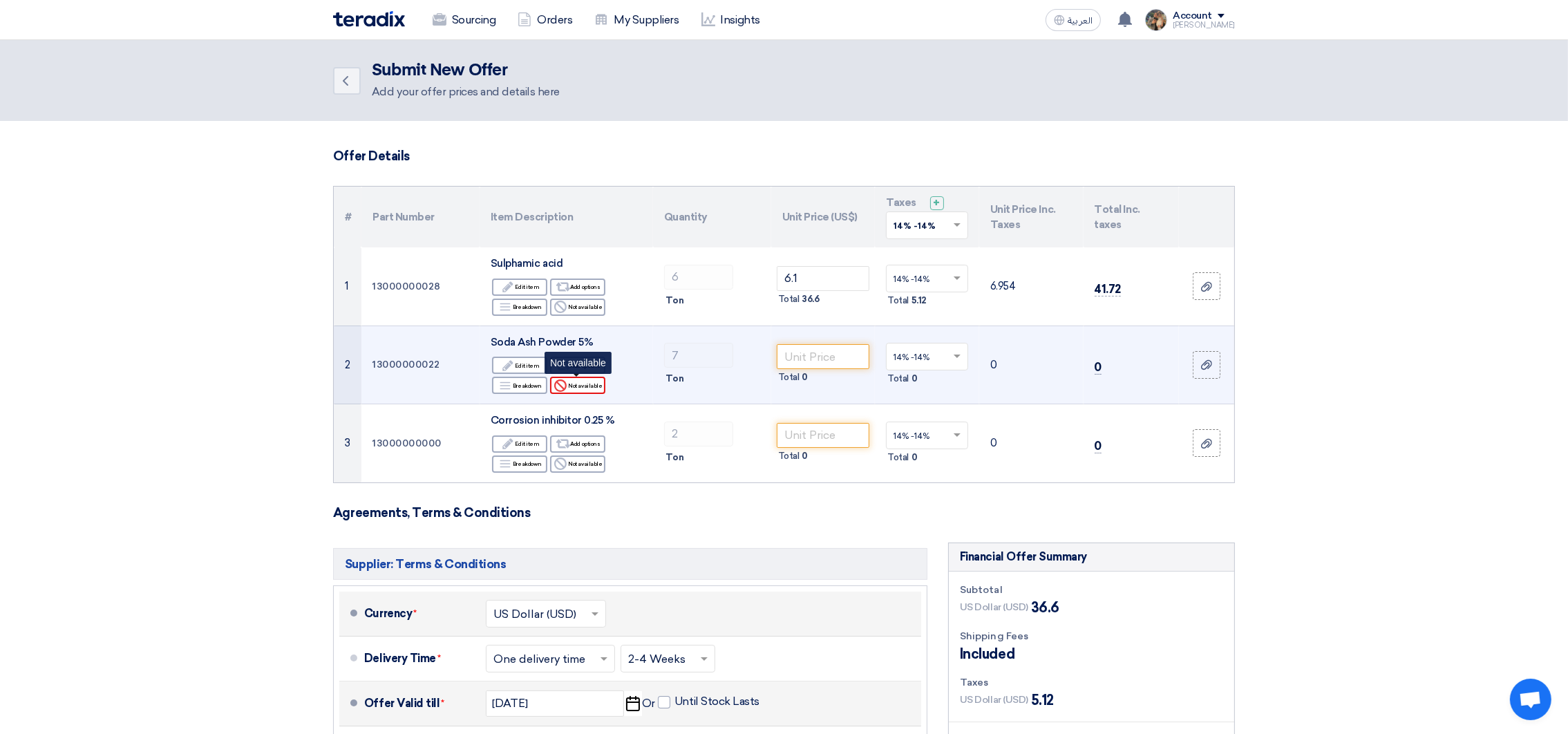
click at [577, 390] on div "Reject Not available" at bounding box center [577, 384] width 56 height 17
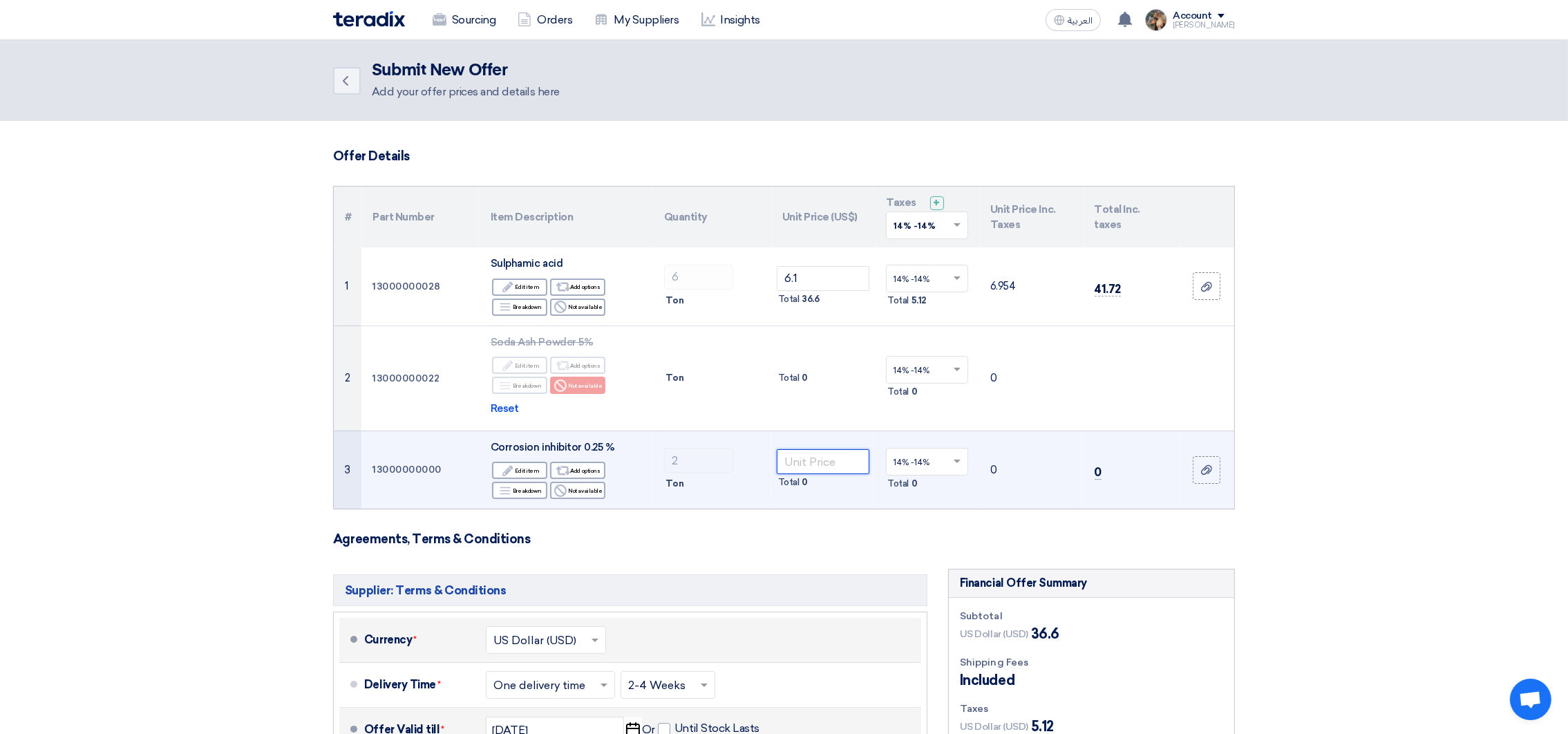
click at [822, 463] on input "number" at bounding box center [823, 461] width 93 height 25
paste input "3.8"
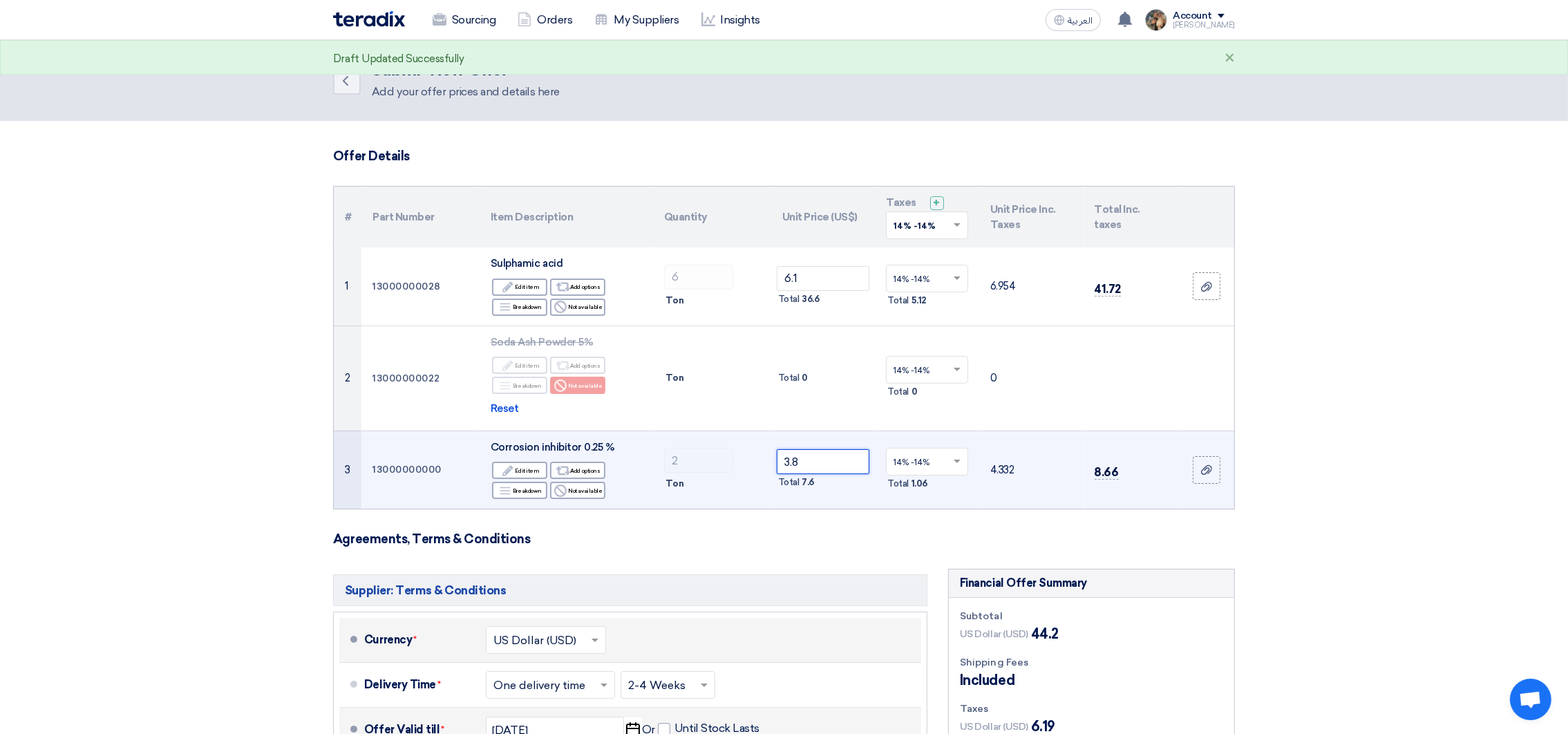
click at [794, 459] on input "3.8" at bounding box center [823, 461] width 93 height 25
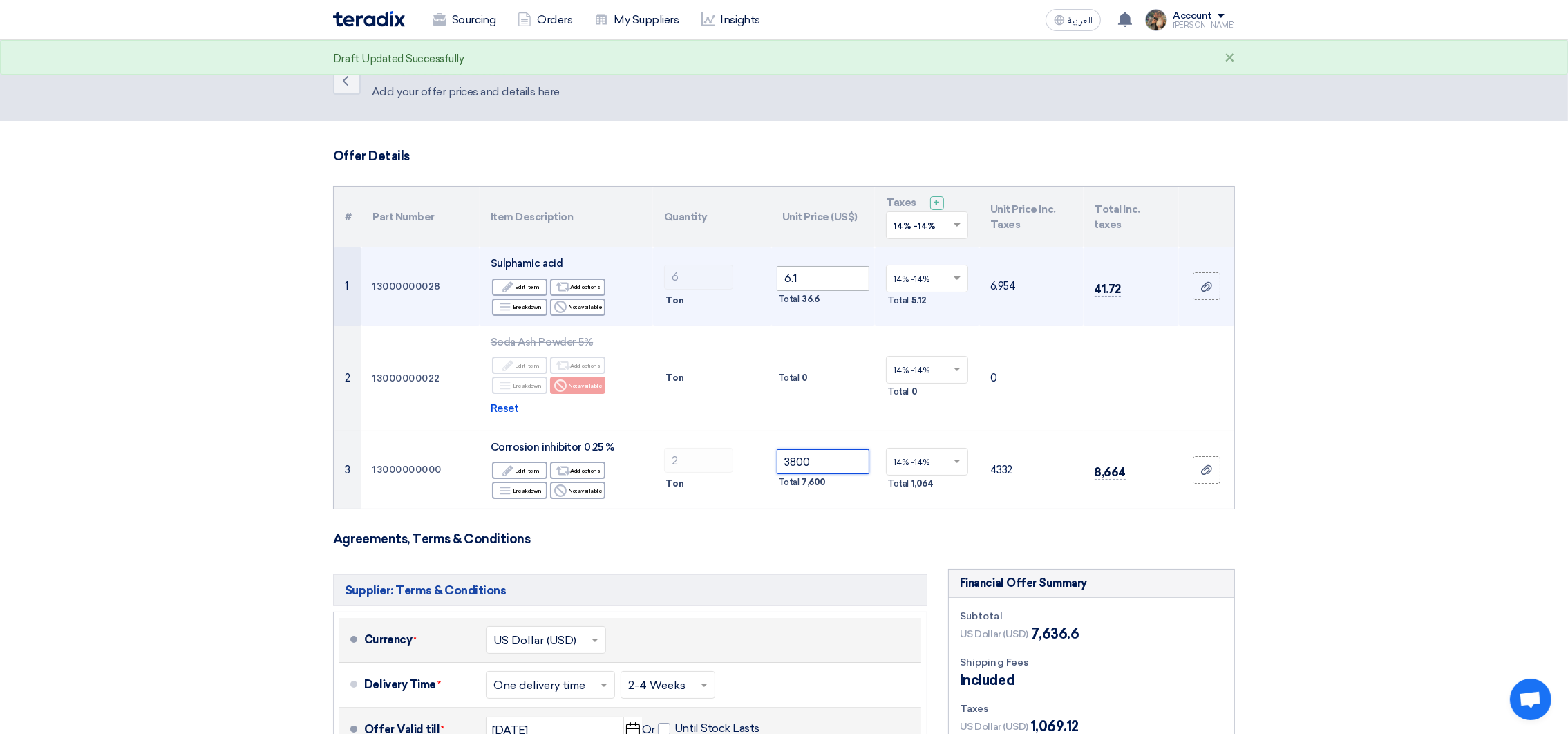
type input "3800"
drag, startPoint x: 788, startPoint y: 283, endPoint x: 806, endPoint y: 282, distance: 18.0
click at [806, 282] on input "6.1" at bounding box center [823, 278] width 93 height 25
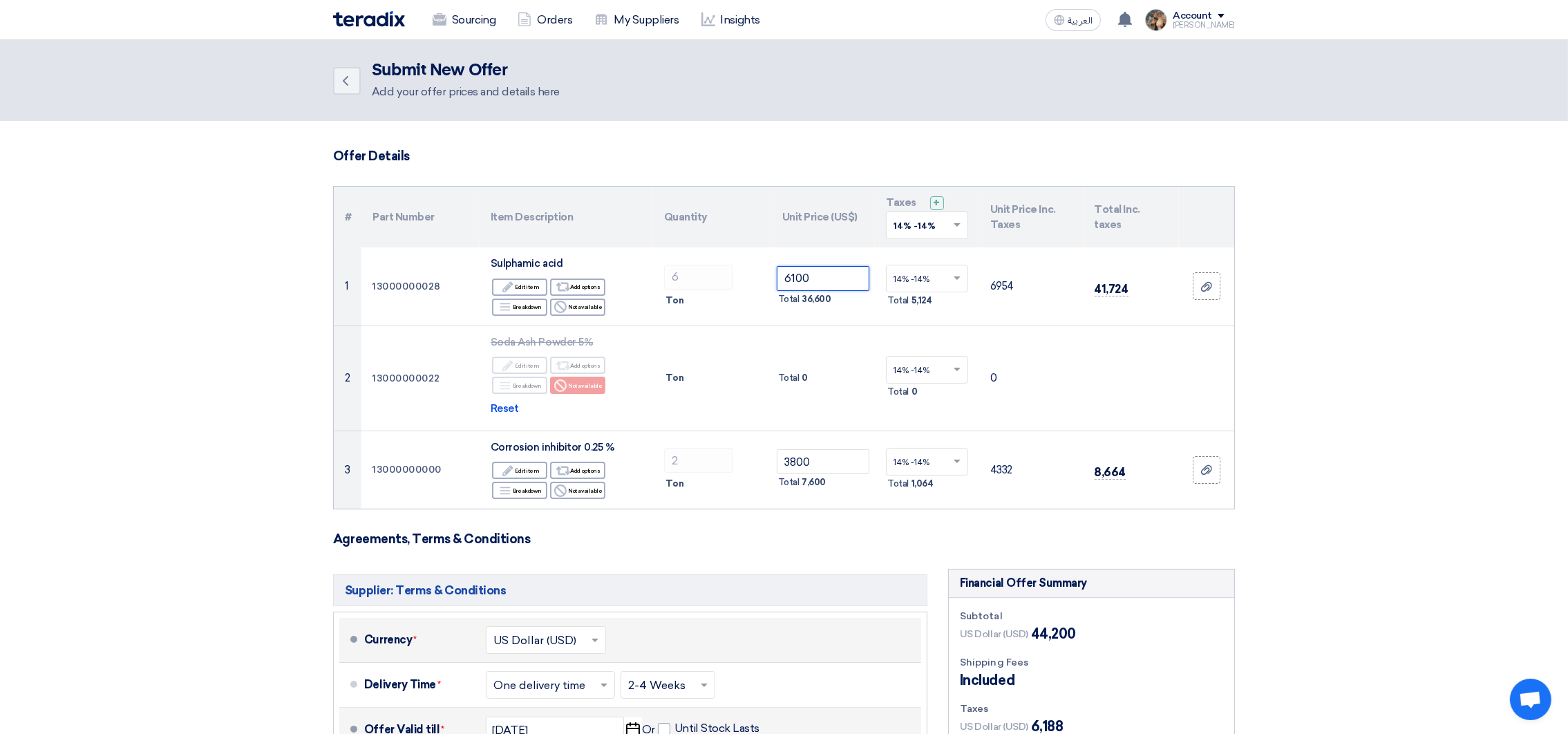
type input "6100"
click at [864, 532] on h3 "Agreements, Terms & Conditions" at bounding box center [784, 538] width 902 height 16
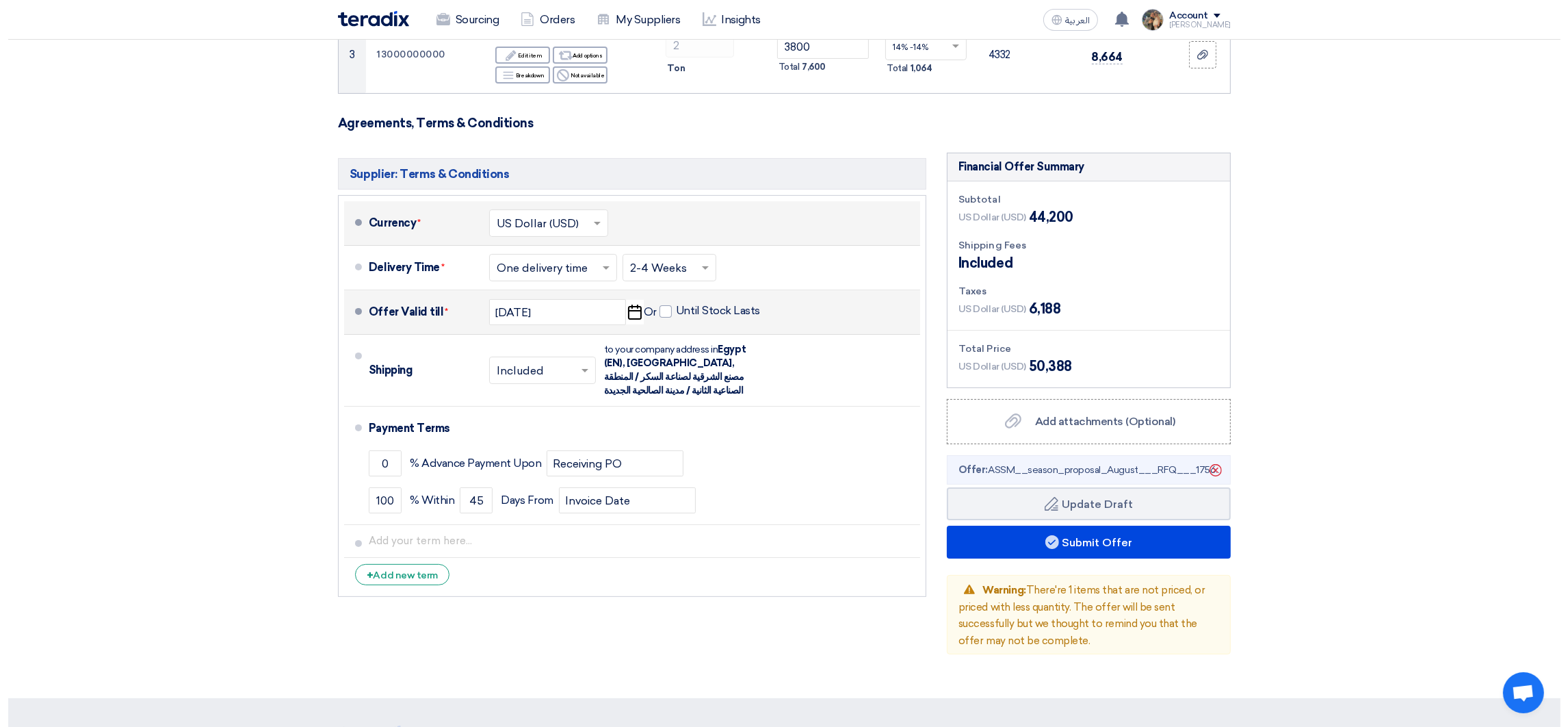
scroll to position [513, 0]
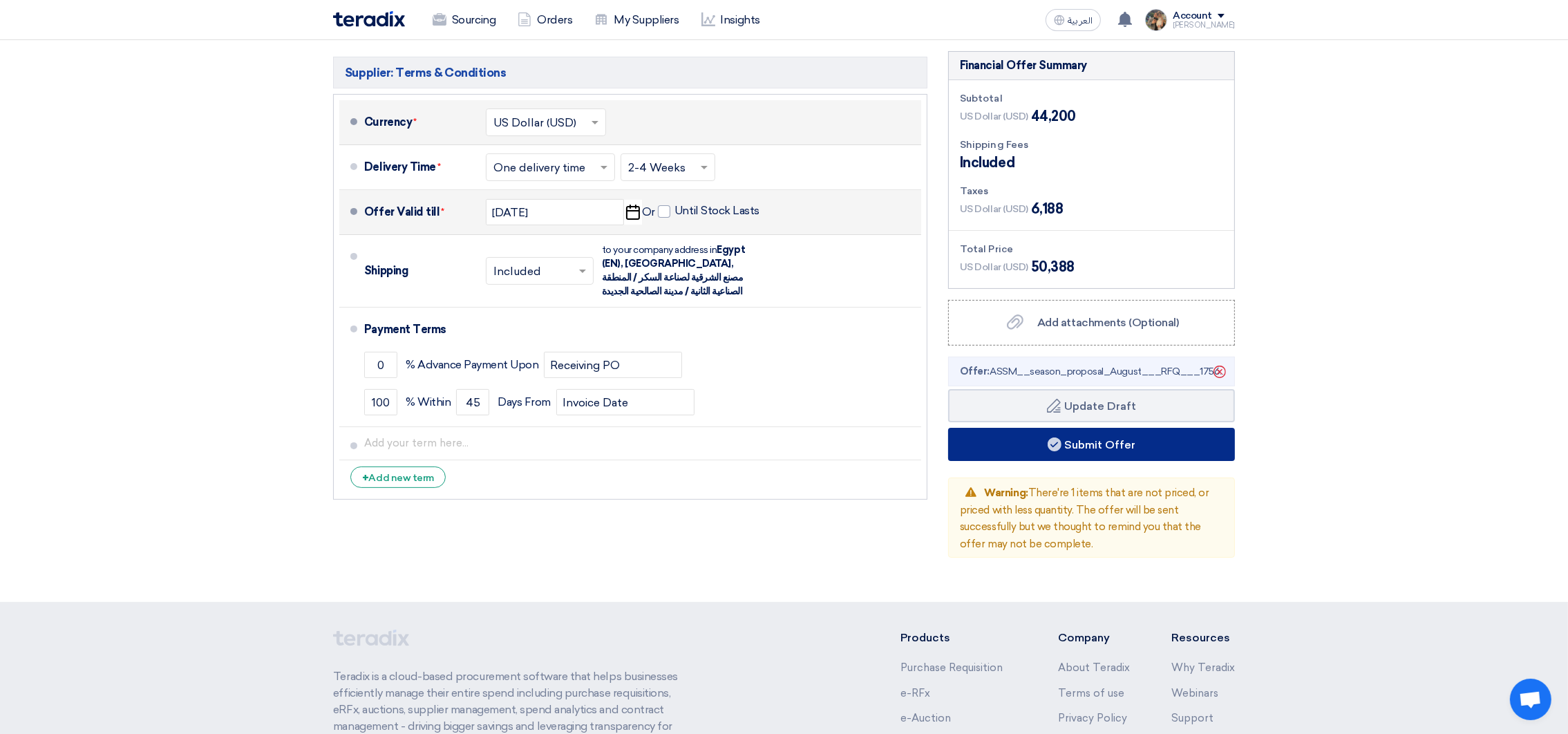
click at [1034, 447] on button "Submit Offer" at bounding box center [1092, 444] width 287 height 33
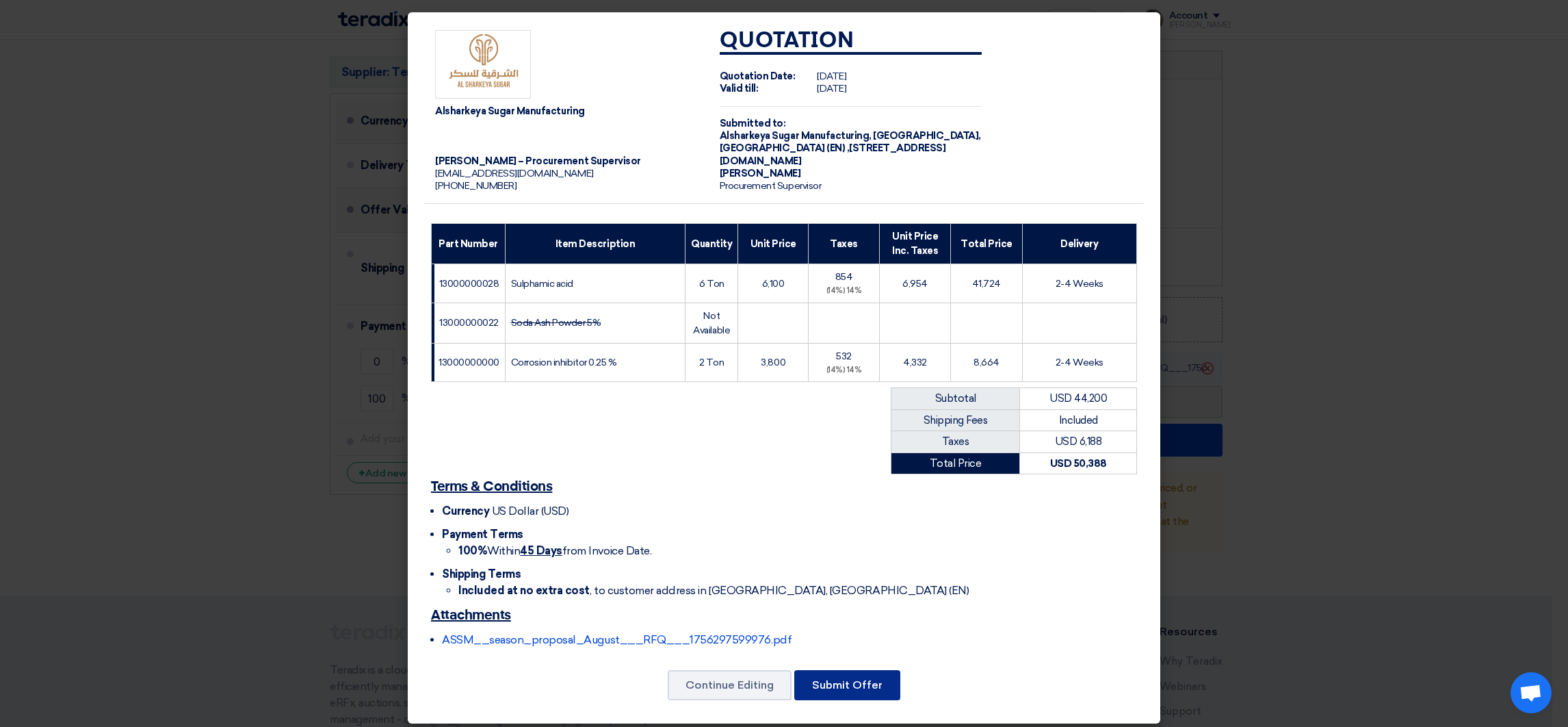
click at [851, 683] on button "Submit Offer" at bounding box center [847, 684] width 106 height 30
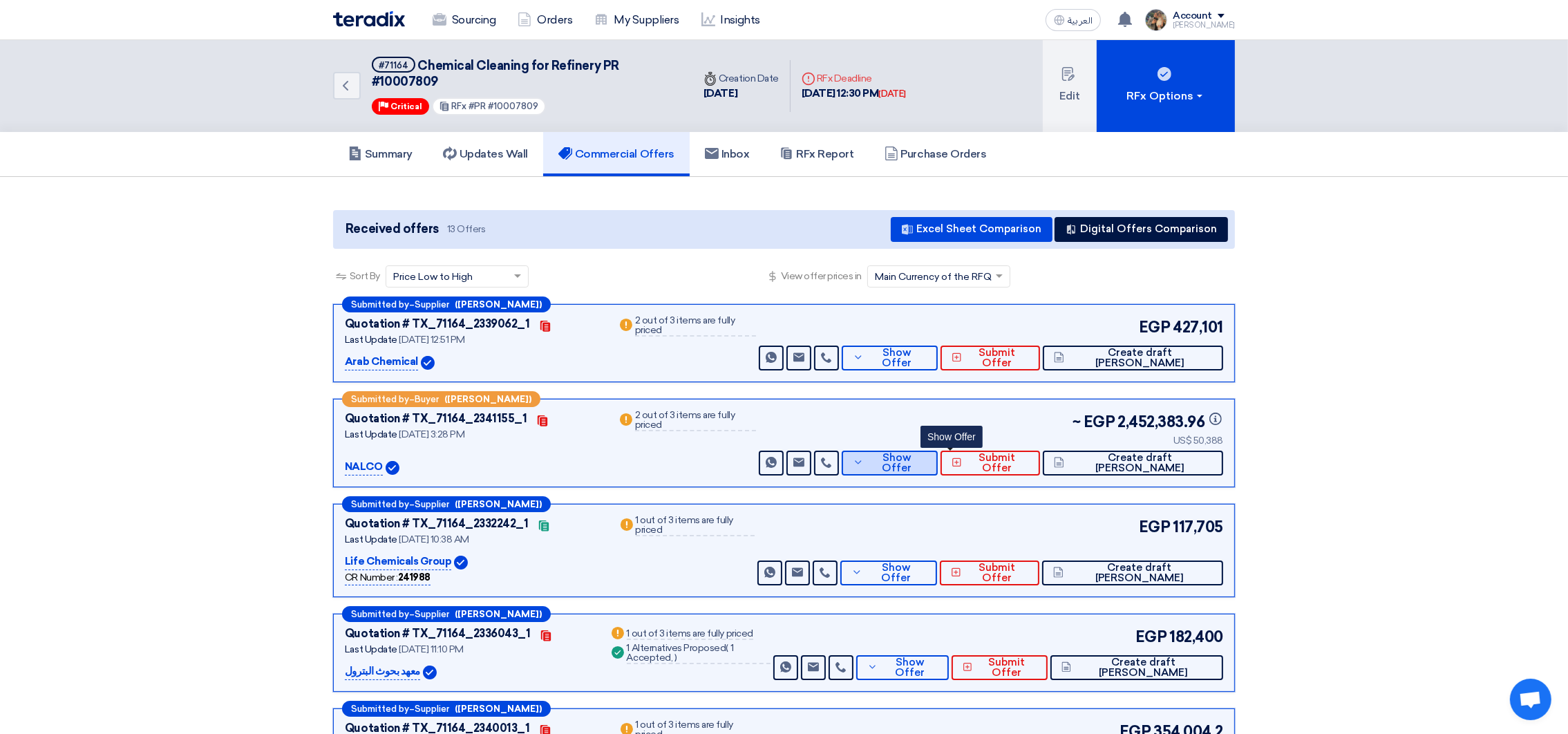
click at [938, 467] on button "Show Offer" at bounding box center [890, 463] width 96 height 25
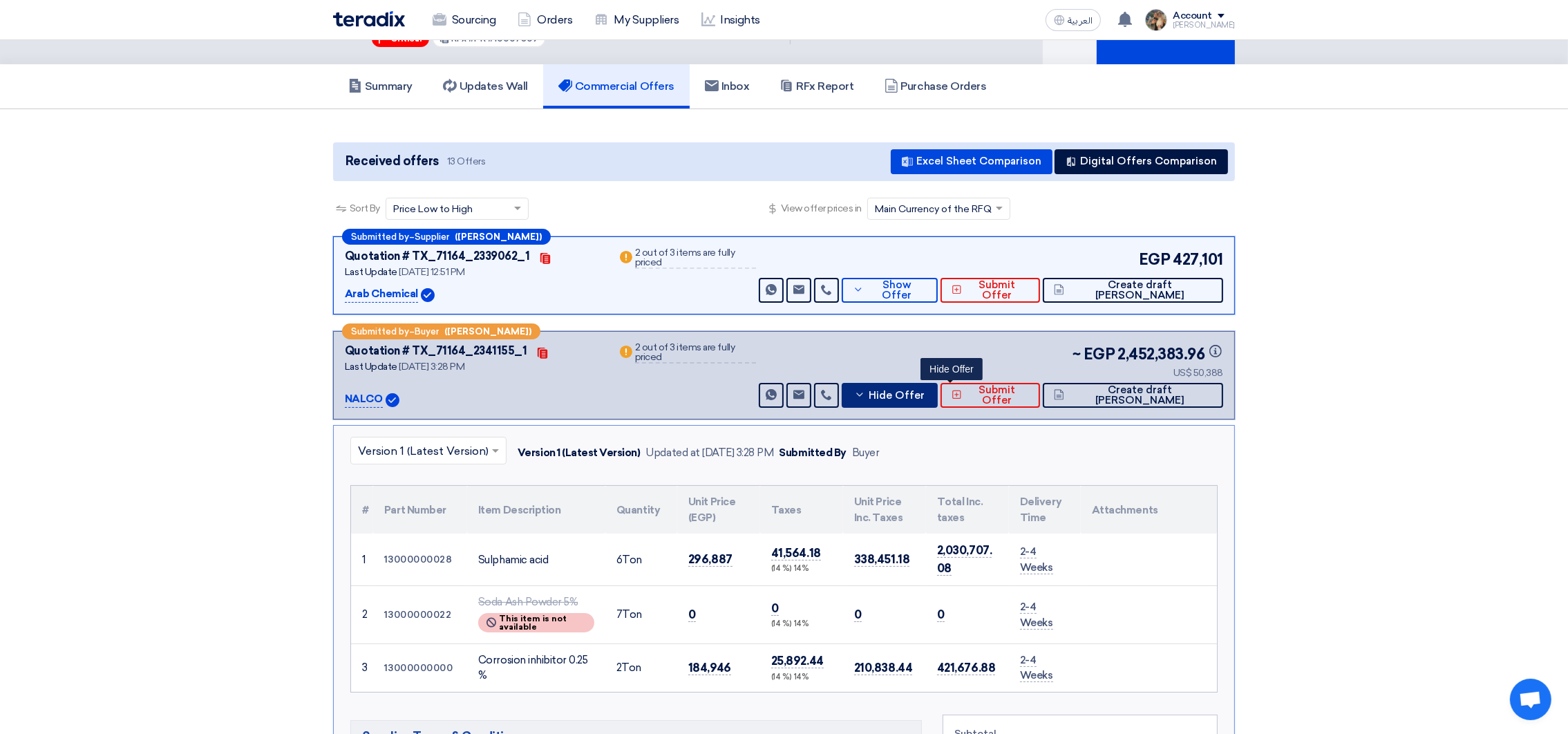
scroll to position [104, 0]
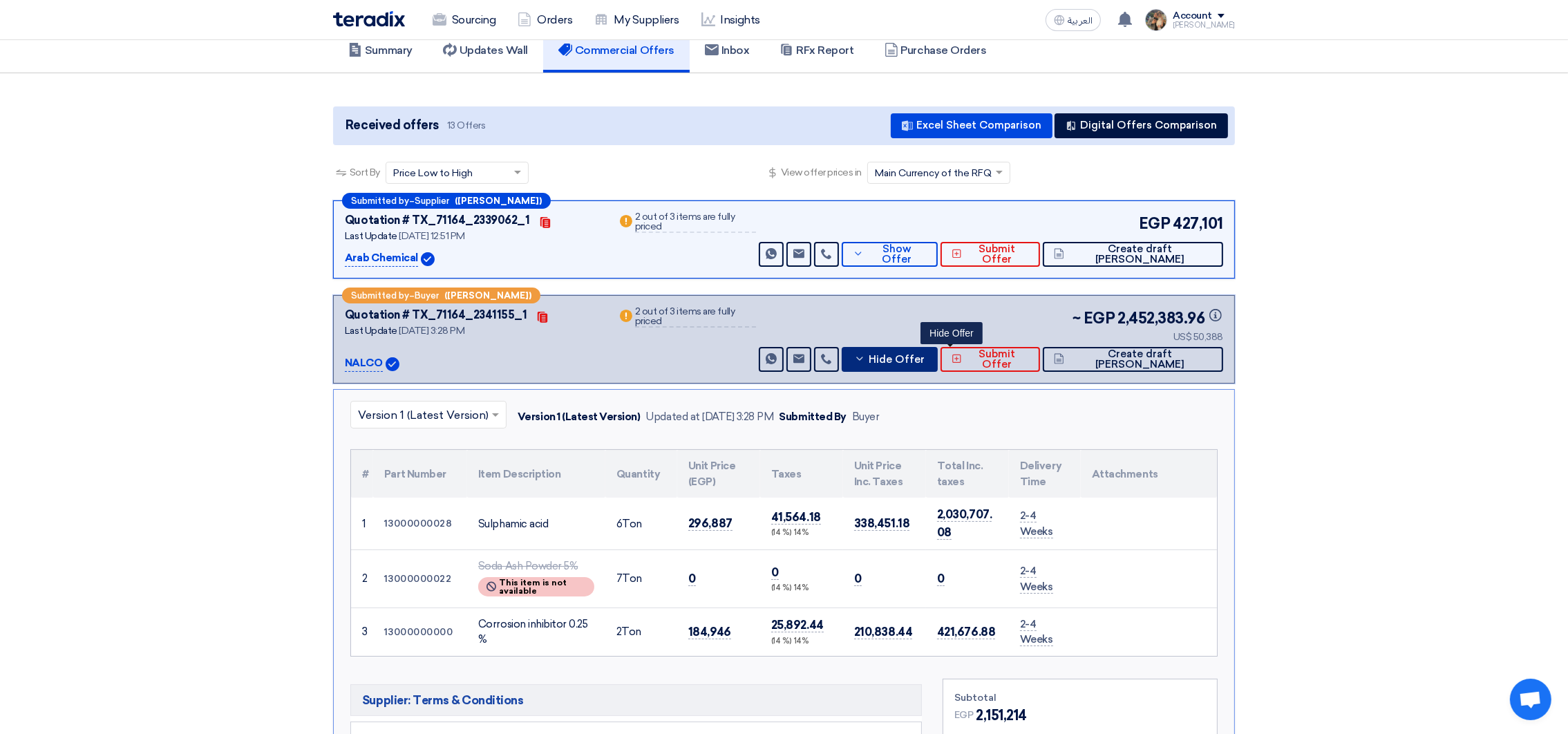
click at [925, 358] on span "Hide Offer" at bounding box center [897, 359] width 56 height 10
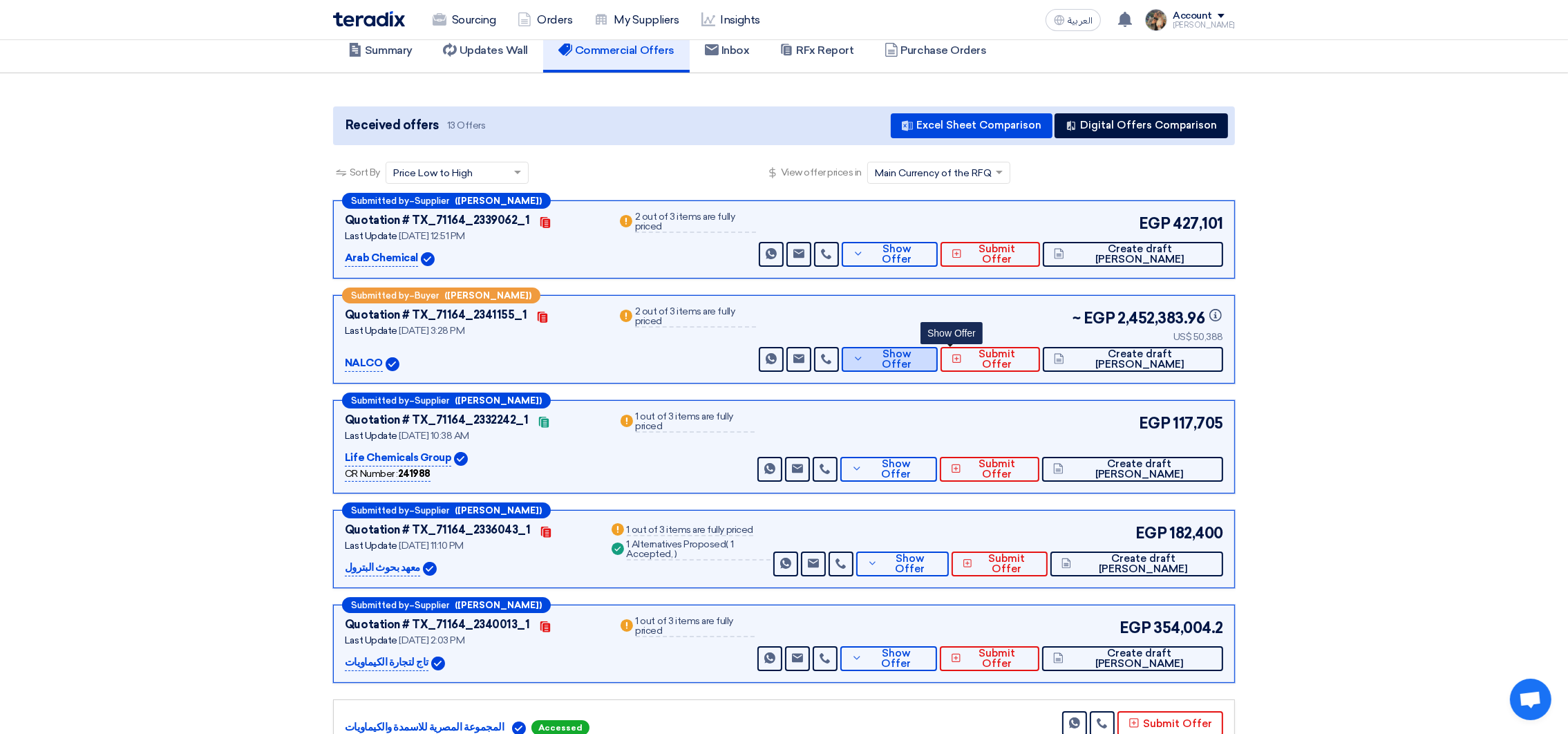
scroll to position [207, 0]
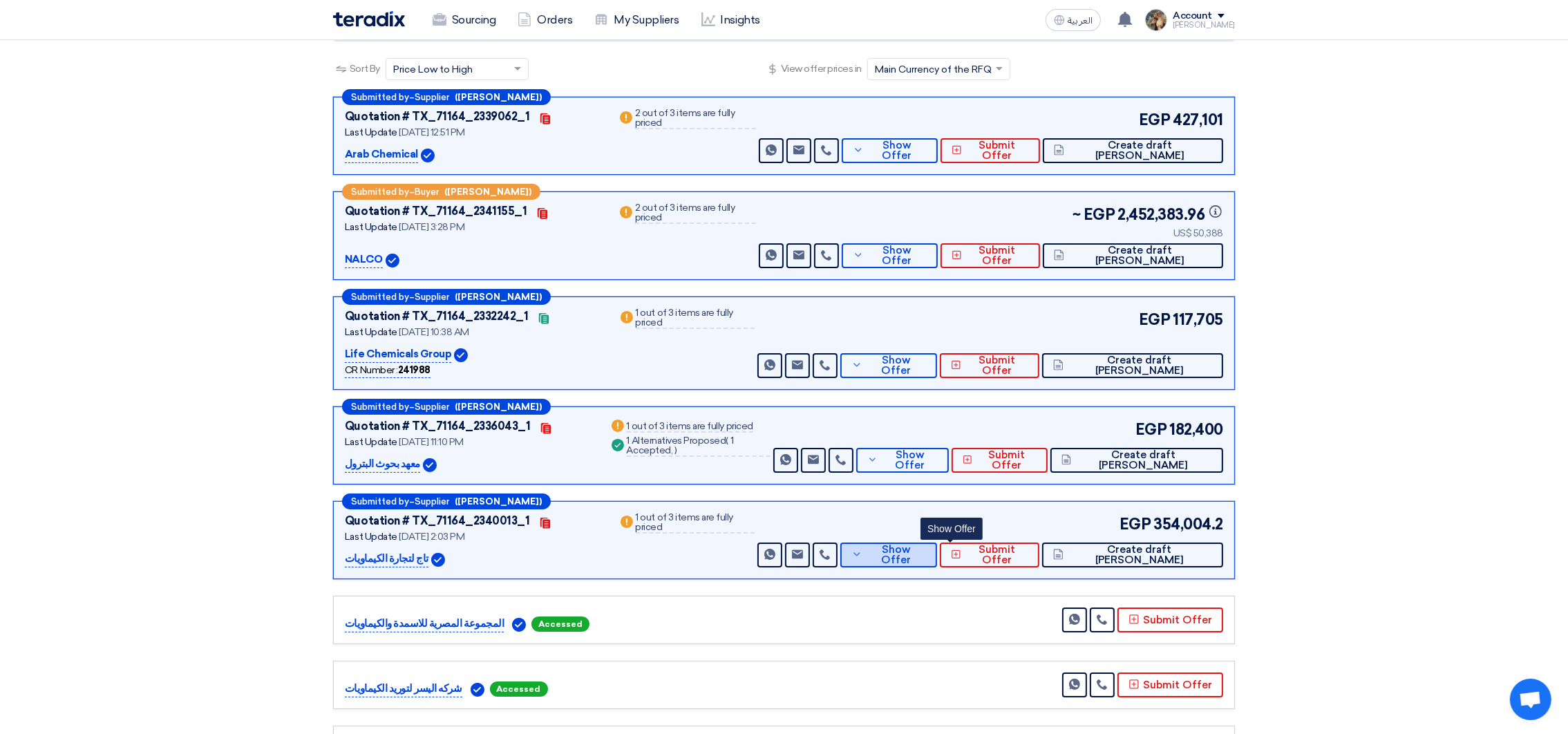
click at [926, 558] on span "Show Offer" at bounding box center [896, 555] width 60 height 21
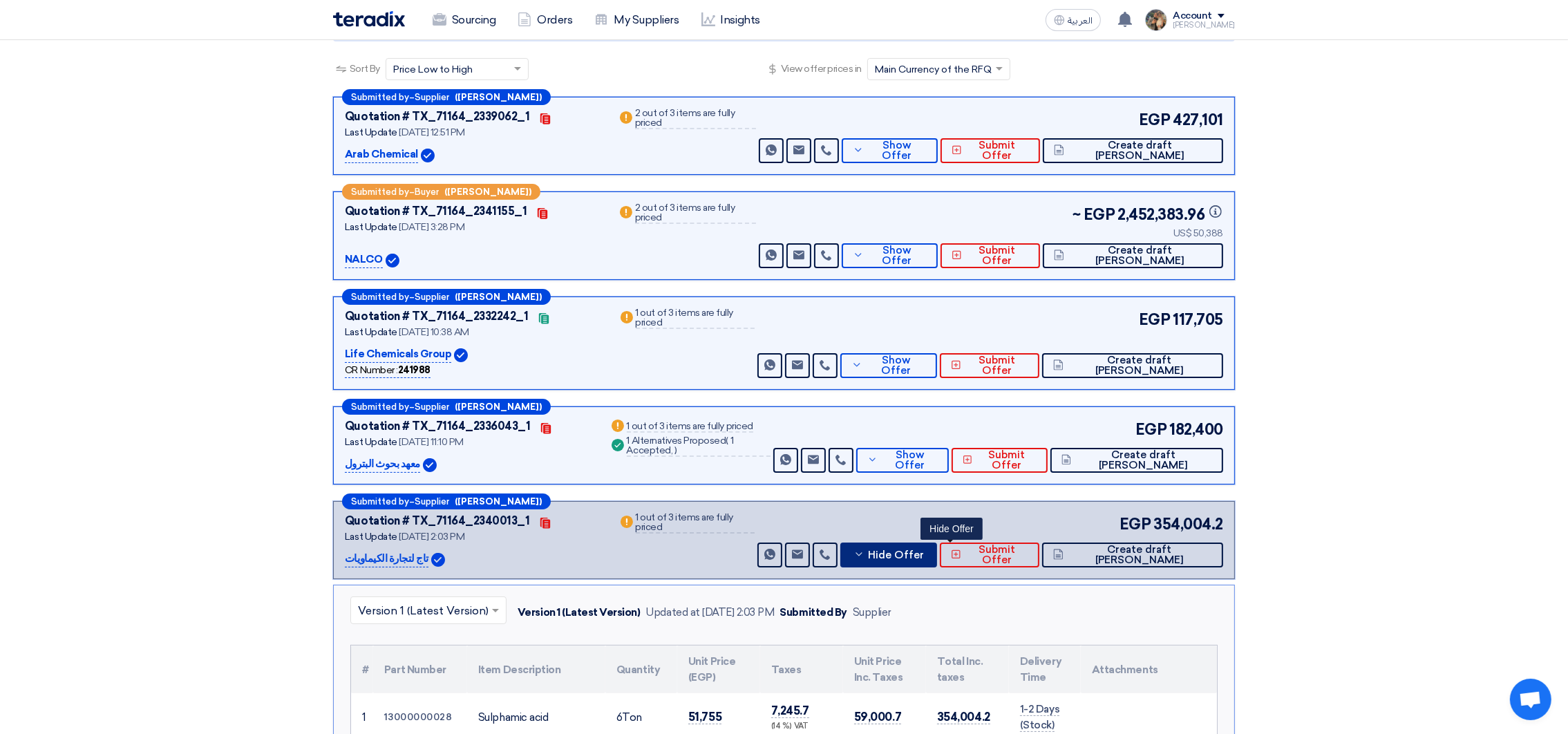
scroll to position [415, 0]
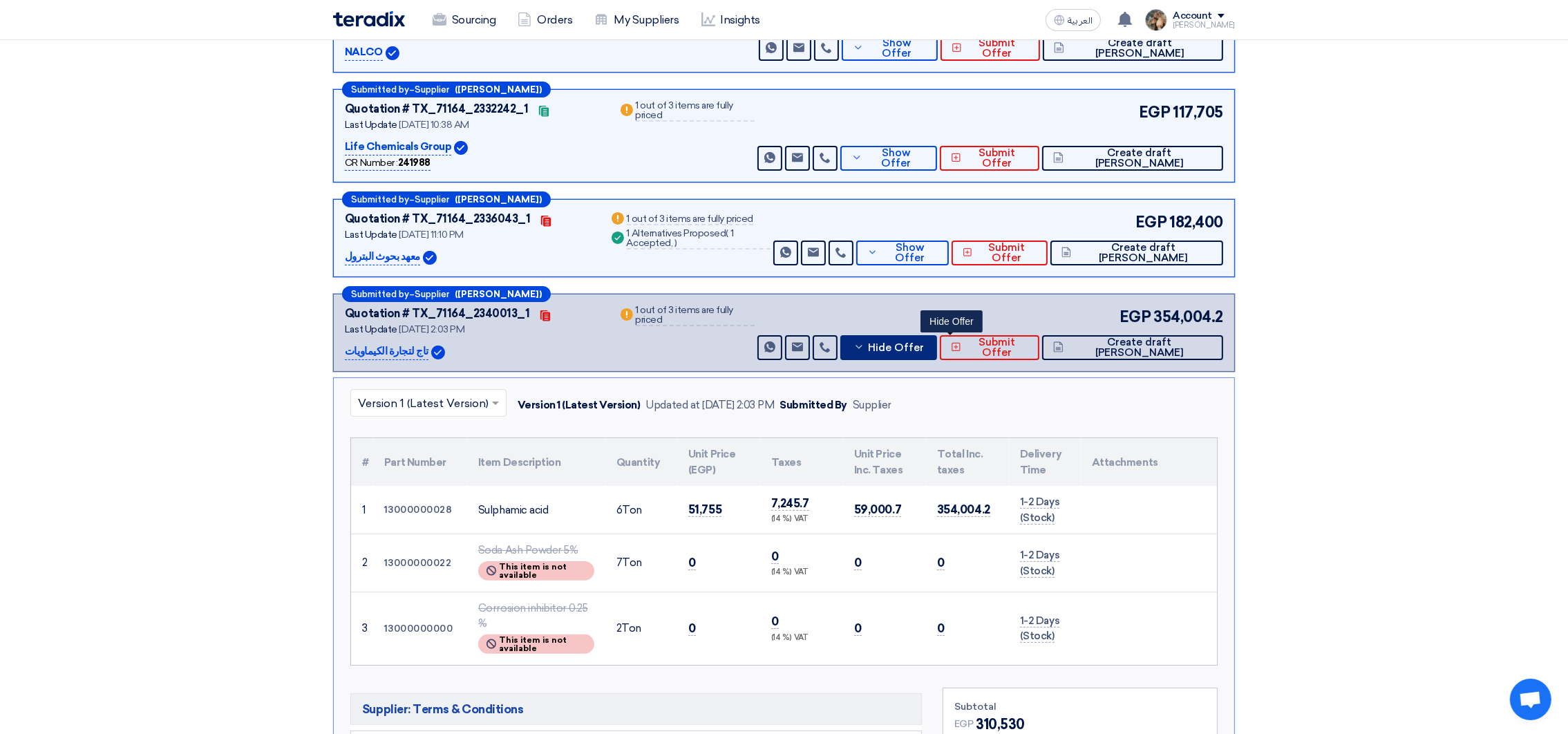
click at [924, 350] on span "Hide Offer" at bounding box center [897, 348] width 56 height 10
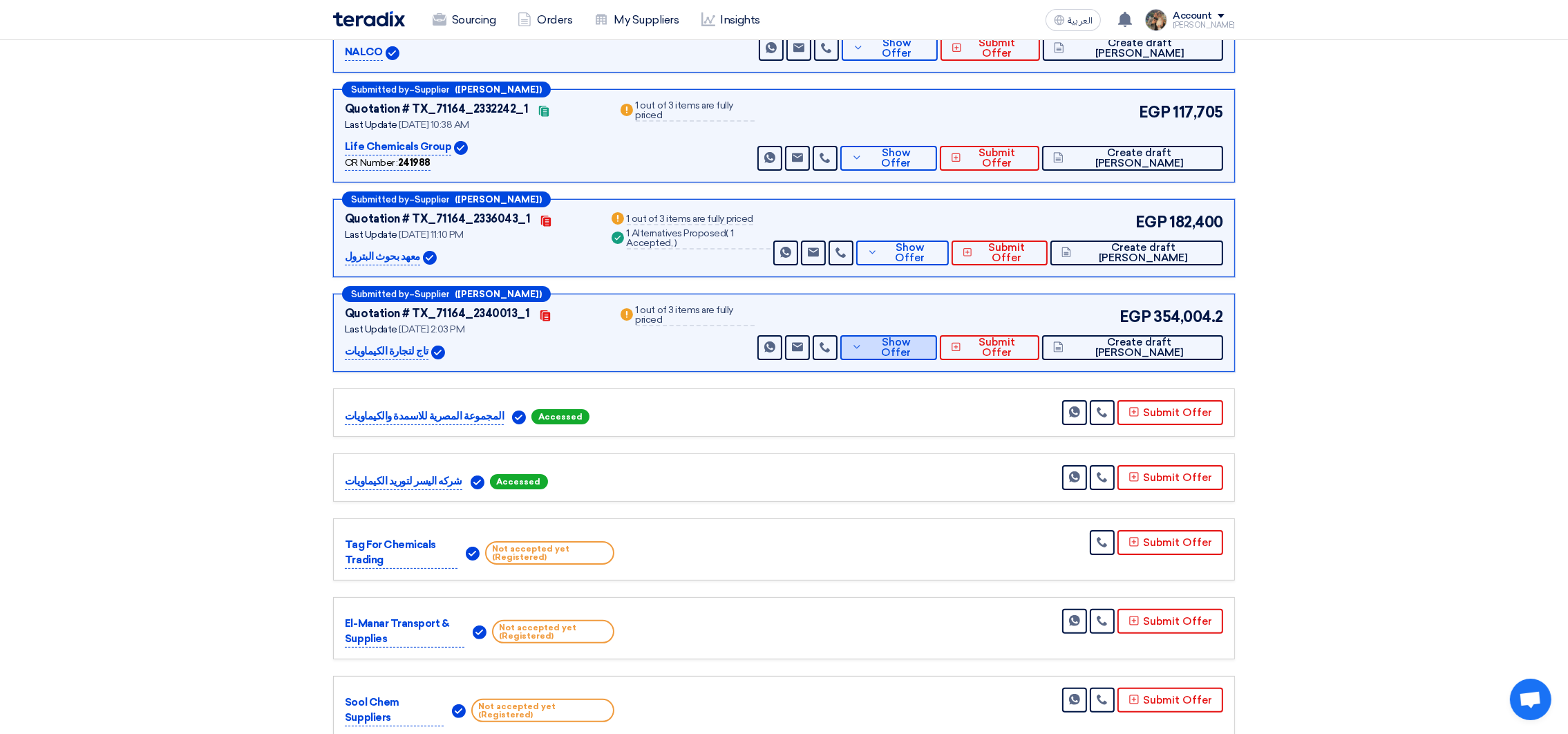
scroll to position [0, 0]
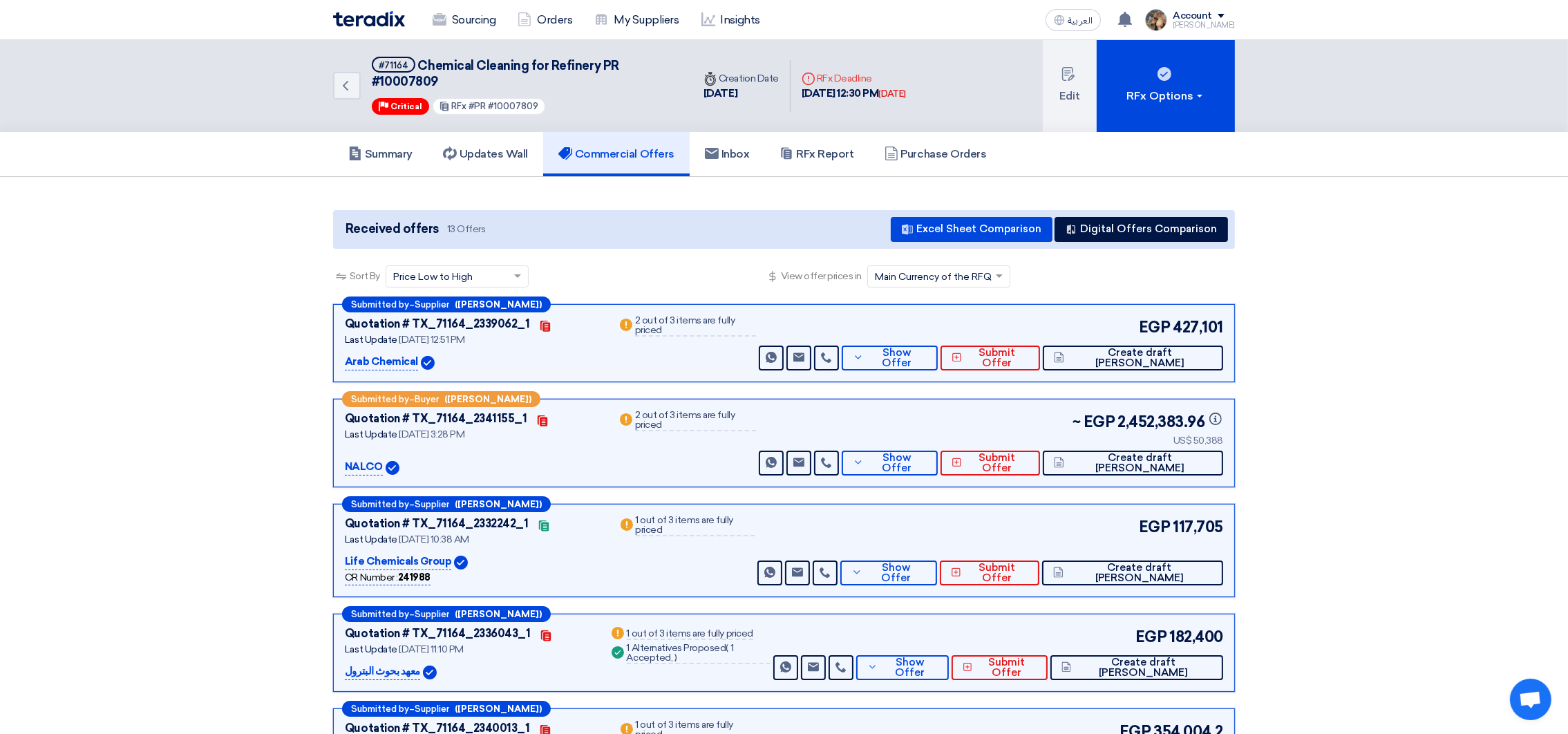
click at [366, 11] on img at bounding box center [369, 19] width 72 height 16
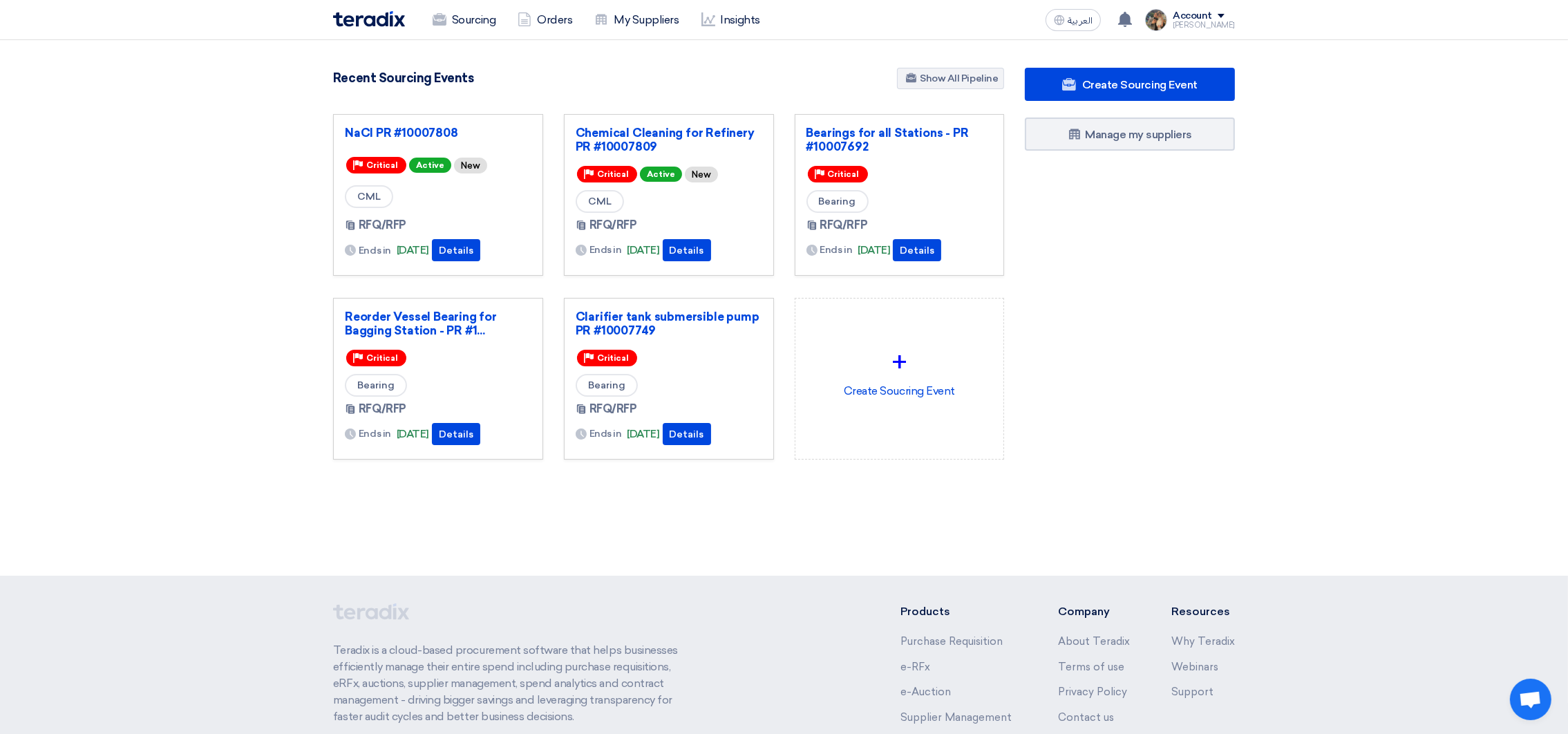
click at [165, 89] on section "3090 RFx remaining 9 Auctions remaining Create Sourcing Event" at bounding box center [784, 296] width 1568 height 513
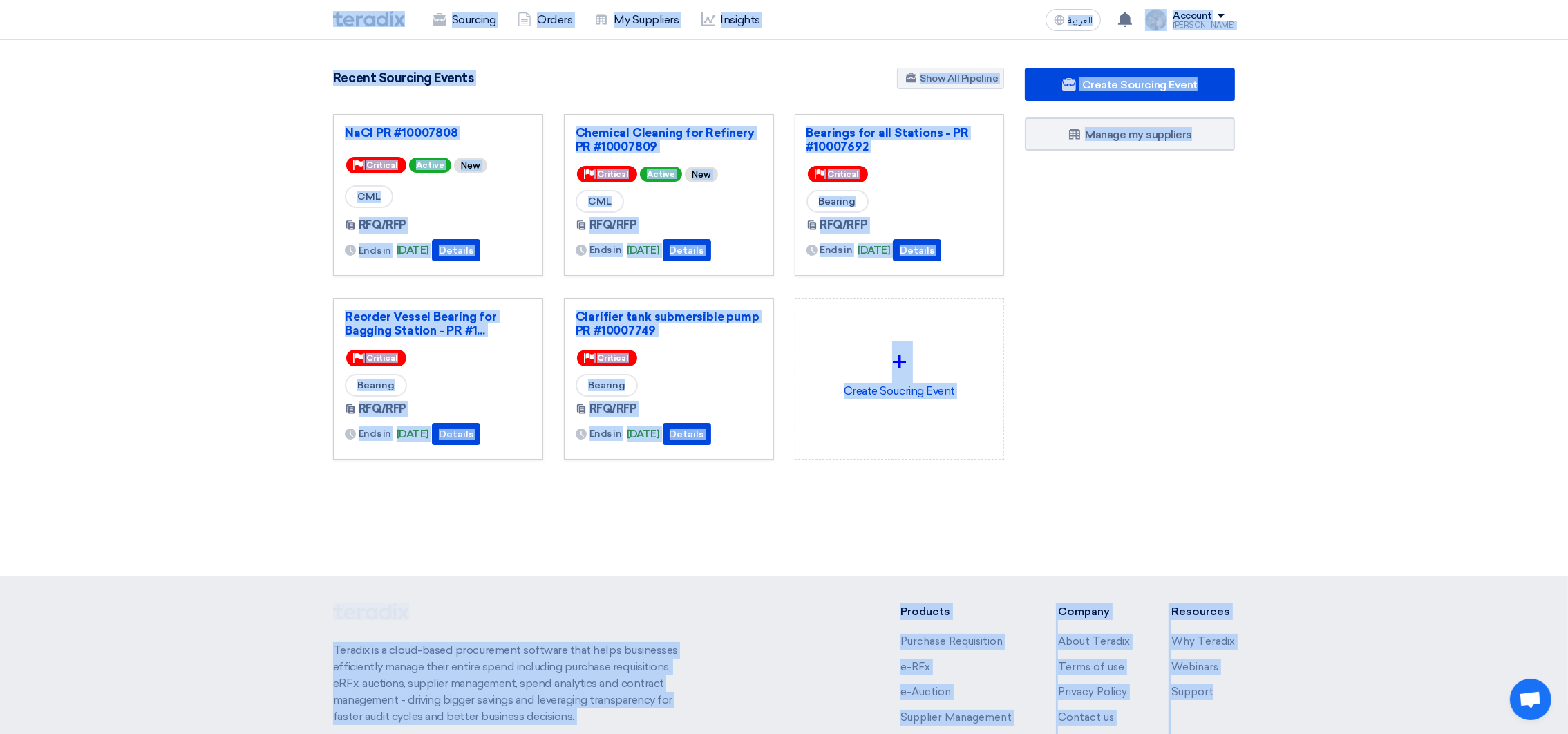
drag, startPoint x: 282, startPoint y: 20, endPoint x: 1238, endPoint y: 603, distance: 1119.7
click at [1238, 603] on app-shell "Sourcing Orders My Suppliers Insights العربية ع You have a new offer for 'NaCl …" at bounding box center [784, 464] width 1568 height 848
click at [1218, 450] on div "Create Sourcing Event Manage my suppliers" at bounding box center [1130, 290] width 231 height 447
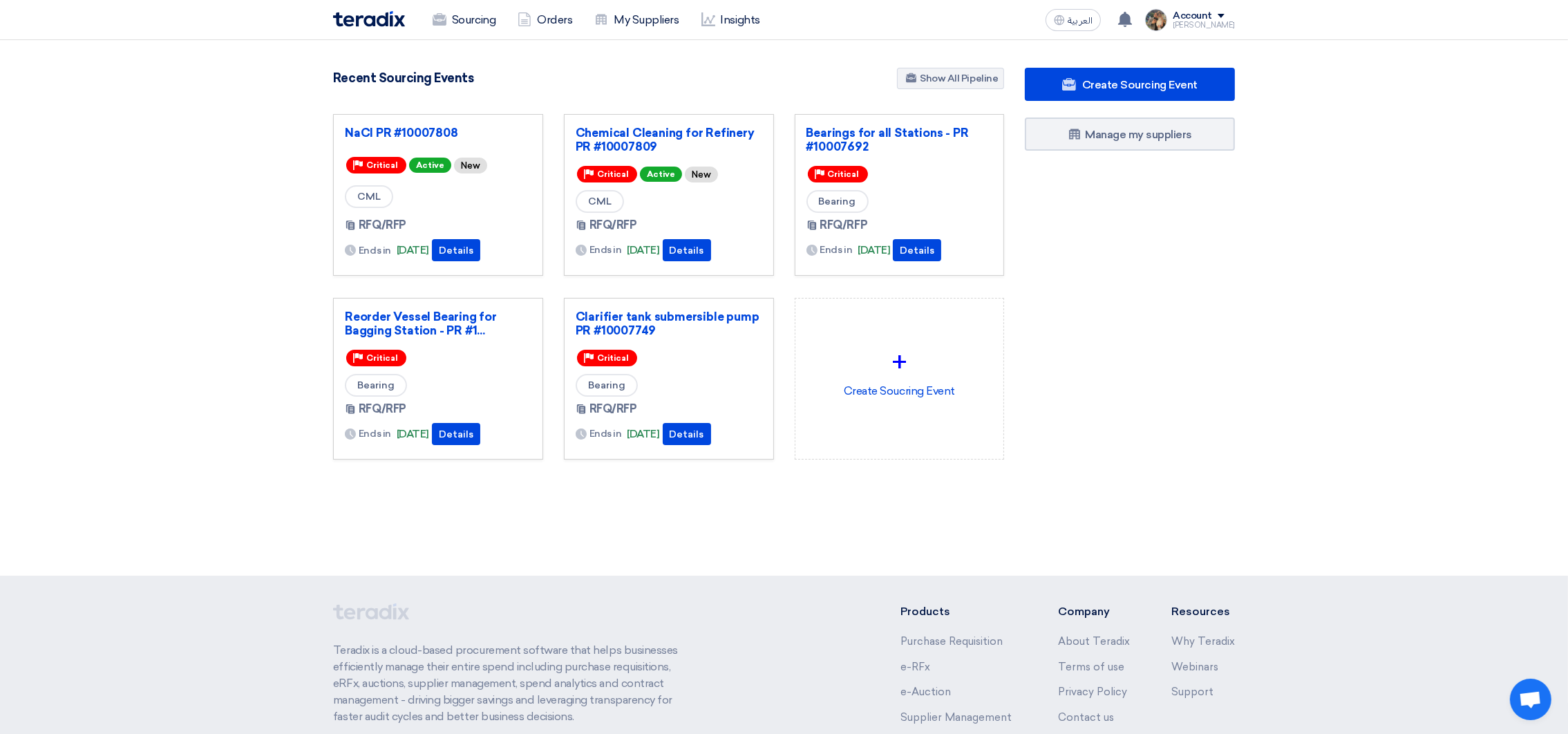
click at [1238, 341] on div "Create Sourcing Event Manage my suppliers" at bounding box center [1130, 290] width 231 height 447
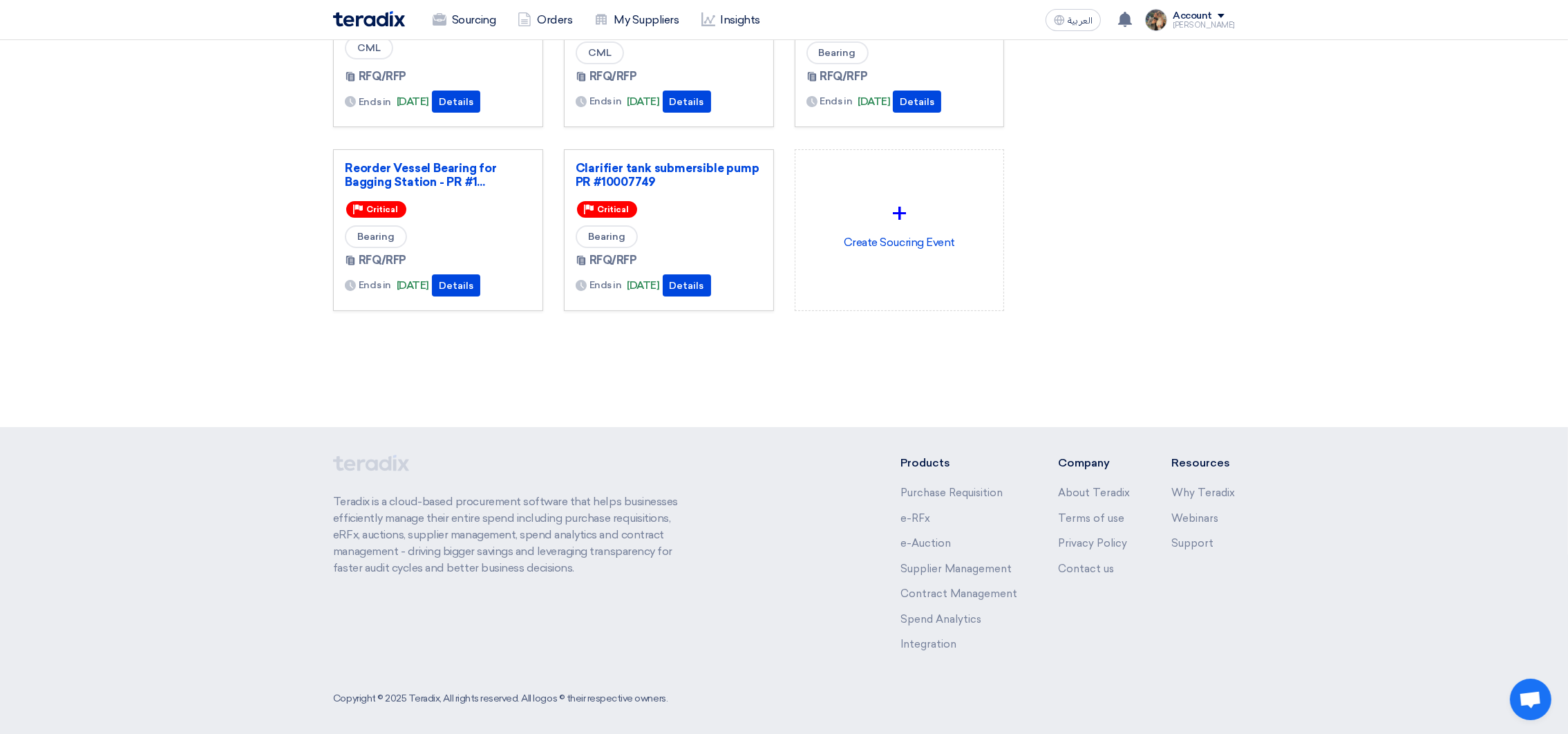
scroll to position [155, 0]
